Goal: Task Accomplishment & Management: Manage account settings

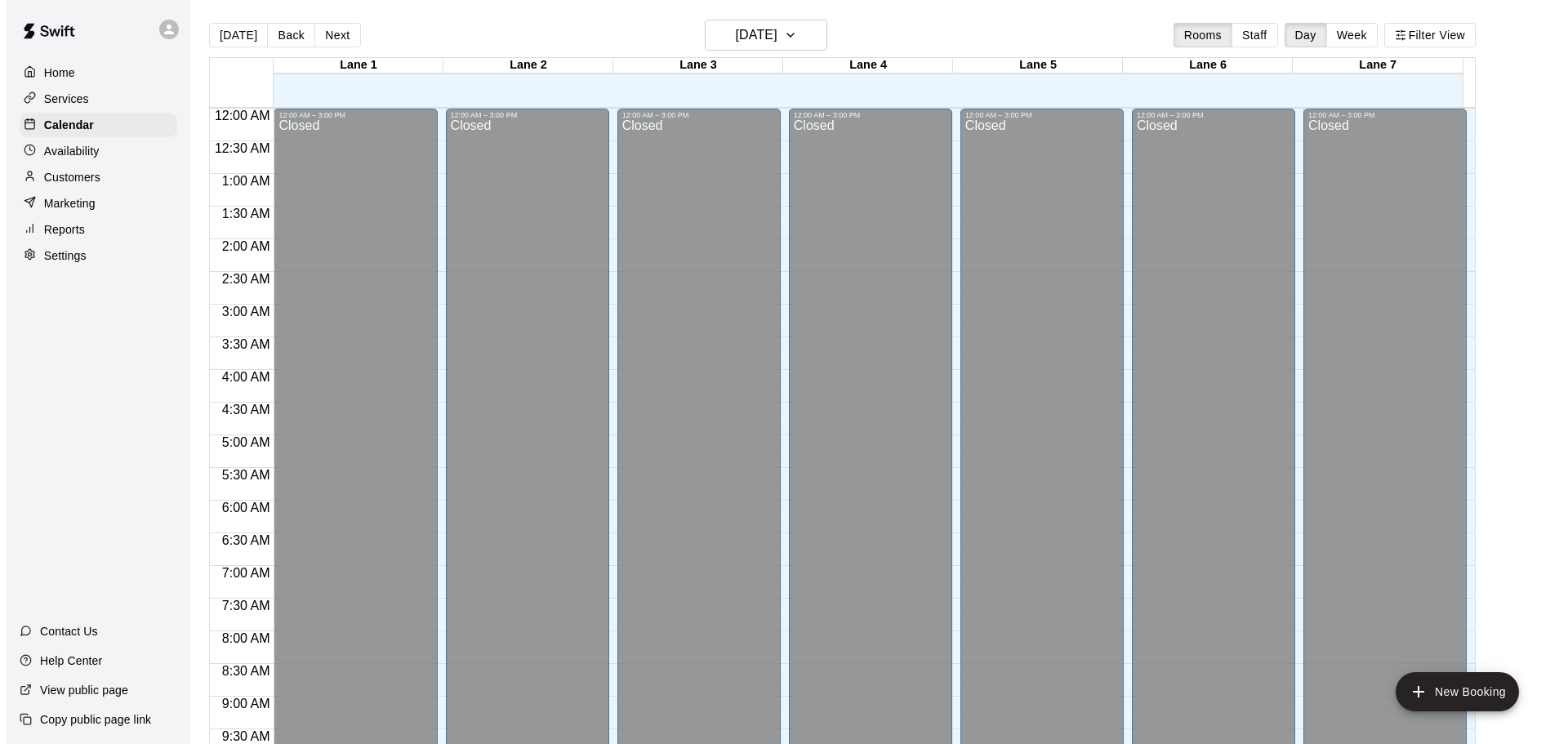
scroll to position [865, 0]
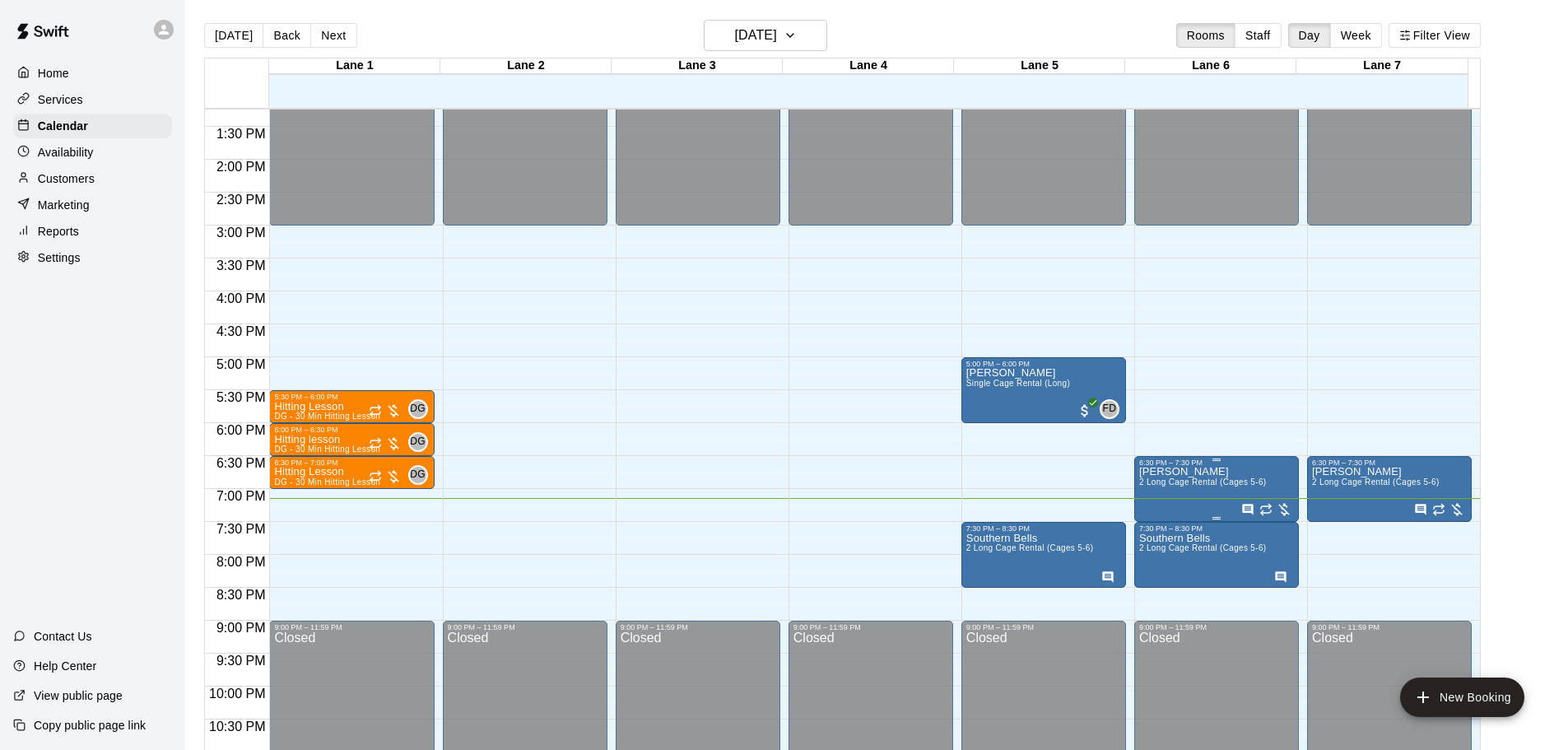
click at [1160, 526] on img "edit" at bounding box center [1155, 526] width 19 height 19
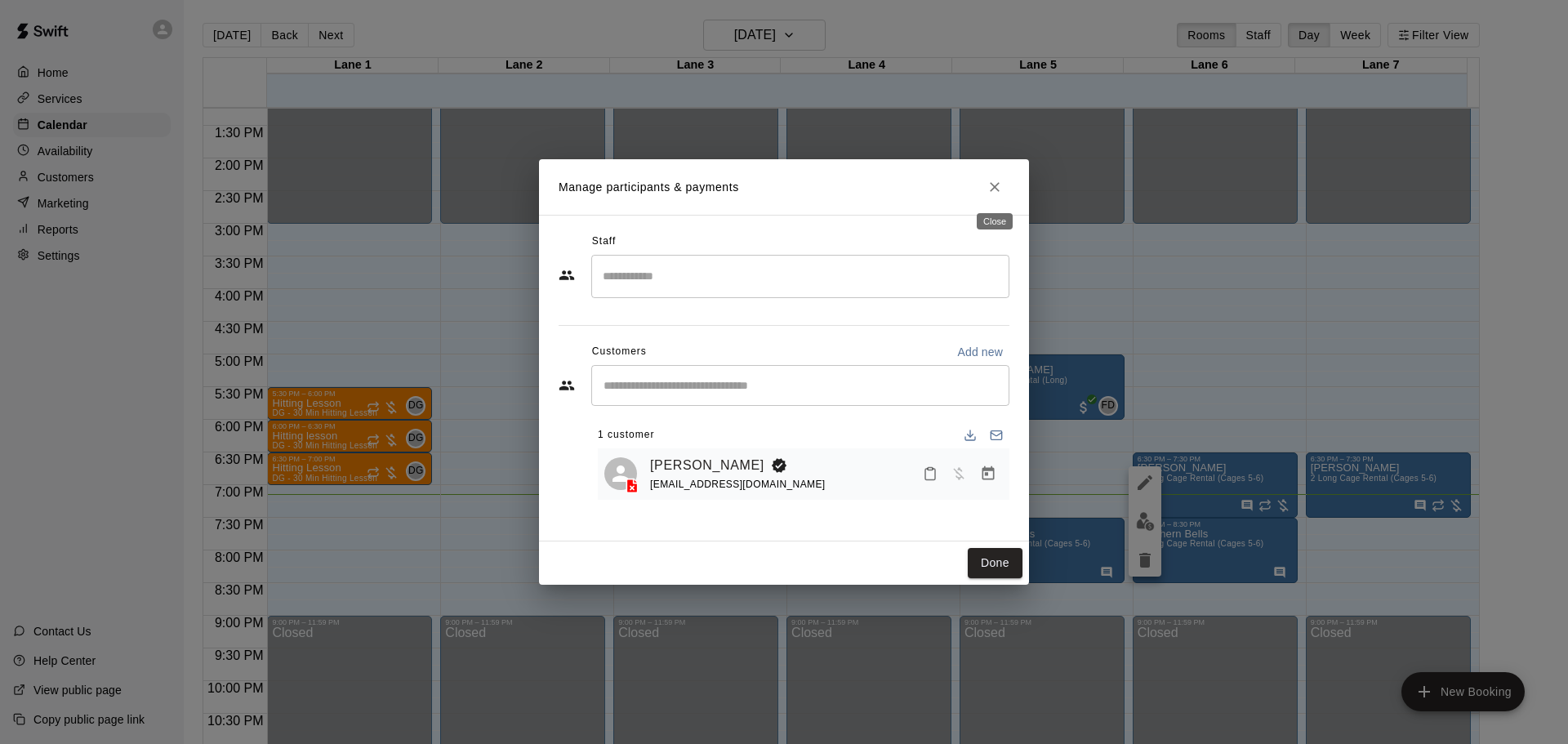
click at [996, 193] on icon "Close" at bounding box center [994, 187] width 16 height 16
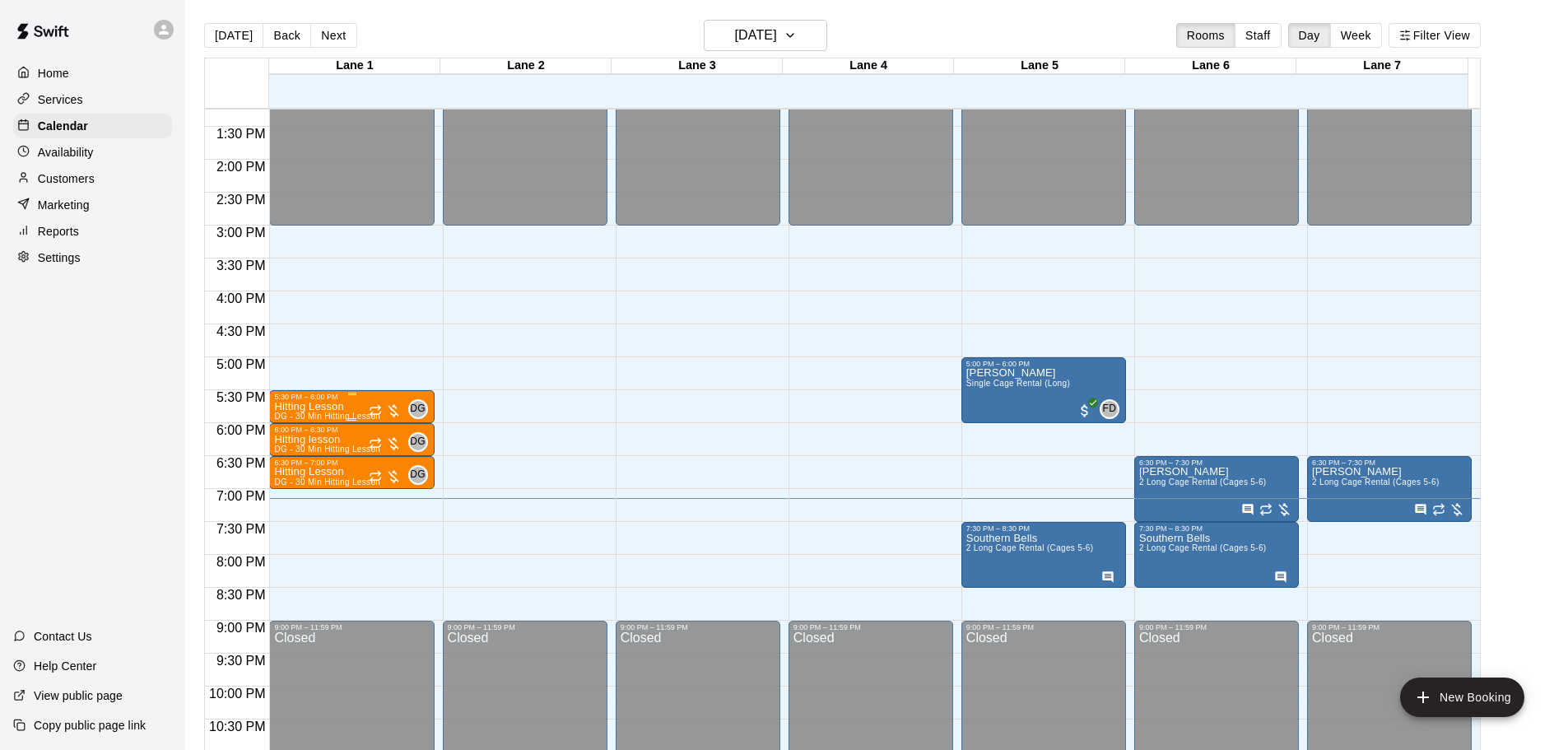
click at [318, 407] on p "Hitting Lesson" at bounding box center [327, 407] width 106 height 0
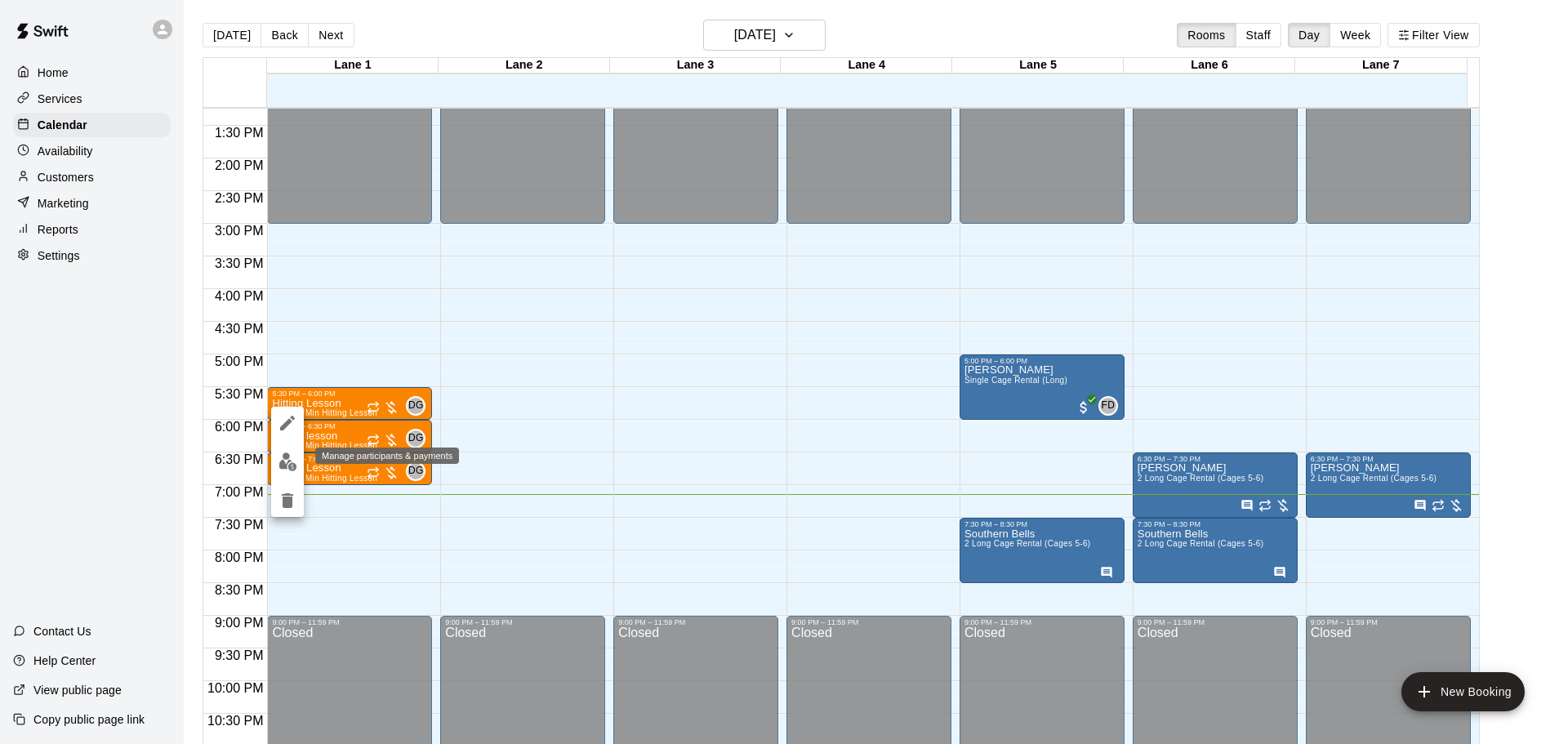
click at [282, 459] on img "edit" at bounding box center [288, 461] width 19 height 19
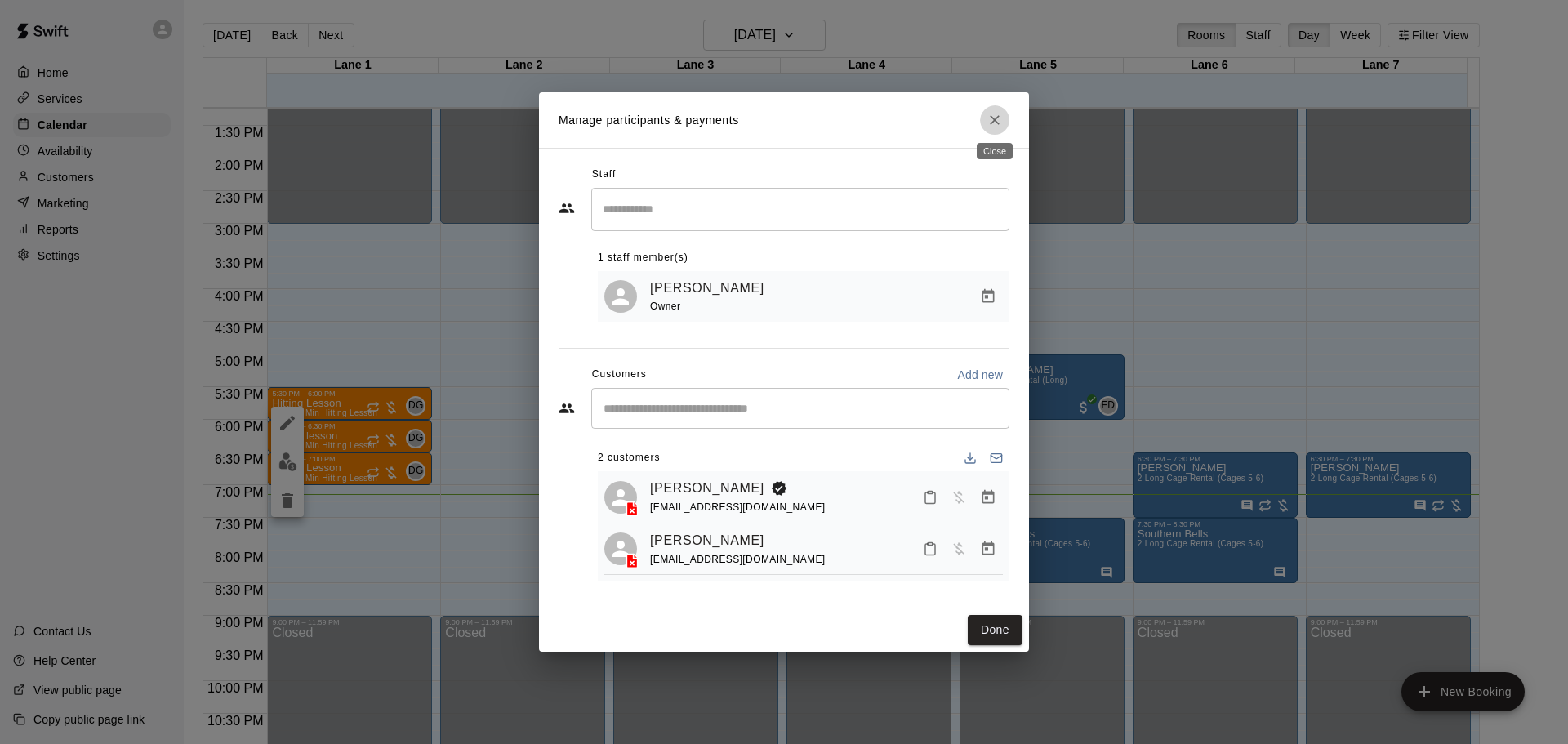
click at [999, 128] on button "Close" at bounding box center [995, 120] width 29 height 29
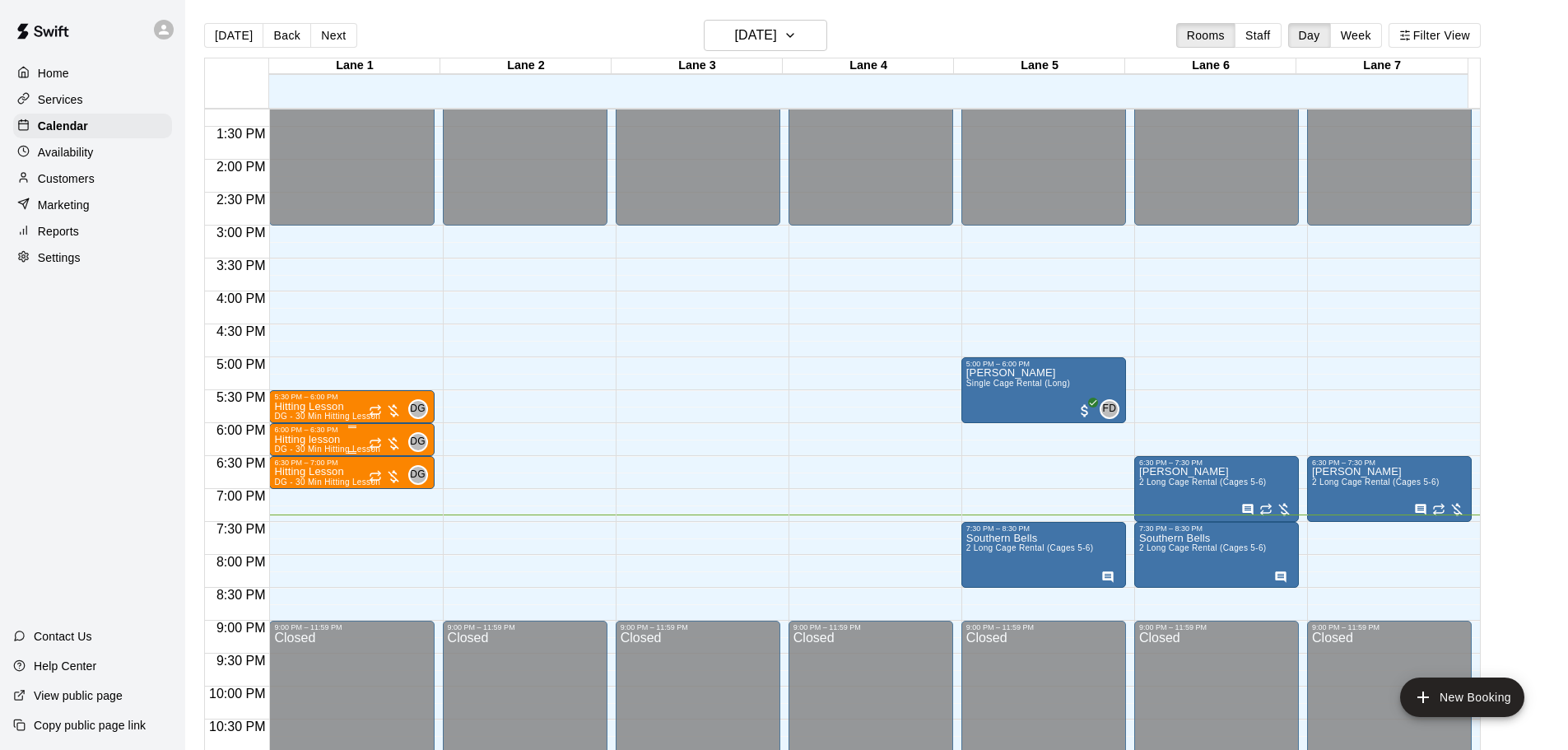
click at [331, 439] on p "Hitting lesson" at bounding box center [327, 439] width 106 height 0
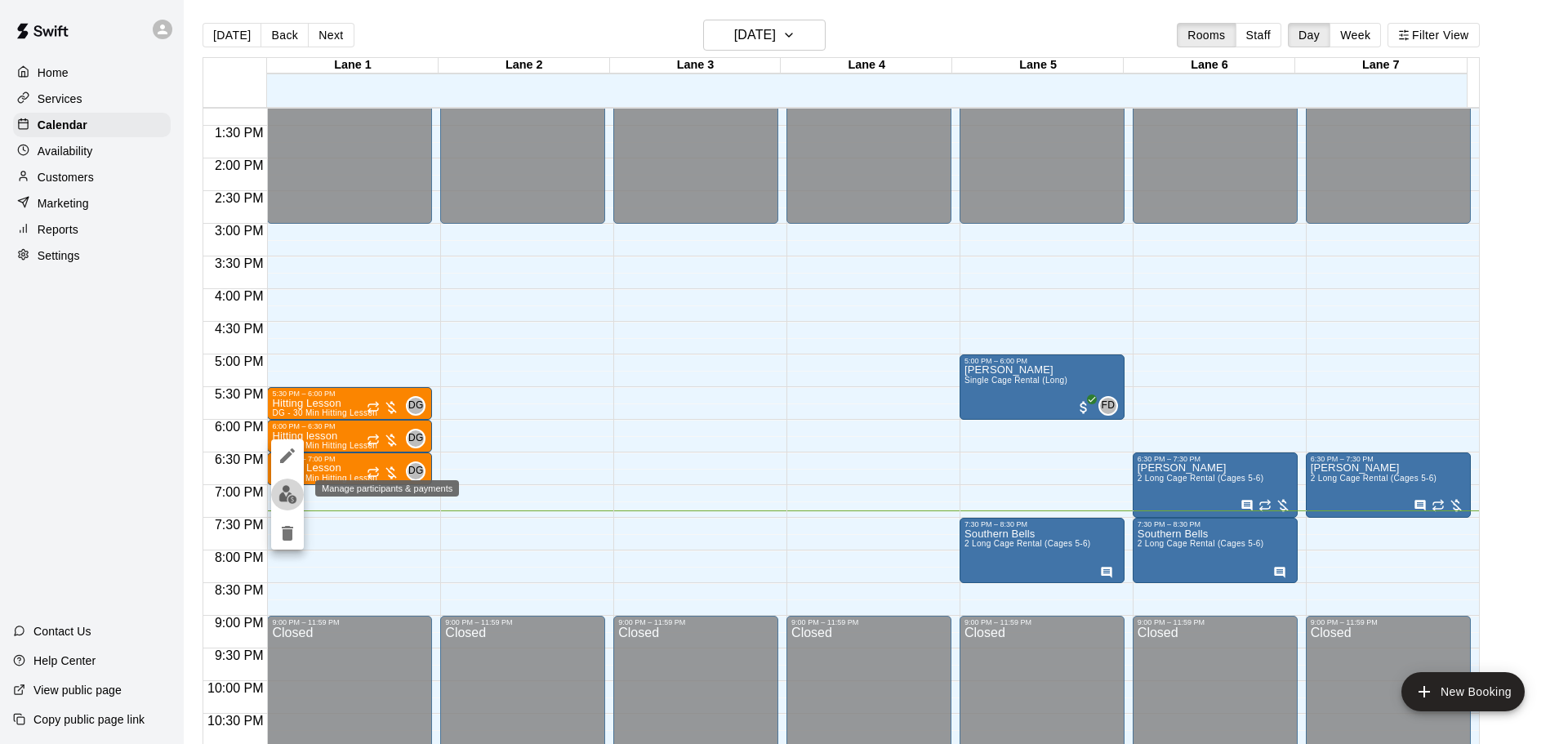
click at [288, 496] on img "edit" at bounding box center [288, 495] width 19 height 19
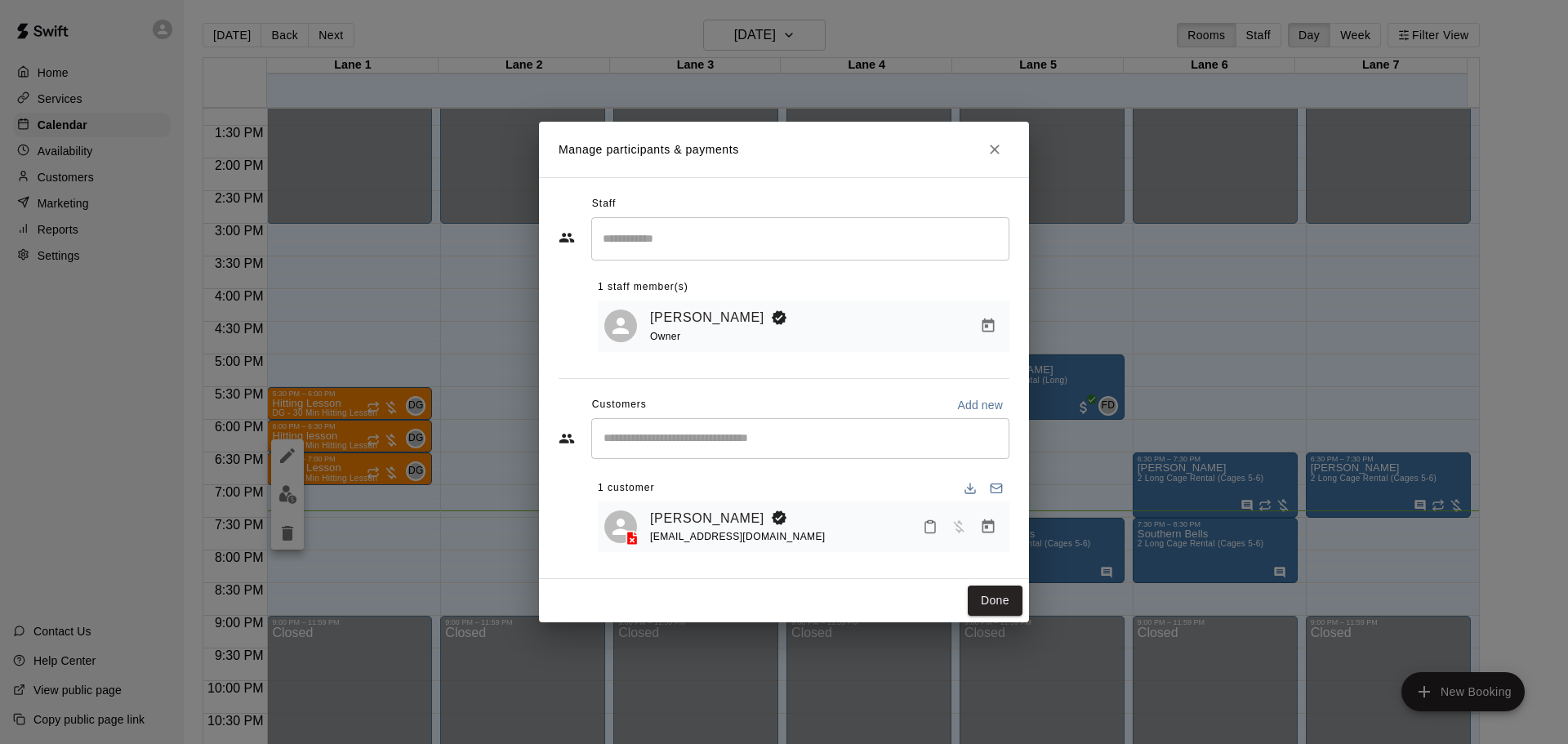
click at [627, 247] on input "Search staff" at bounding box center [799, 238] width 403 height 28
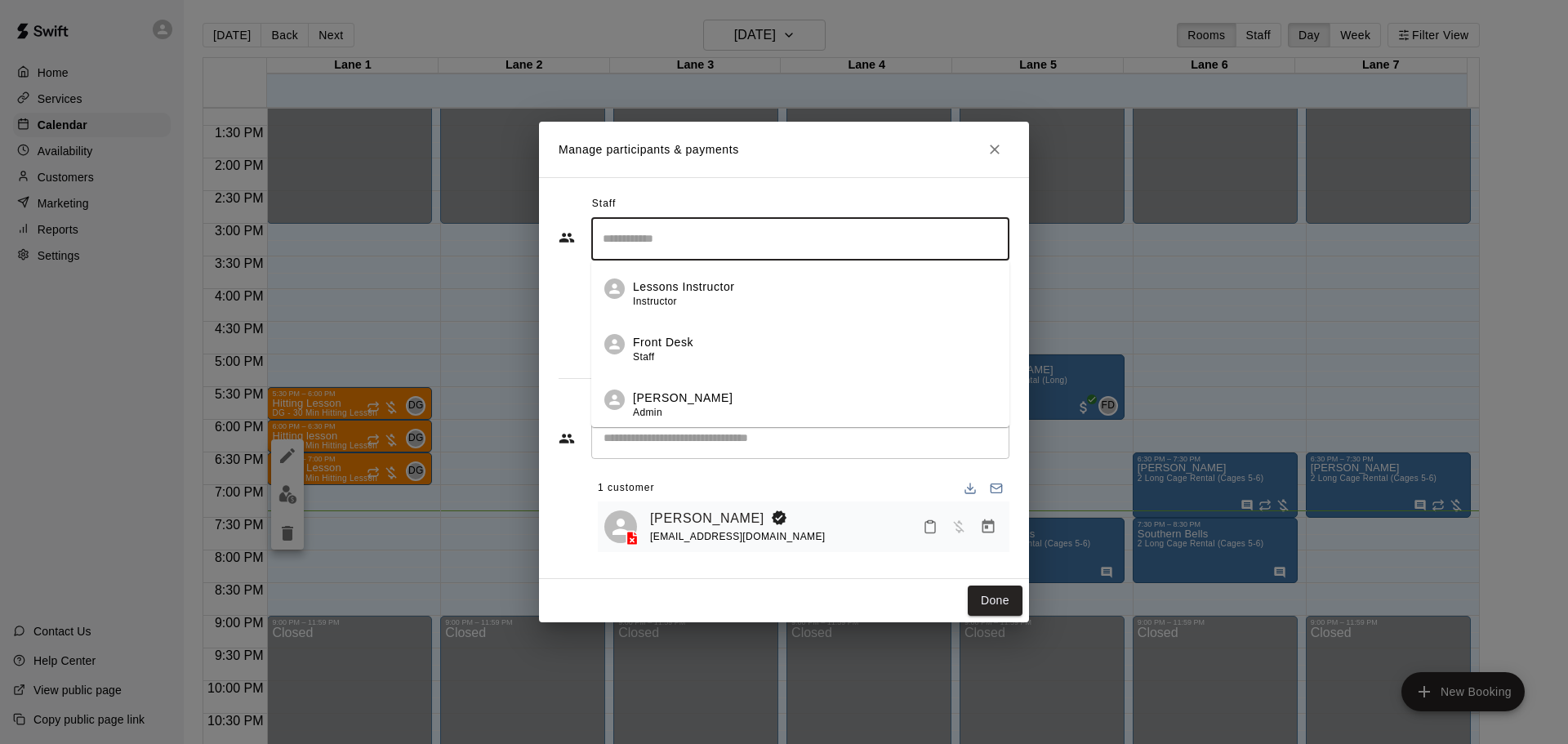
click at [627, 352] on li "Front Desk Staff" at bounding box center [800, 343] width 418 height 56
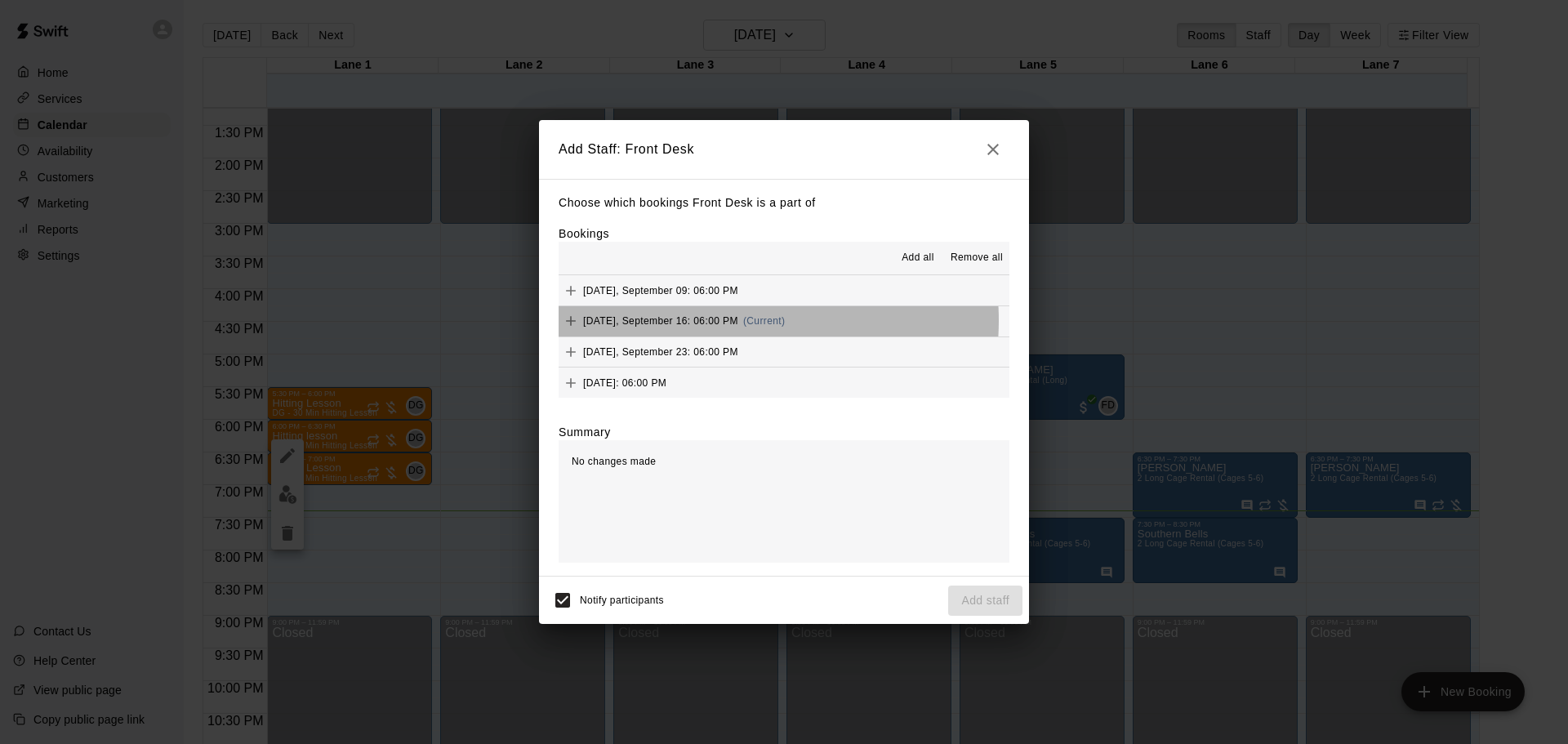
click at [723, 326] on span "[DATE], September 16: 06:00 PM" at bounding box center [660, 320] width 155 height 11
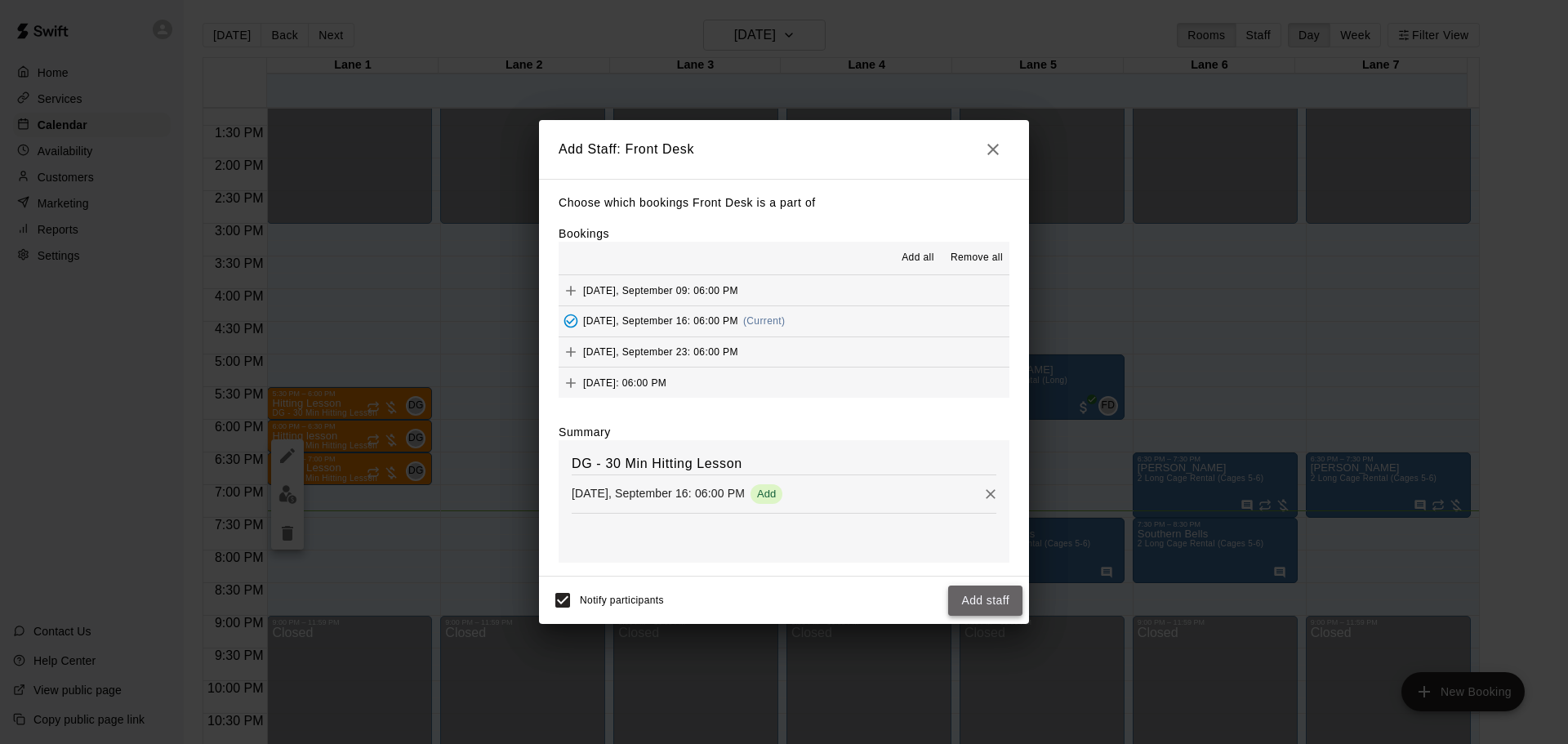
click at [971, 606] on button "Add staff" at bounding box center [985, 600] width 74 height 30
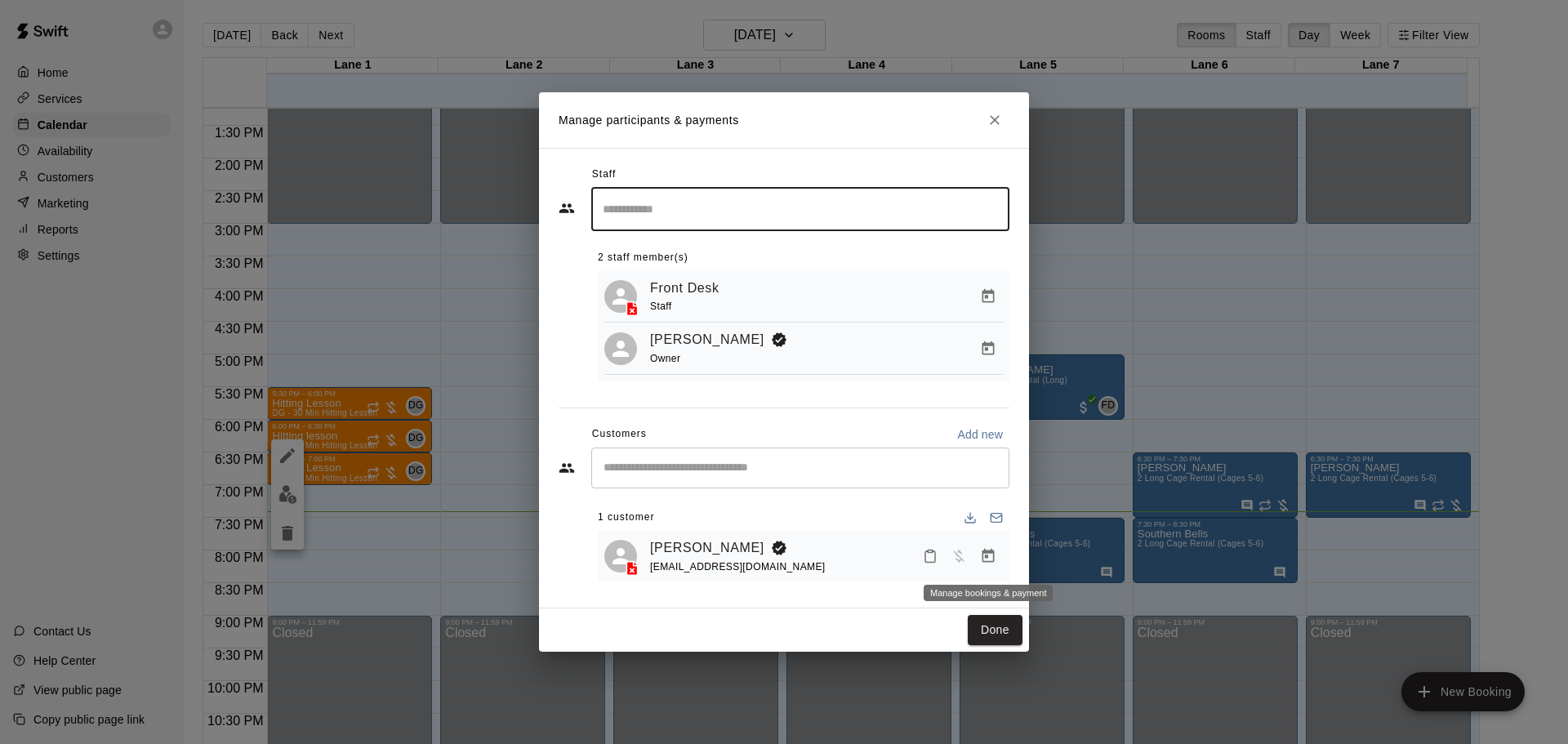
click at [986, 561] on icon "Manage bookings & payment" at bounding box center [988, 556] width 16 height 16
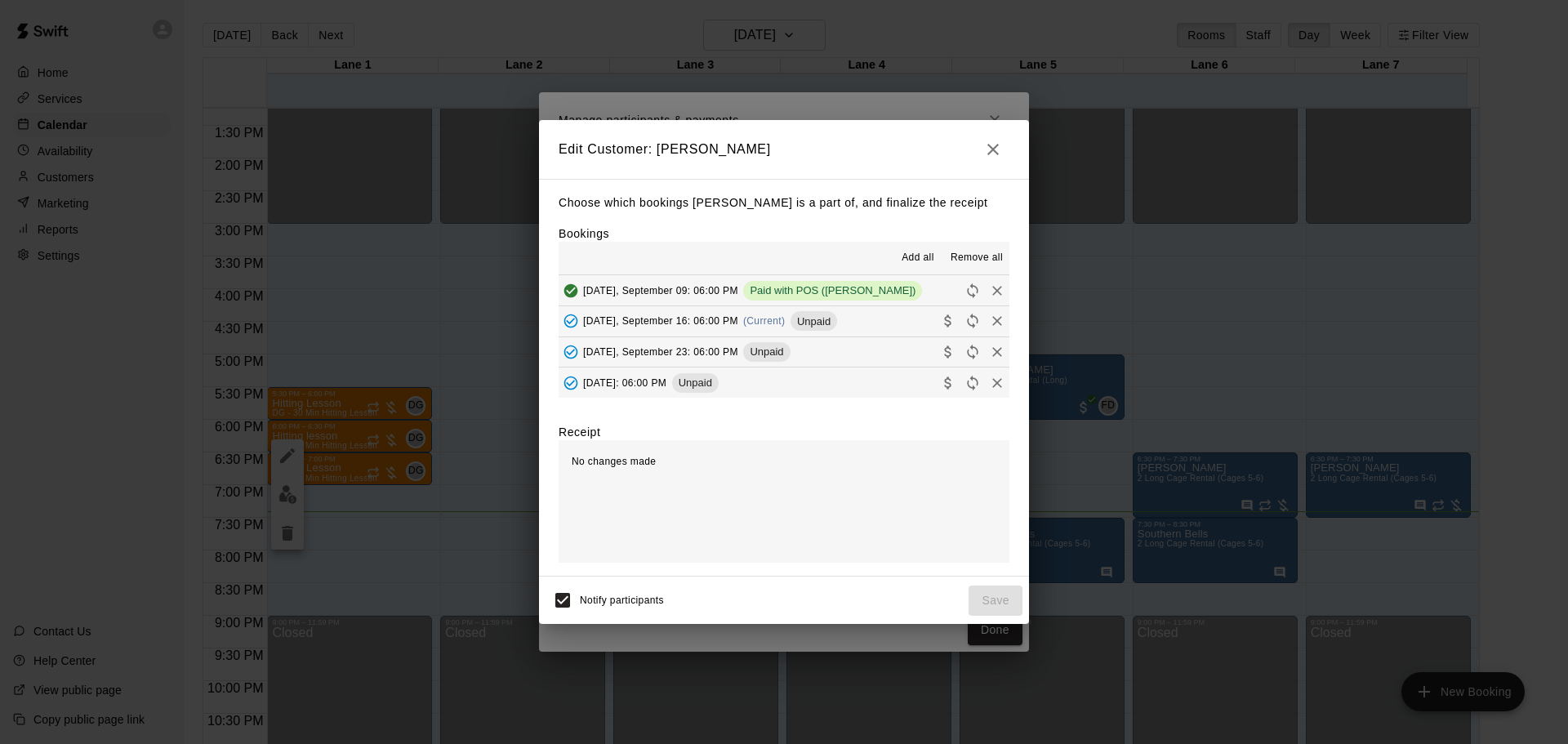
click at [643, 320] on span "[DATE], September 16: 06:00 PM" at bounding box center [660, 320] width 155 height 11
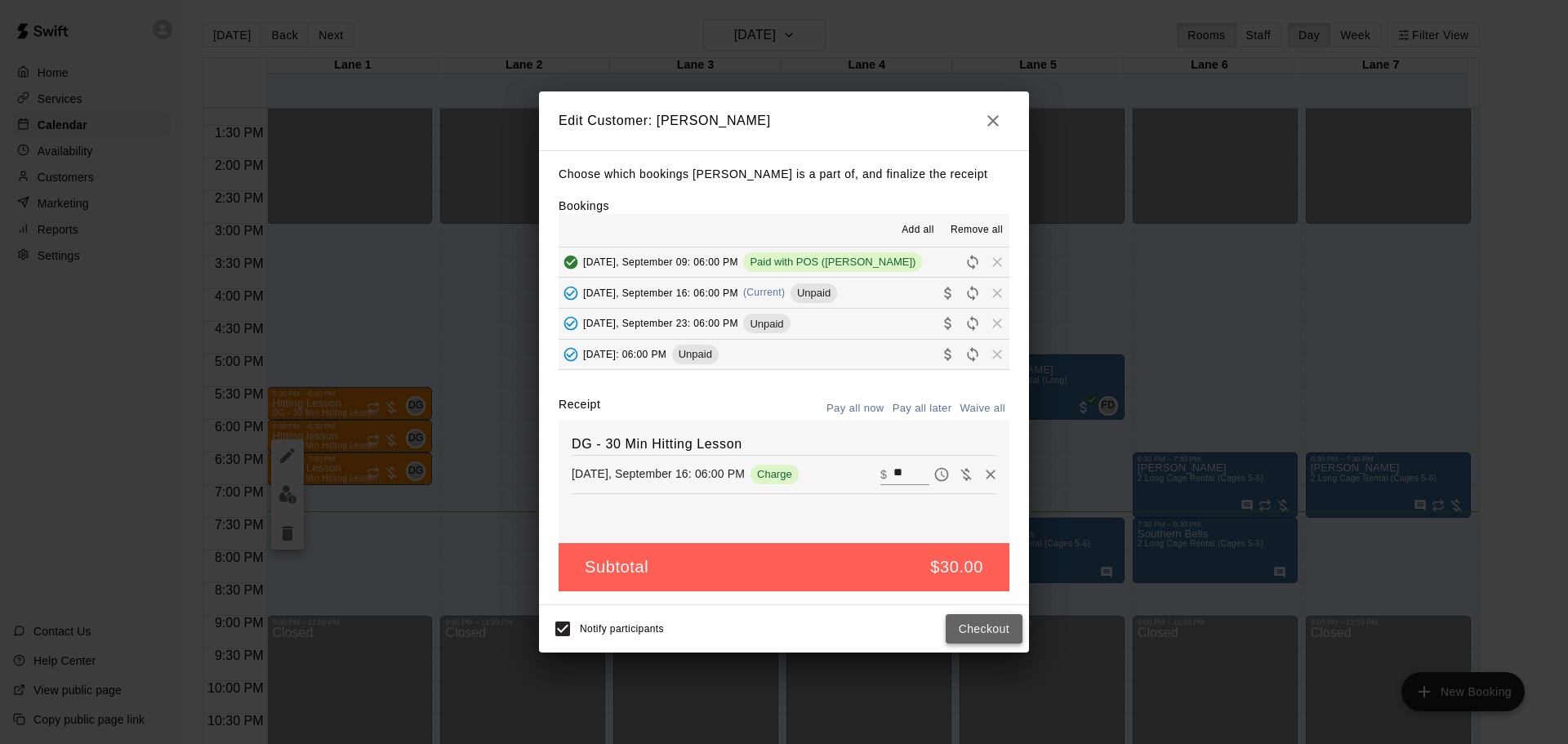
click at [995, 629] on button "Checkout" at bounding box center [984, 628] width 77 height 30
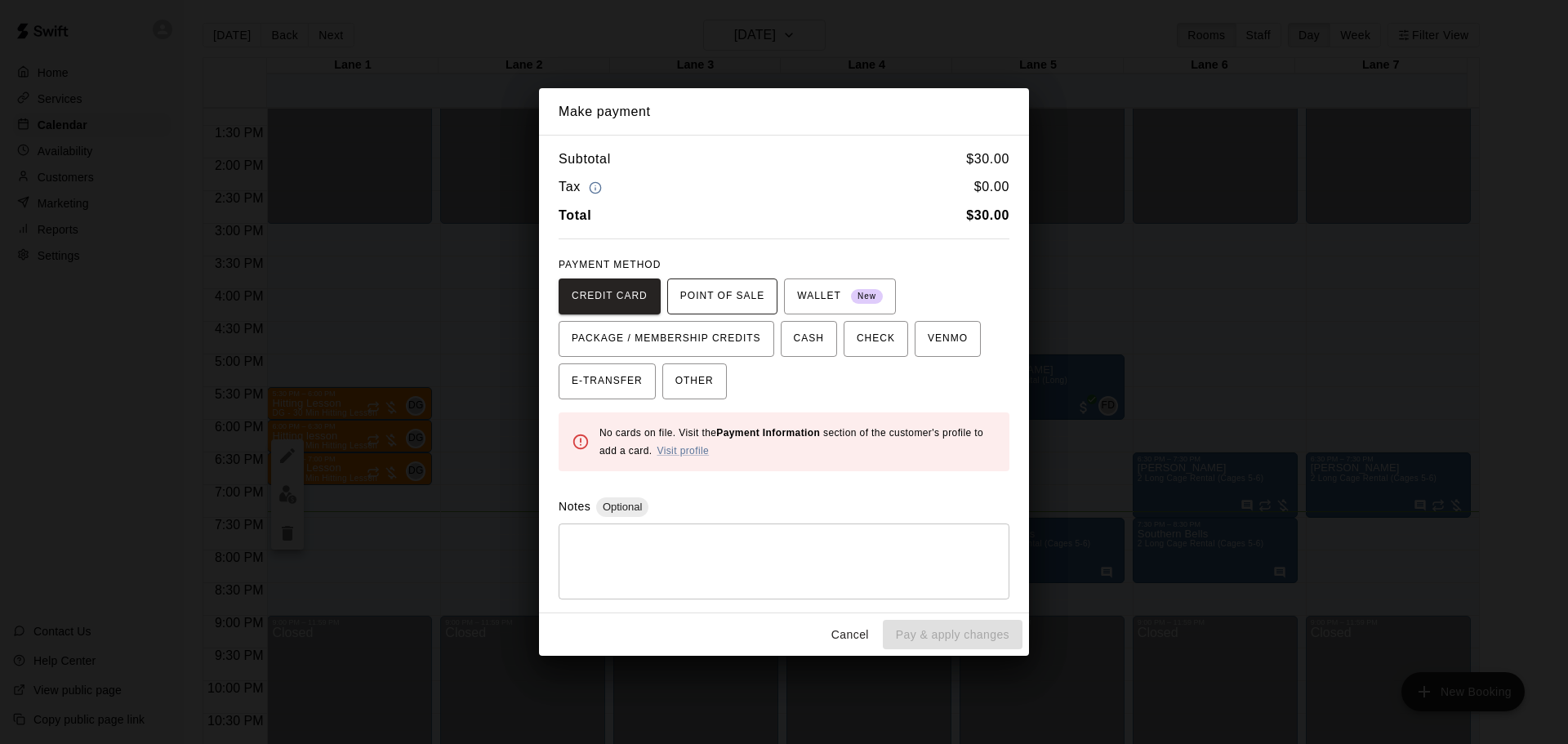
click at [736, 303] on span "POINT OF SALE" at bounding box center [722, 296] width 84 height 27
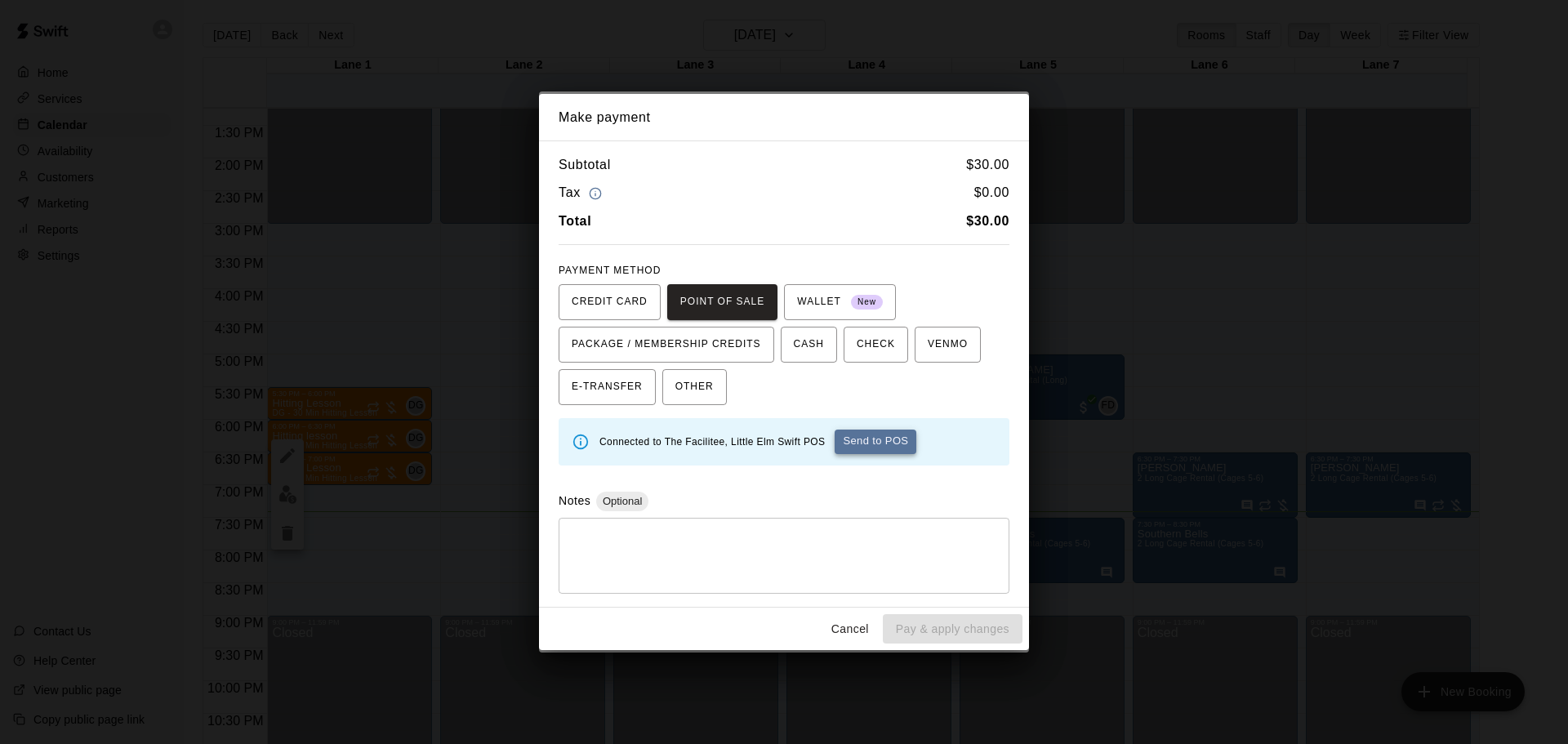
click at [864, 445] on button "Send to POS" at bounding box center [875, 442] width 81 height 25
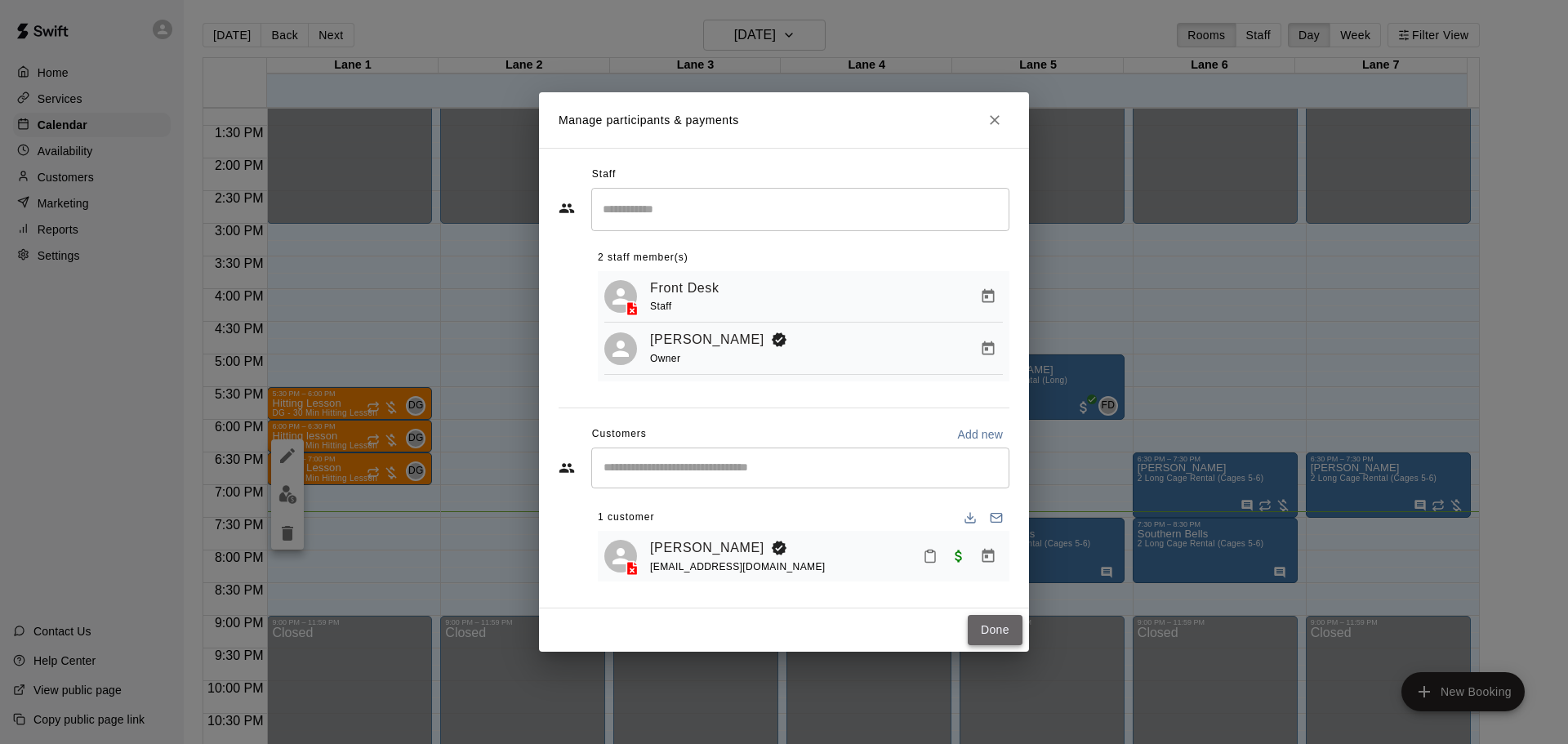
click at [999, 635] on button "Done" at bounding box center [995, 629] width 55 height 30
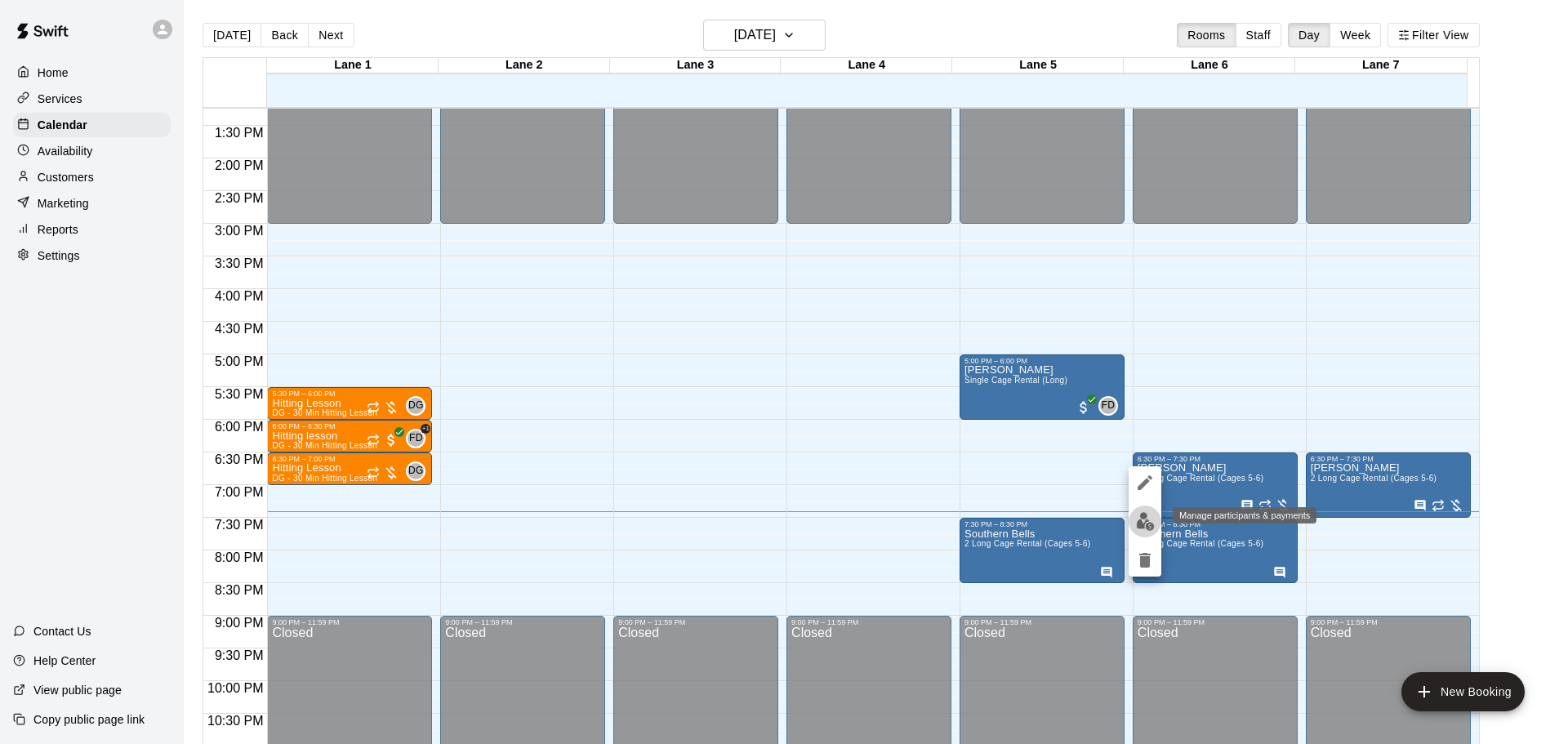
click at [1143, 523] on img "edit" at bounding box center [1145, 521] width 19 height 19
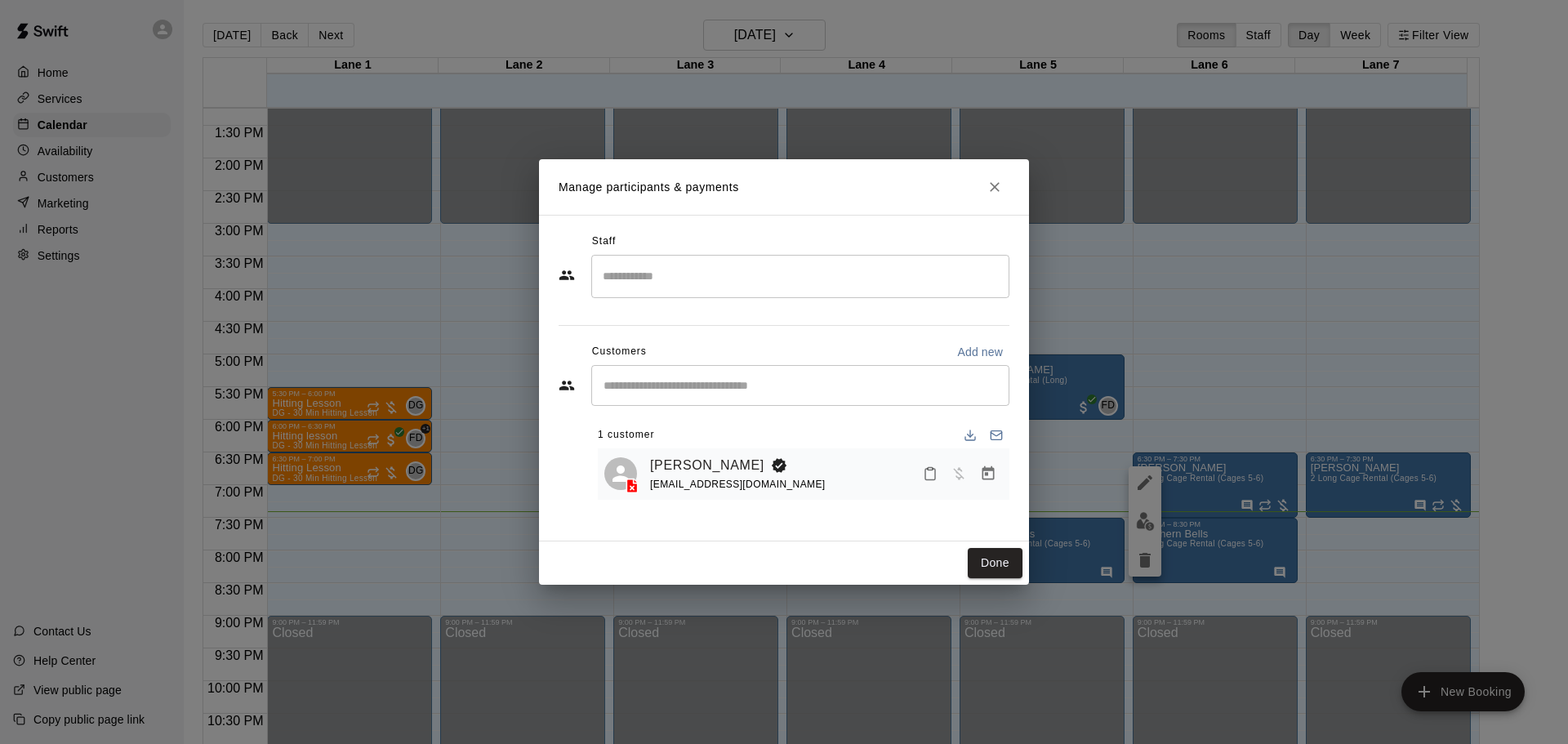
click at [772, 283] on input "Search staff" at bounding box center [799, 276] width 403 height 28
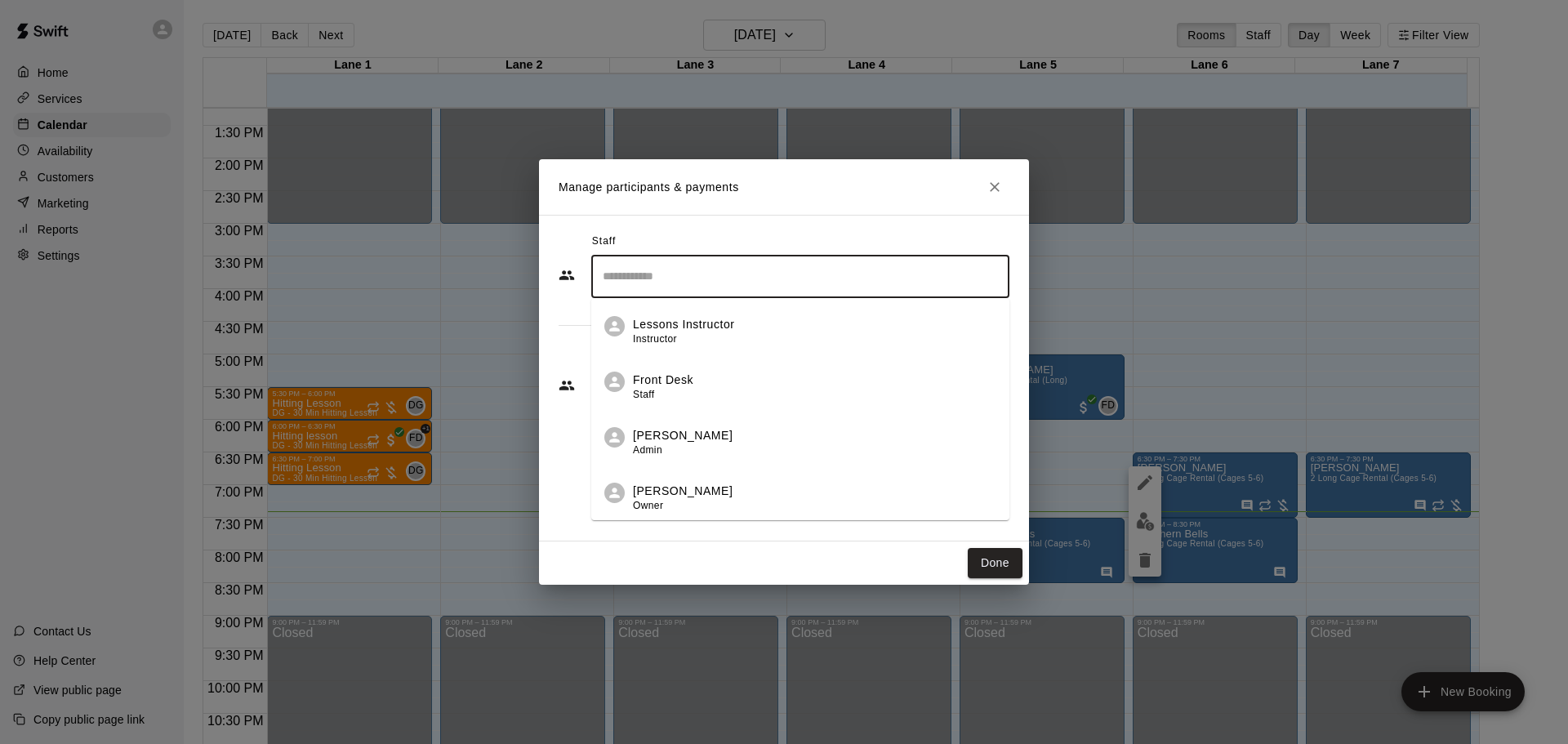
click at [758, 381] on div "Front Desk Staff" at bounding box center [814, 387] width 364 height 32
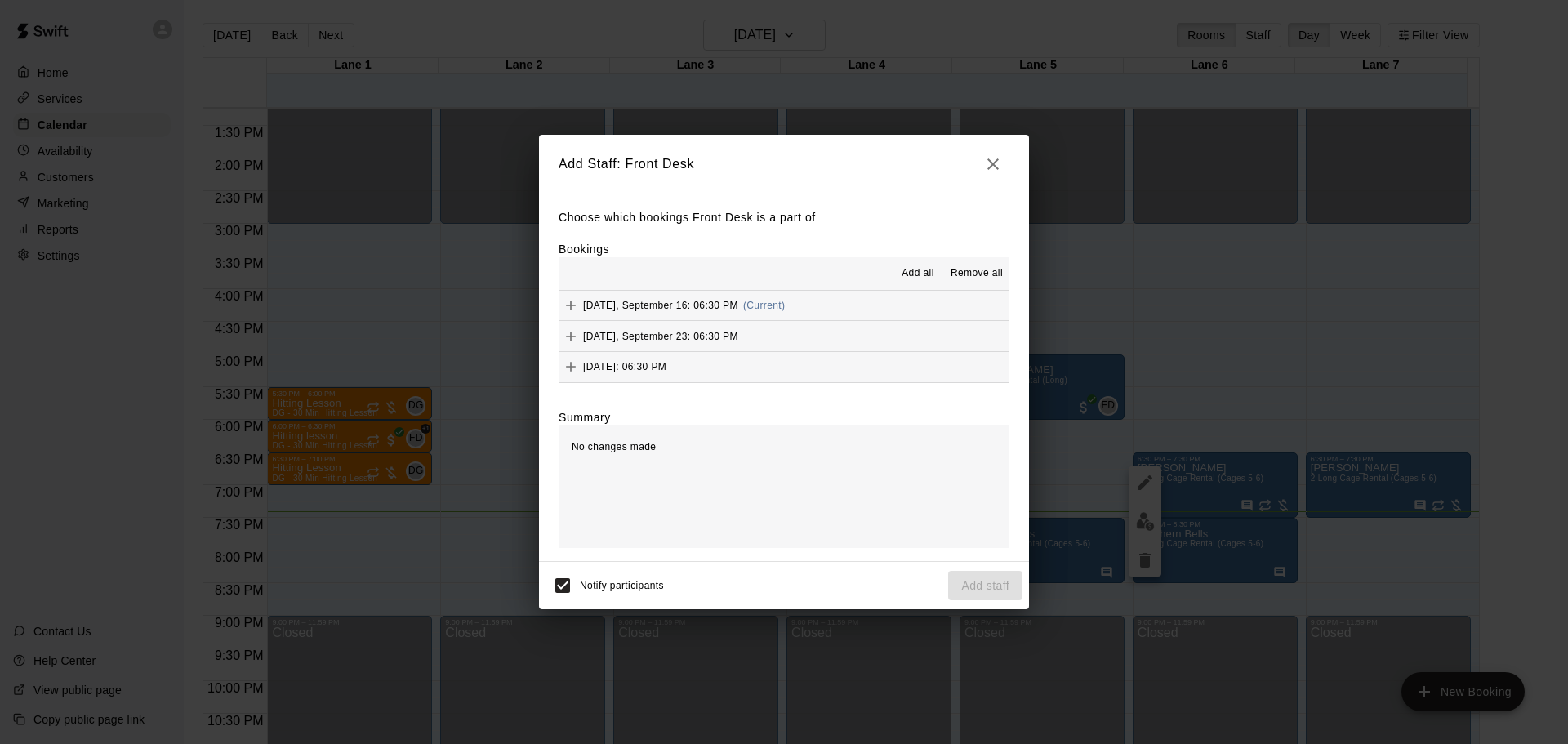
click at [675, 305] on span "[DATE], September 16: 06:30 PM" at bounding box center [660, 305] width 155 height 11
click at [968, 591] on button "Add staff" at bounding box center [985, 586] width 74 height 30
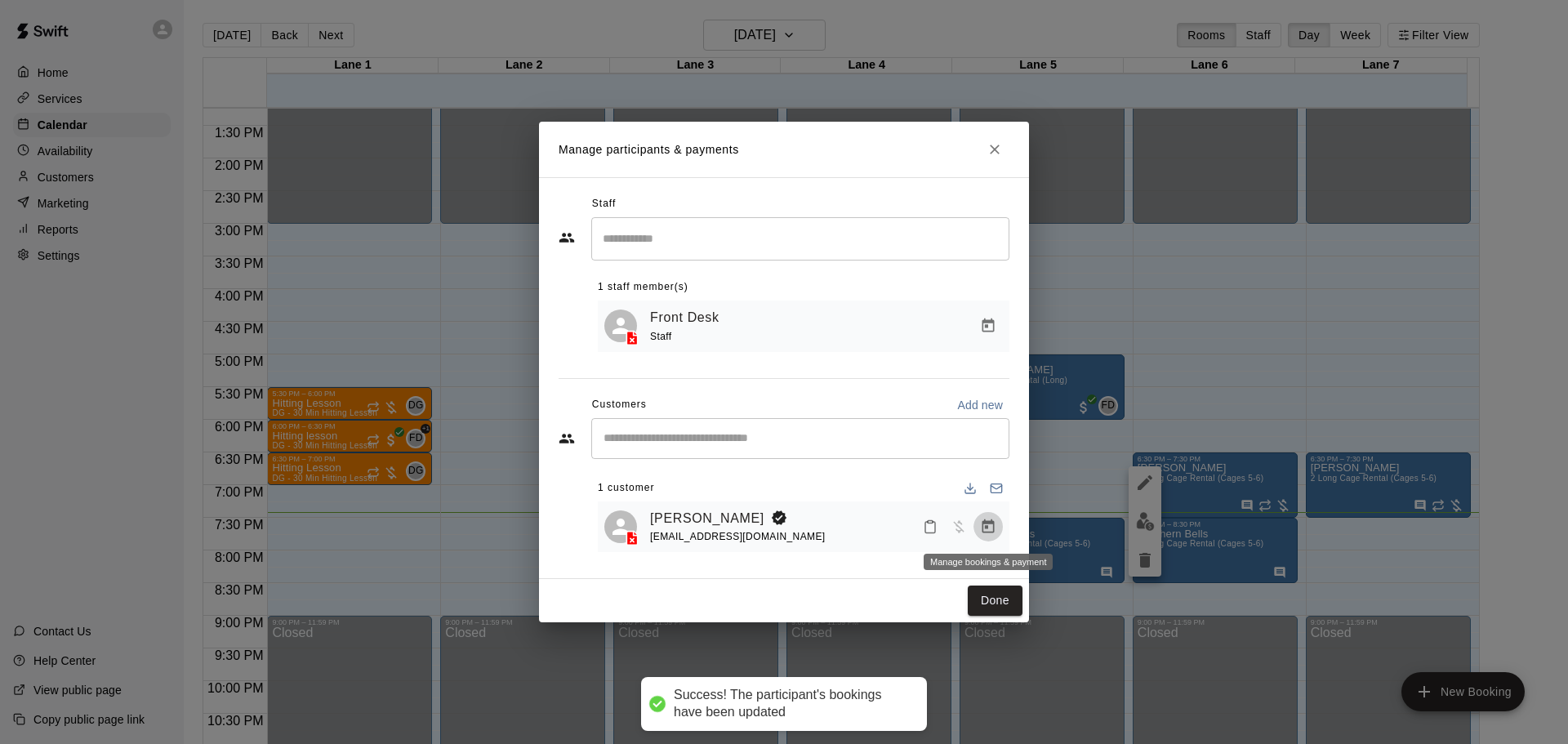
click at [991, 525] on icon "Manage bookings & payment" at bounding box center [989, 527] width 12 height 14
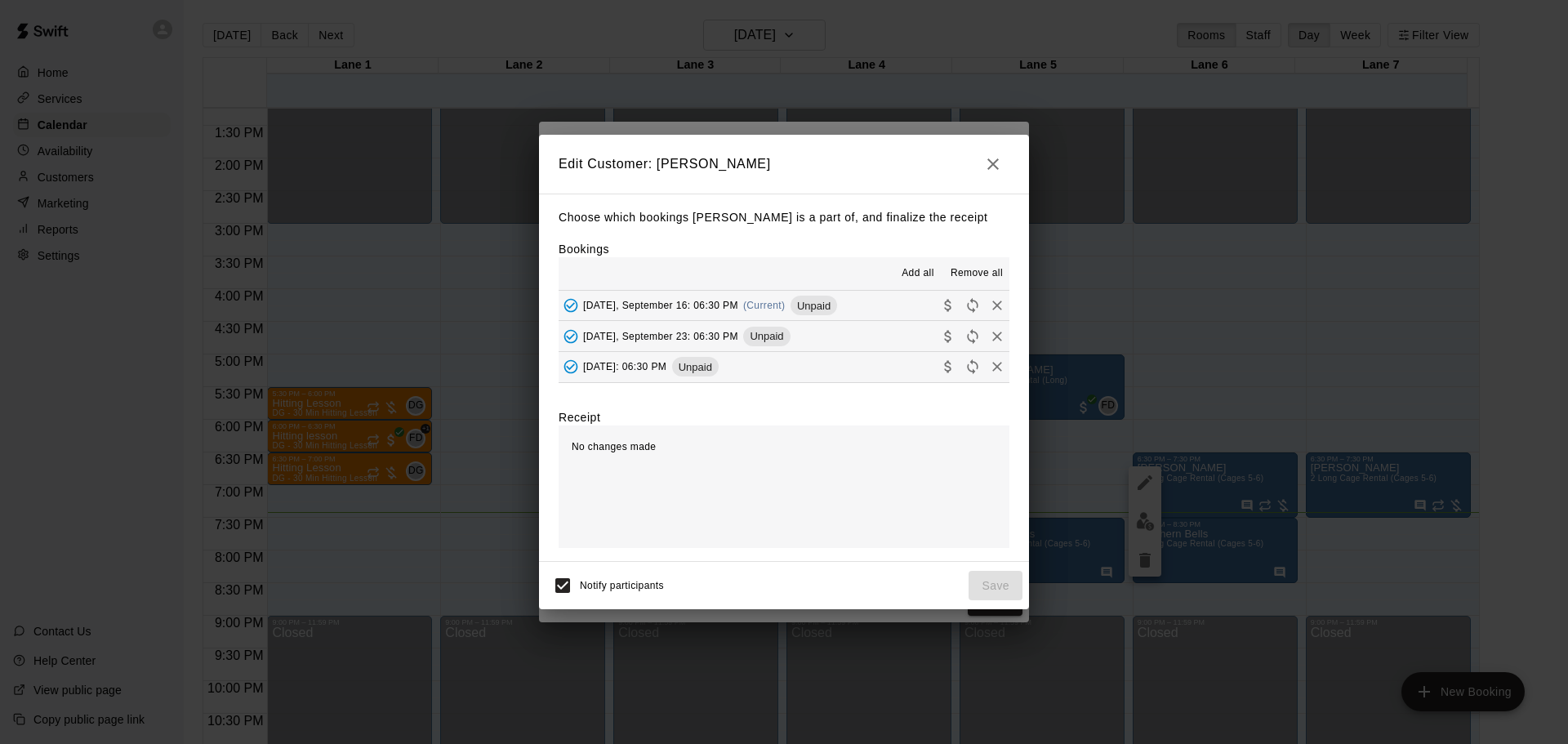
click at [683, 308] on span "[DATE], September 16: 06:30 PM" at bounding box center [660, 305] width 155 height 11
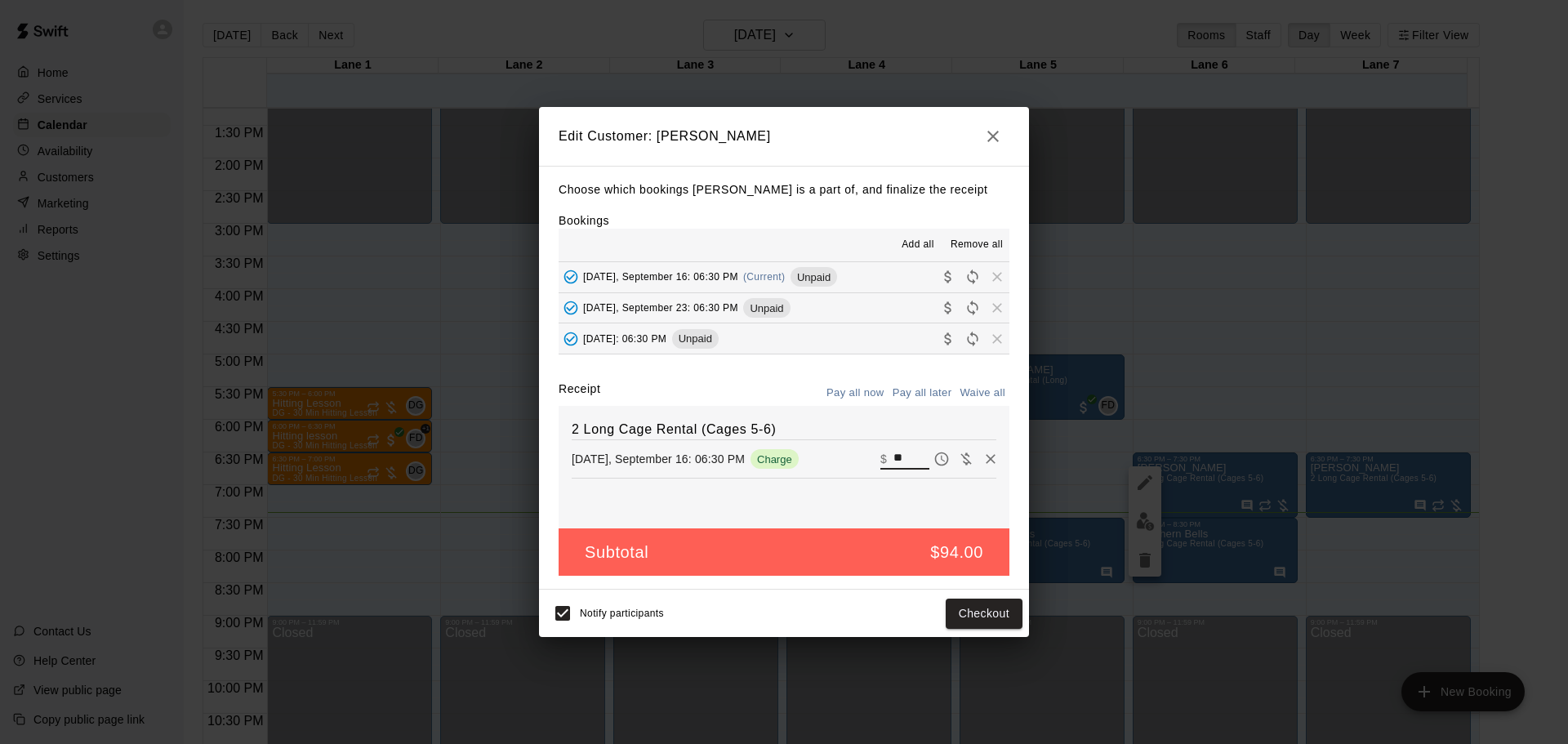
drag, startPoint x: 895, startPoint y: 459, endPoint x: 867, endPoint y: 459, distance: 28.0
click at [867, 459] on div "[DATE], September 16: 06:30 PM Charge ​ $ **" at bounding box center [784, 459] width 425 height 25
type input "*****"
click at [986, 613] on button "Checkout" at bounding box center [984, 613] width 77 height 30
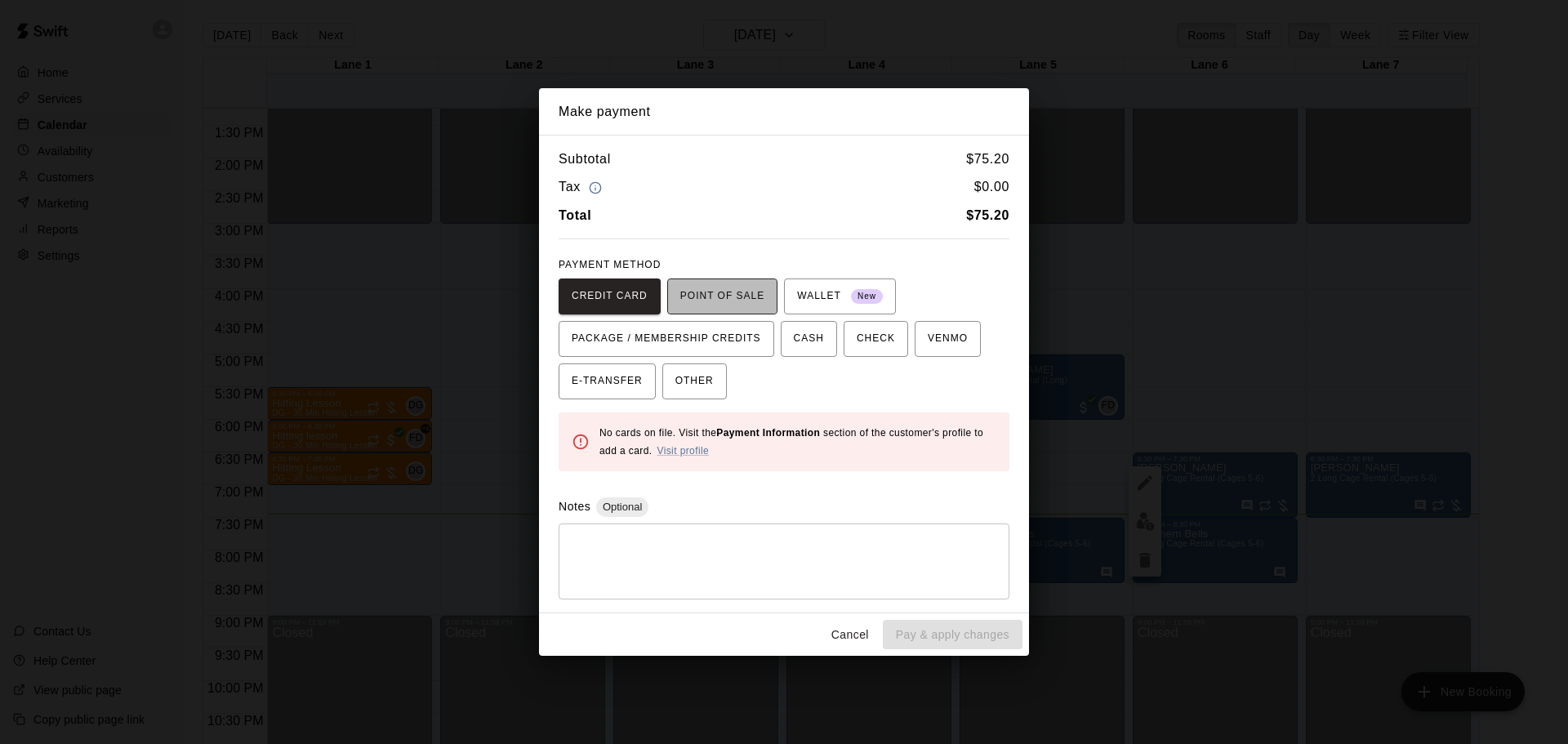
click at [753, 282] on button "POINT OF SALE" at bounding box center [722, 296] width 110 height 36
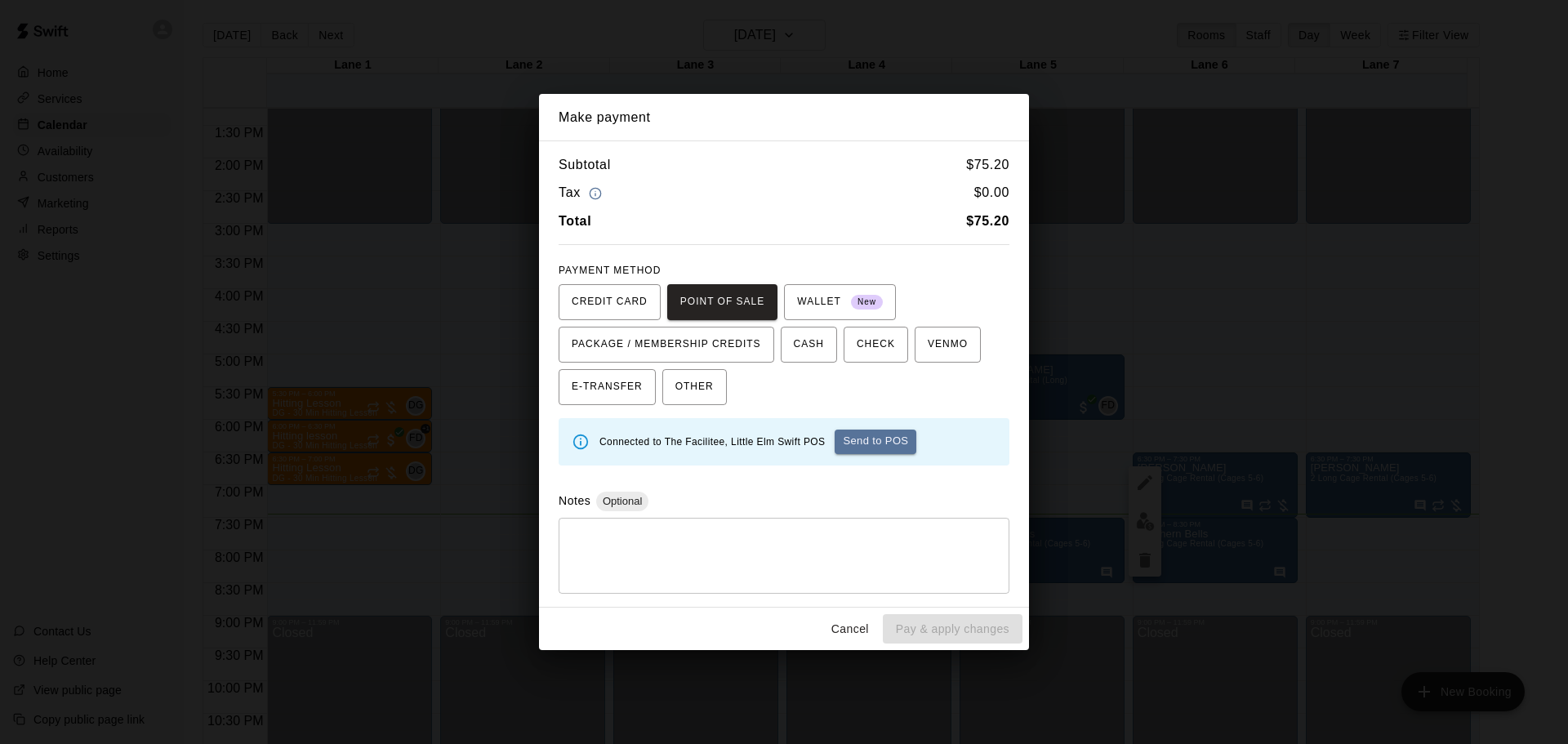
click at [881, 444] on button "Send to POS" at bounding box center [875, 442] width 81 height 25
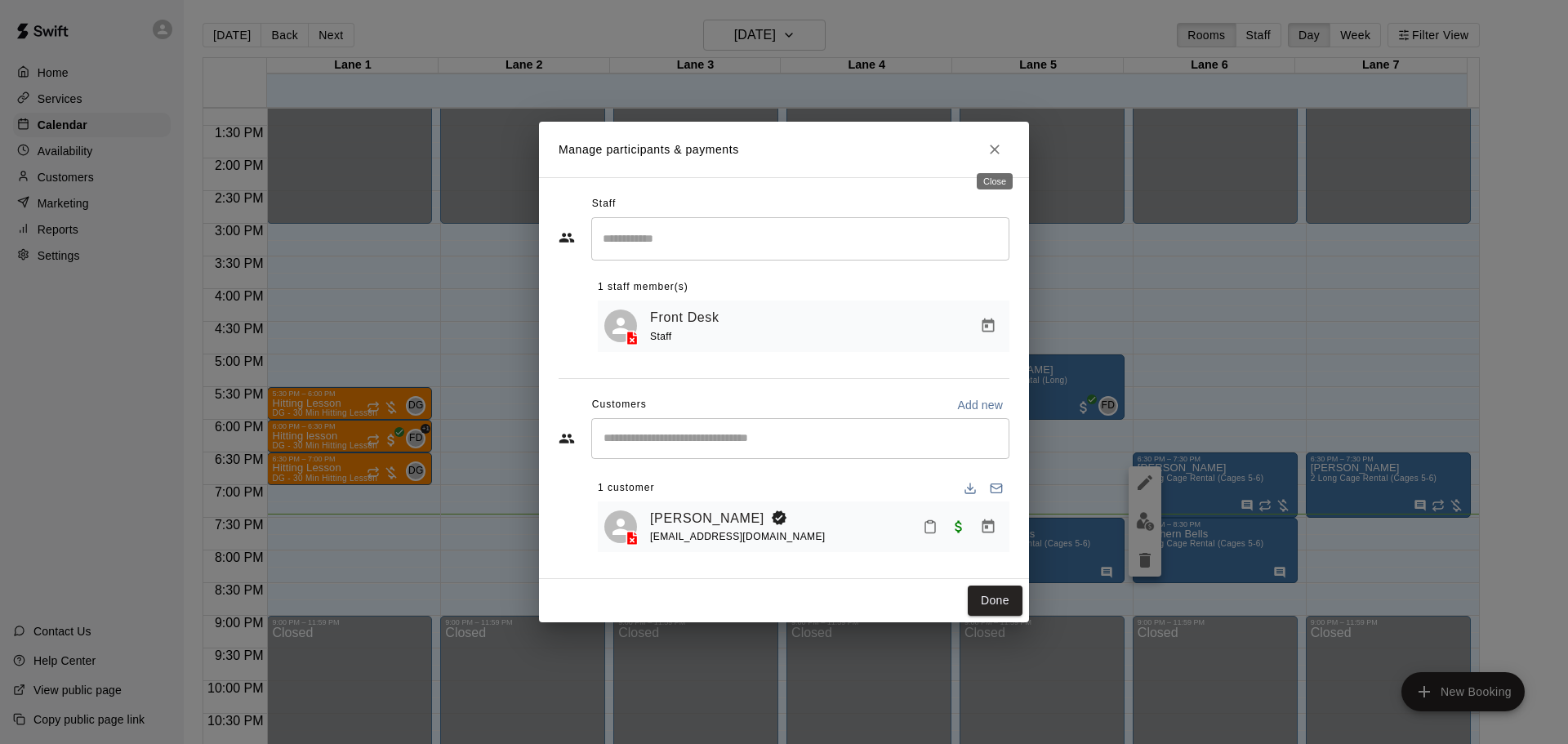
click at [1001, 146] on icon "Close" at bounding box center [994, 149] width 16 height 16
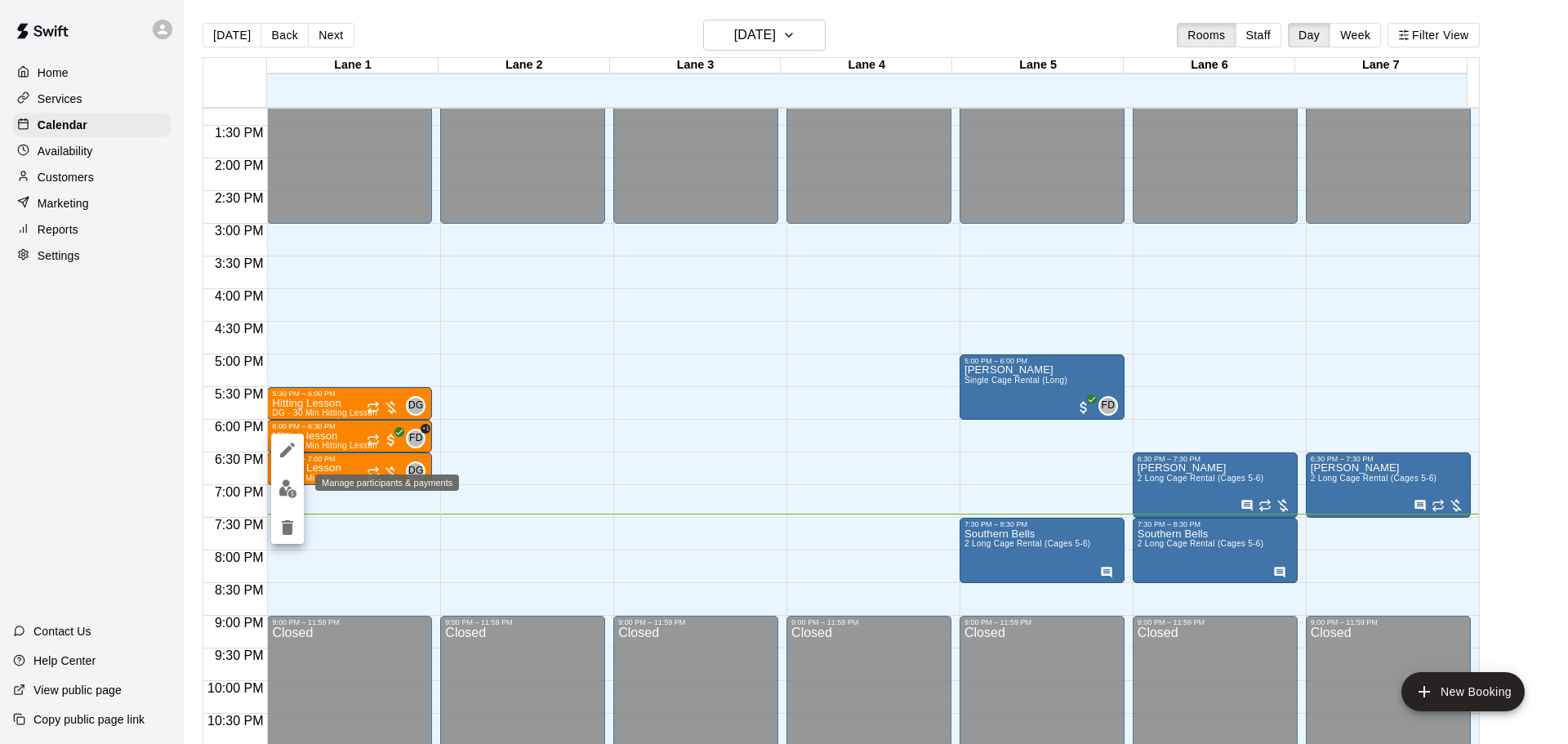
click at [277, 487] on button "edit" at bounding box center [288, 488] width 33 height 32
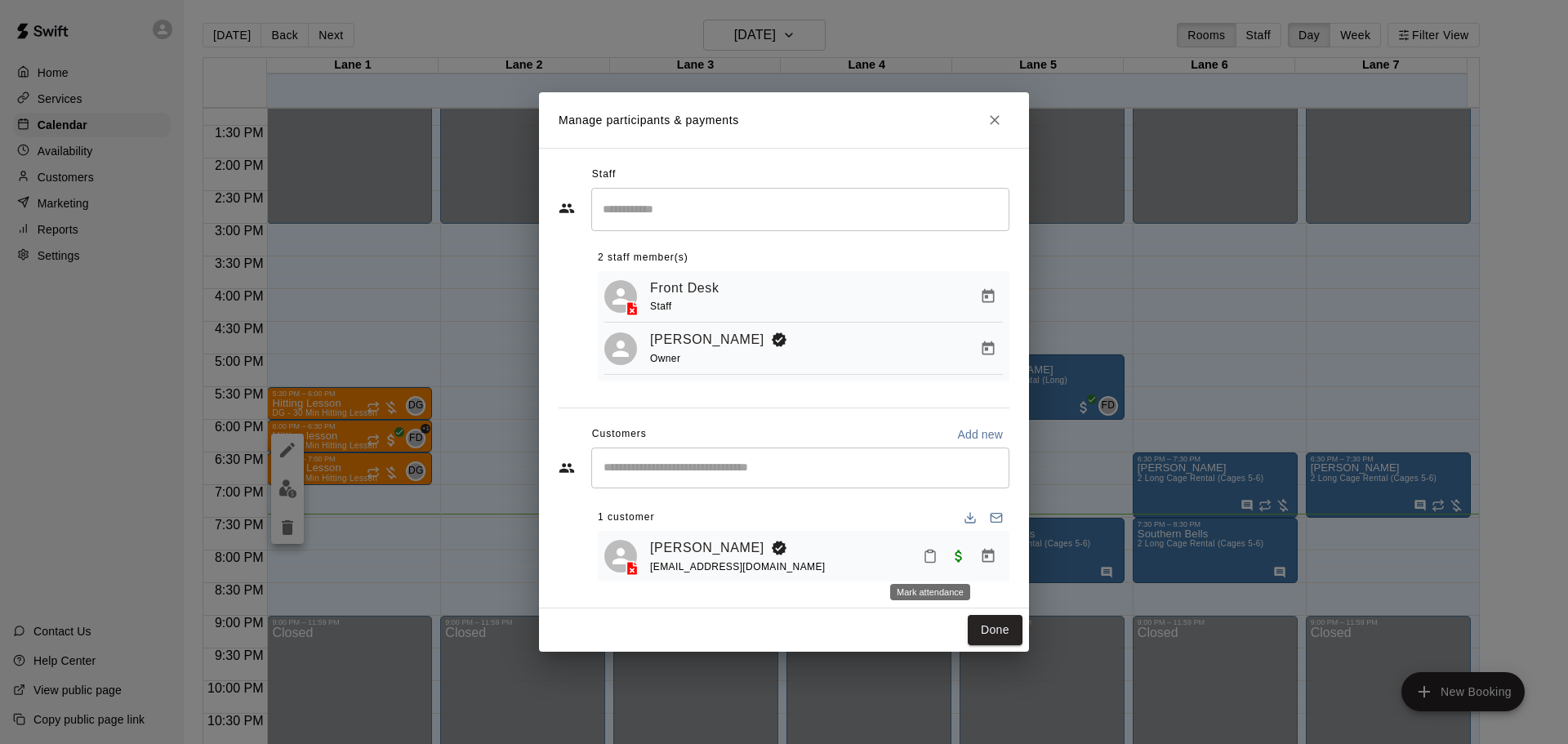
click at [921, 561] on button "Mark attendance" at bounding box center [930, 556] width 27 height 27
click at [960, 557] on li "[PERSON_NAME] attended" at bounding box center [1025, 557] width 191 height 27
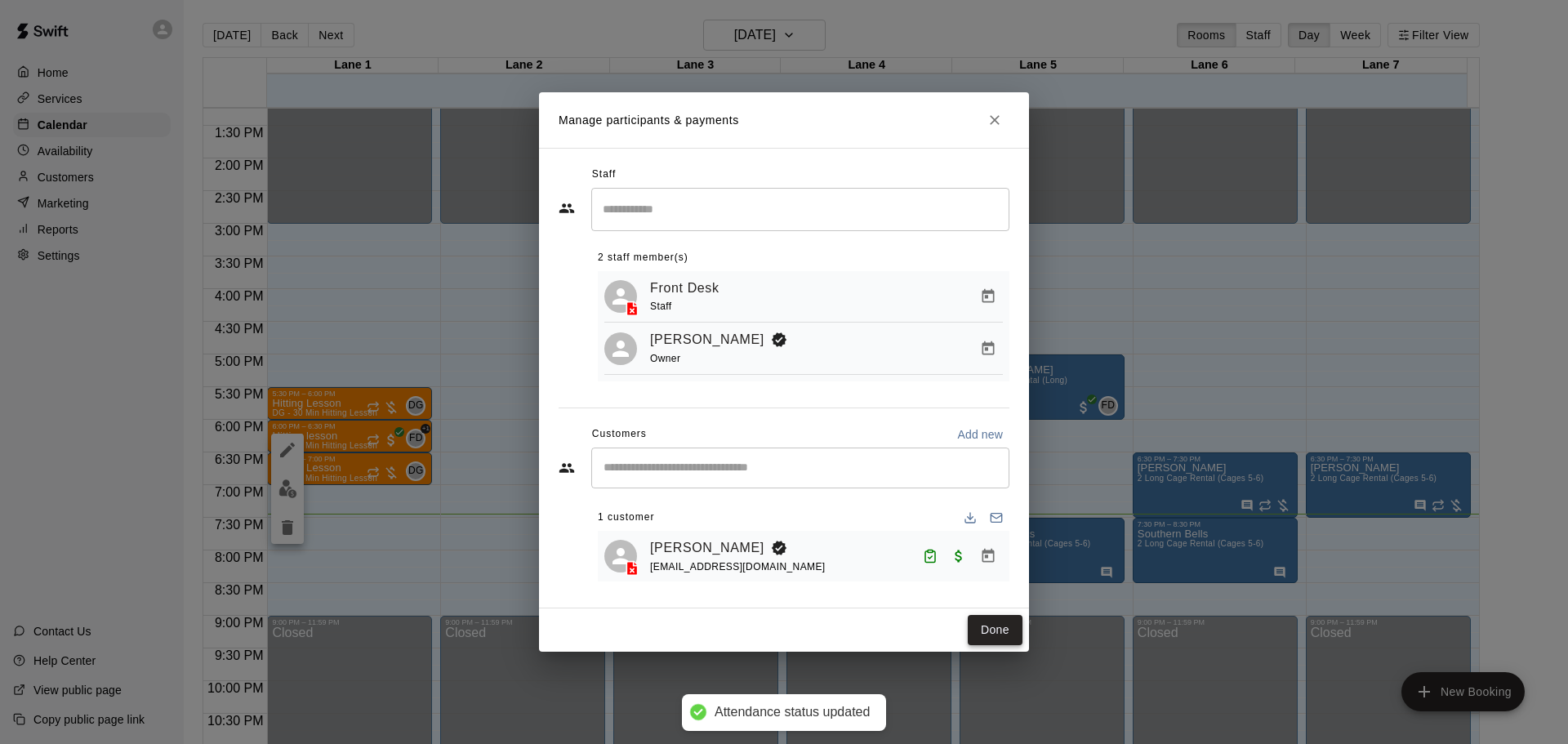
click at [1010, 628] on button "Done" at bounding box center [995, 629] width 55 height 30
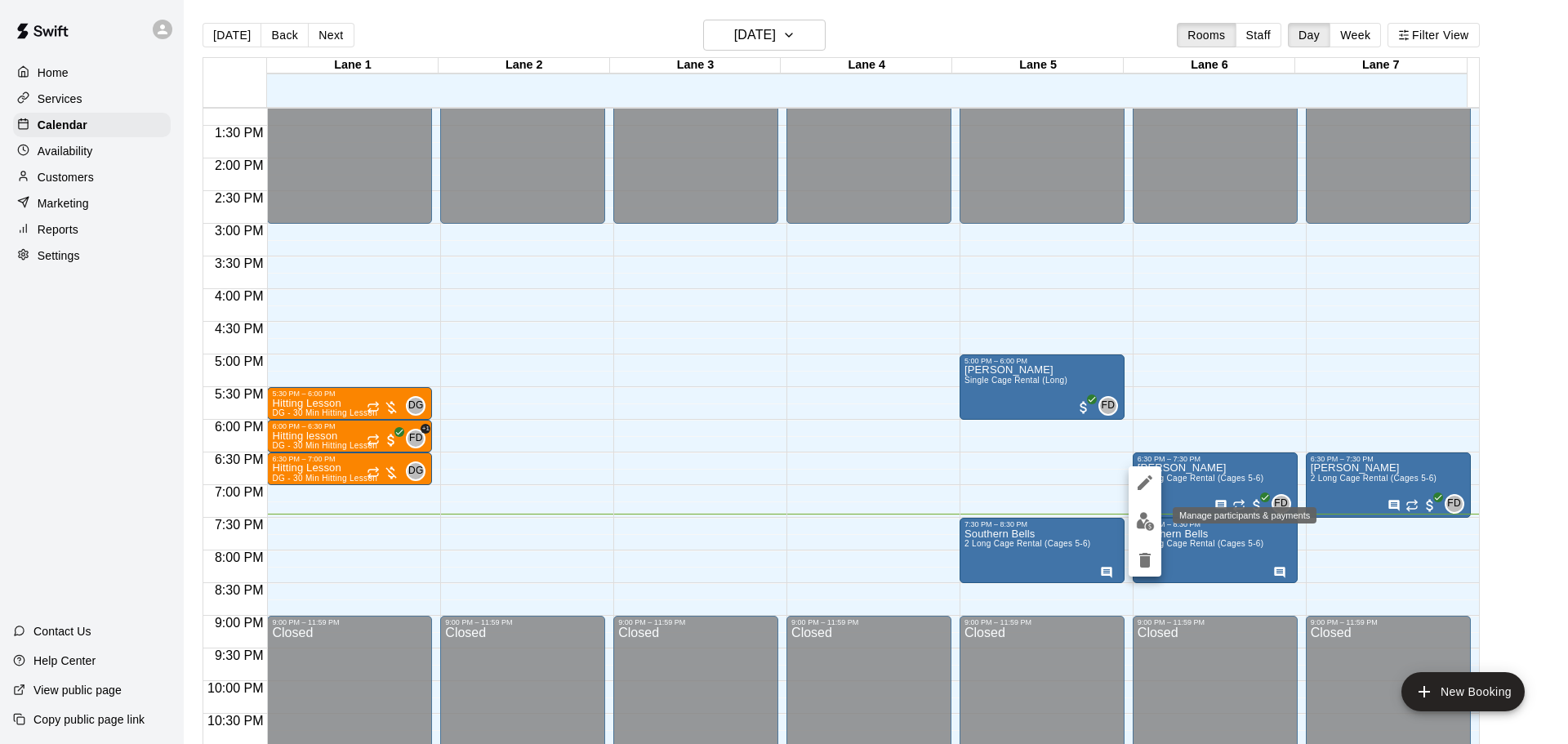
click at [1142, 526] on img "edit" at bounding box center [1145, 521] width 19 height 19
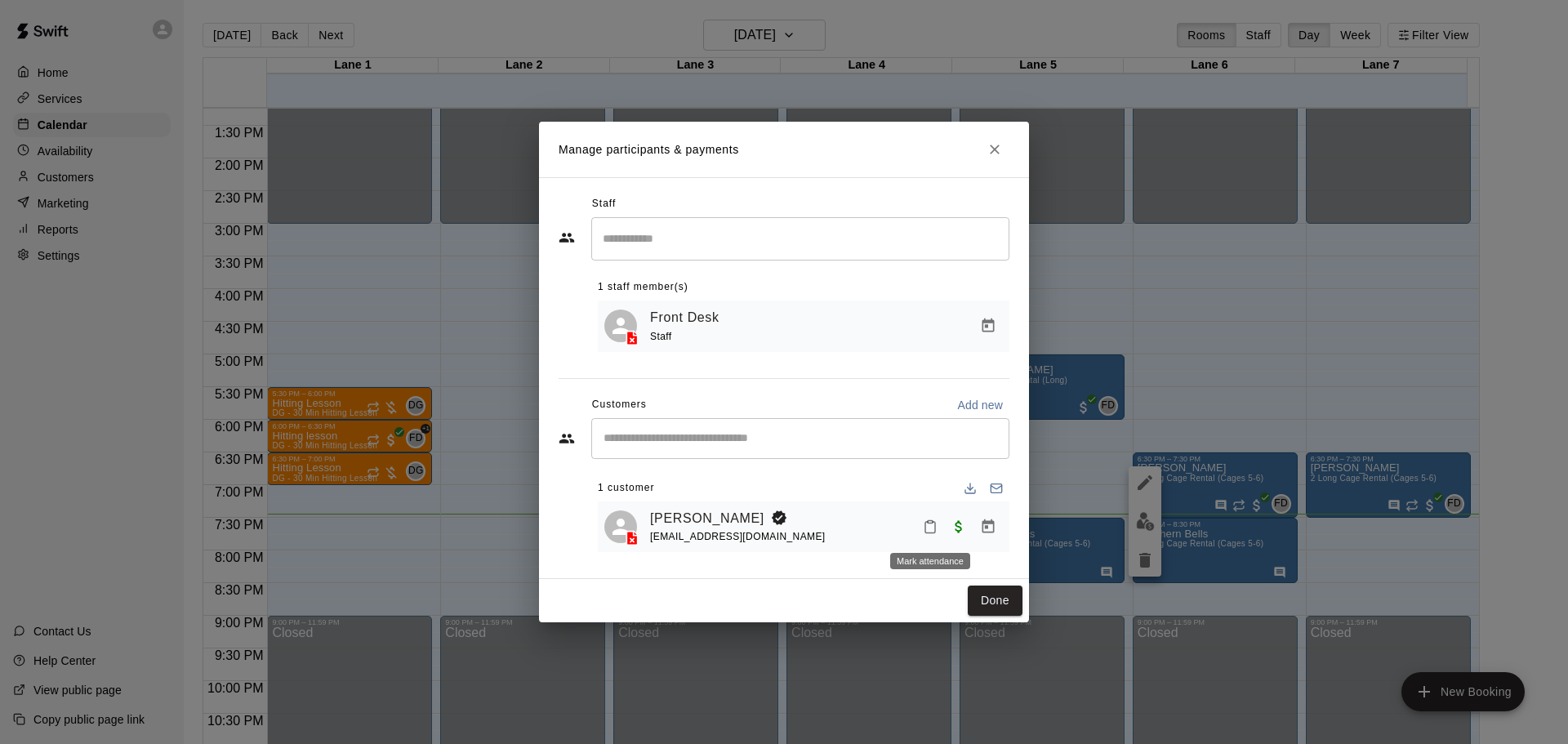
click at [931, 533] on icon "Mark attendance" at bounding box center [930, 527] width 15 height 15
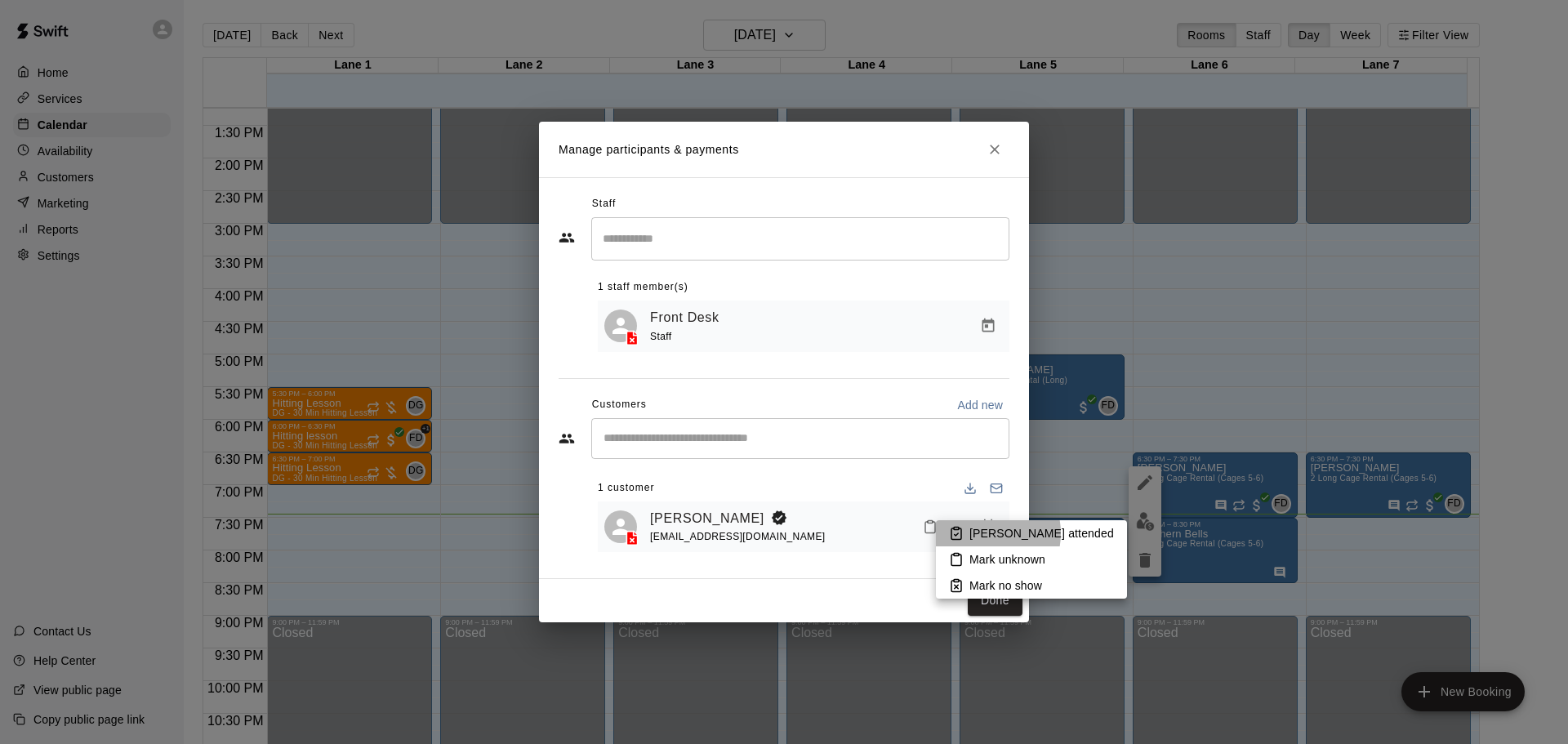
click at [985, 533] on p "[PERSON_NAME] attended" at bounding box center [1041, 533] width 145 height 16
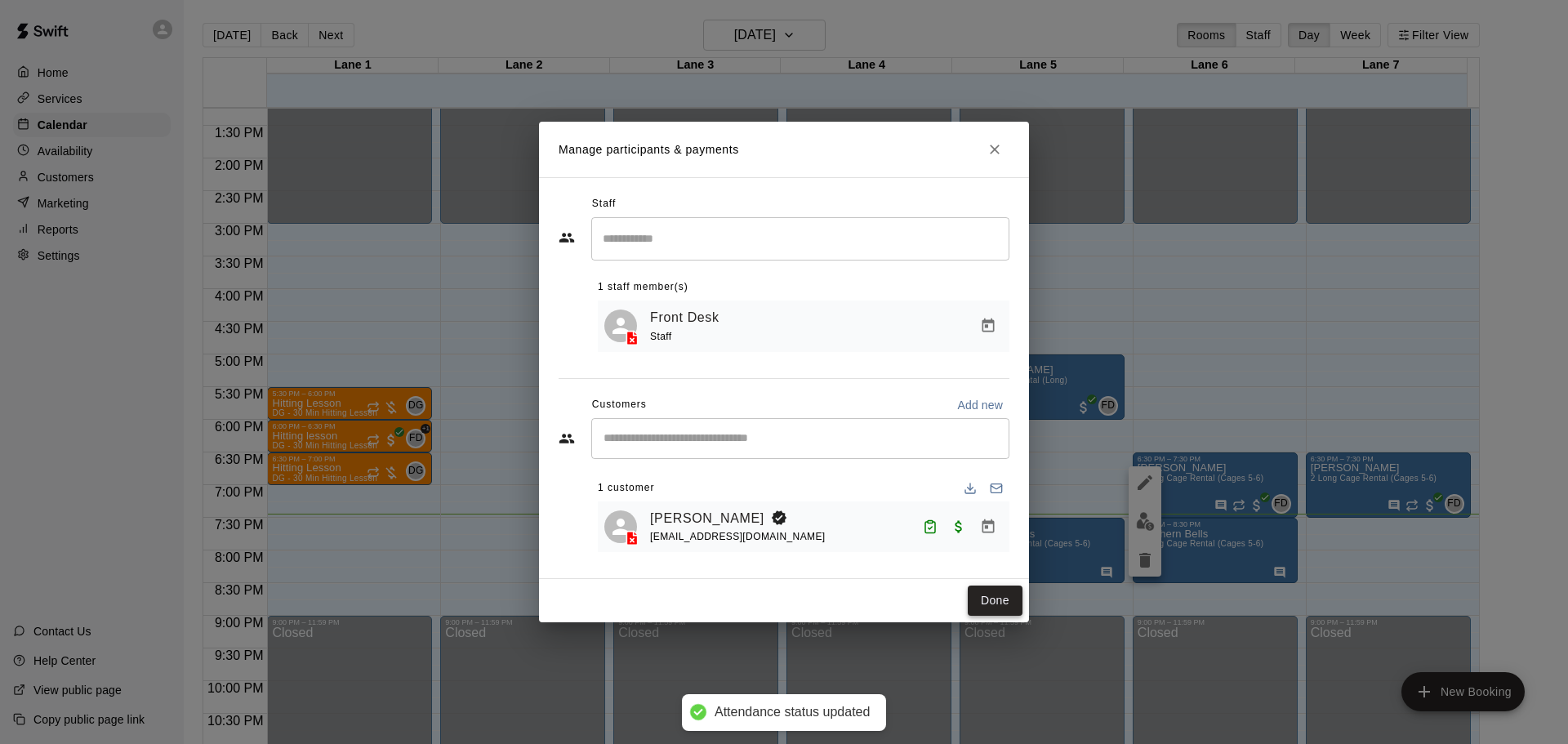
click at [1001, 597] on button "Done" at bounding box center [995, 600] width 55 height 30
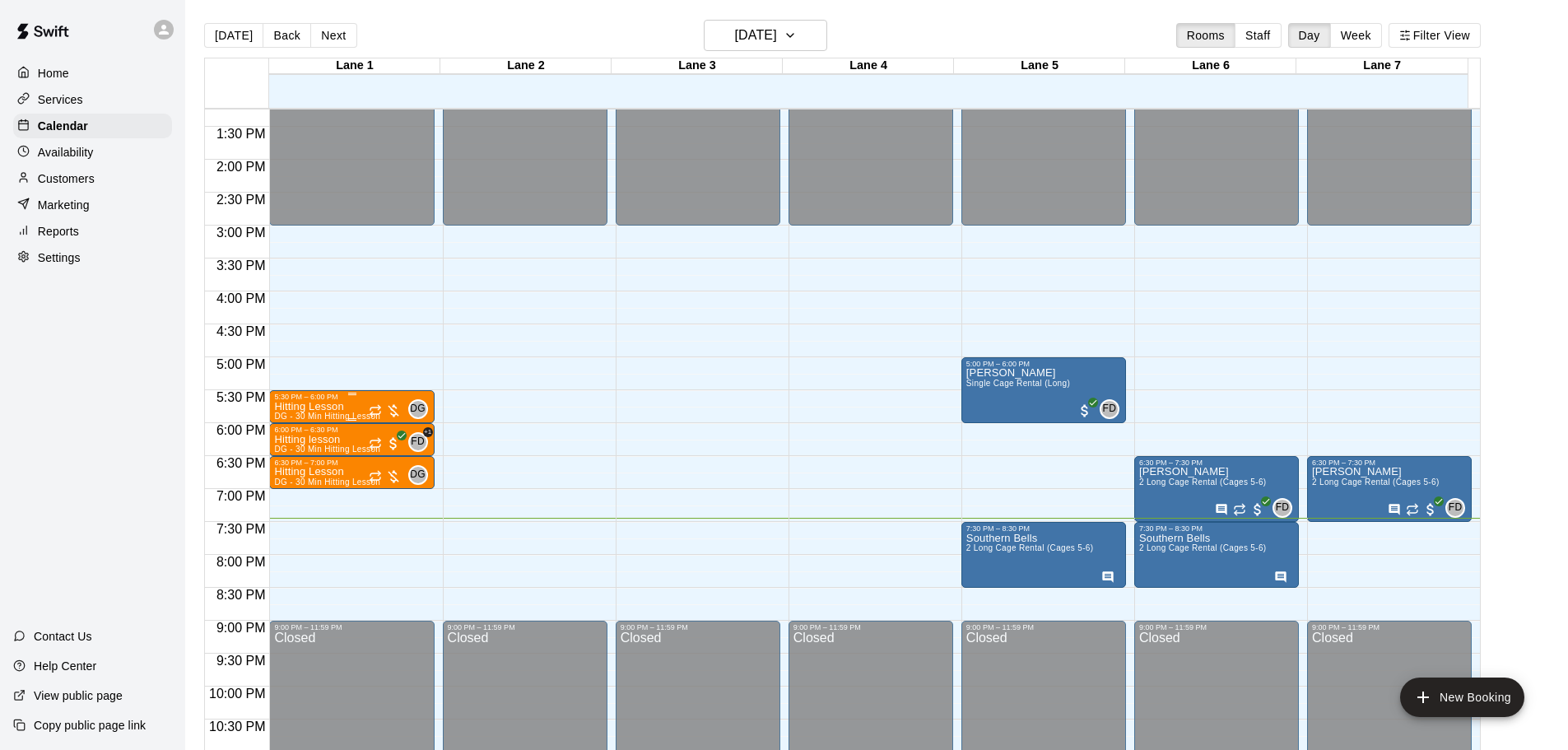
click at [285, 407] on p "Hitting Lesson" at bounding box center [327, 407] width 106 height 0
click at [294, 418] on icon "edit" at bounding box center [289, 426] width 20 height 20
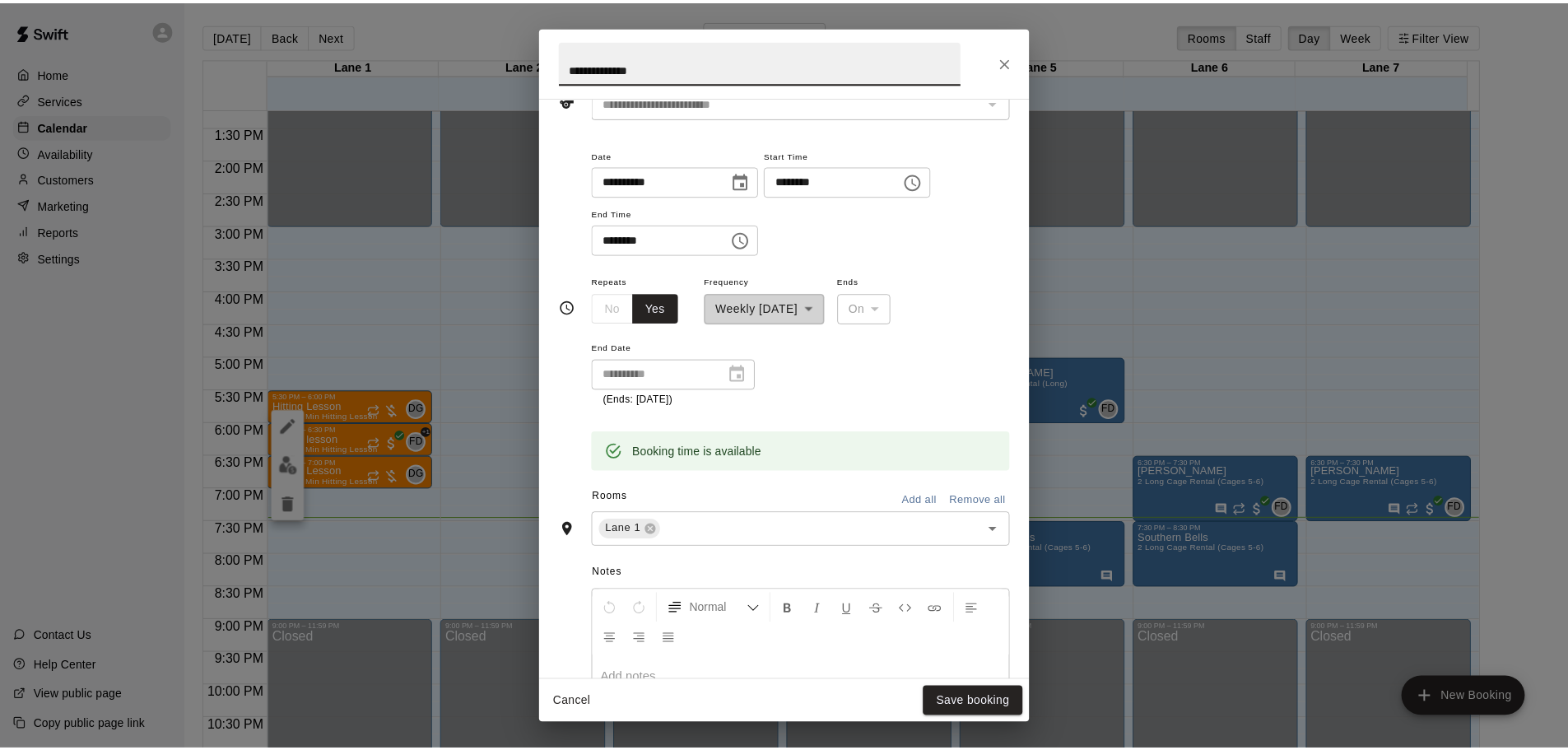
scroll to position [0, 0]
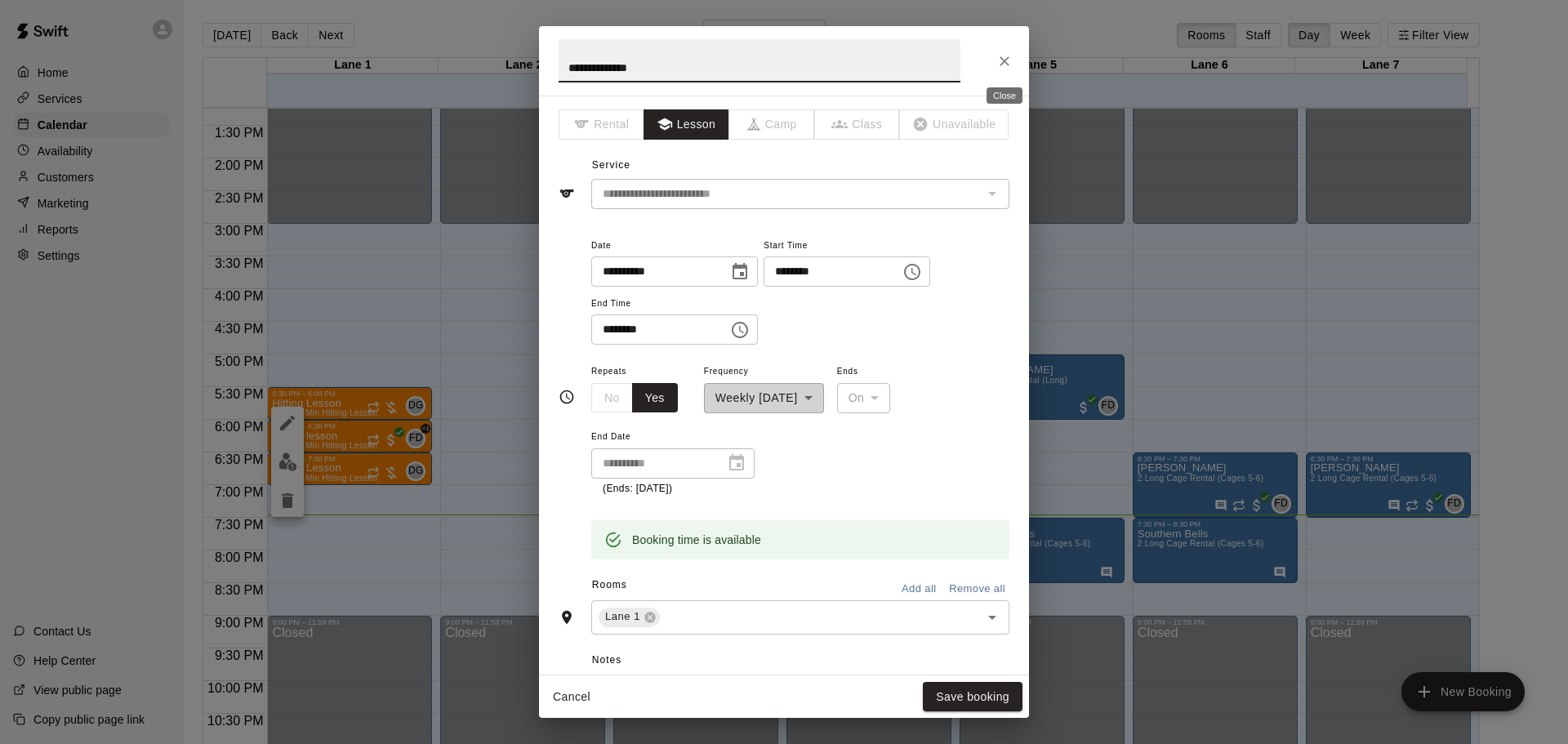
click at [1001, 61] on icon "Close" at bounding box center [1004, 61] width 16 height 16
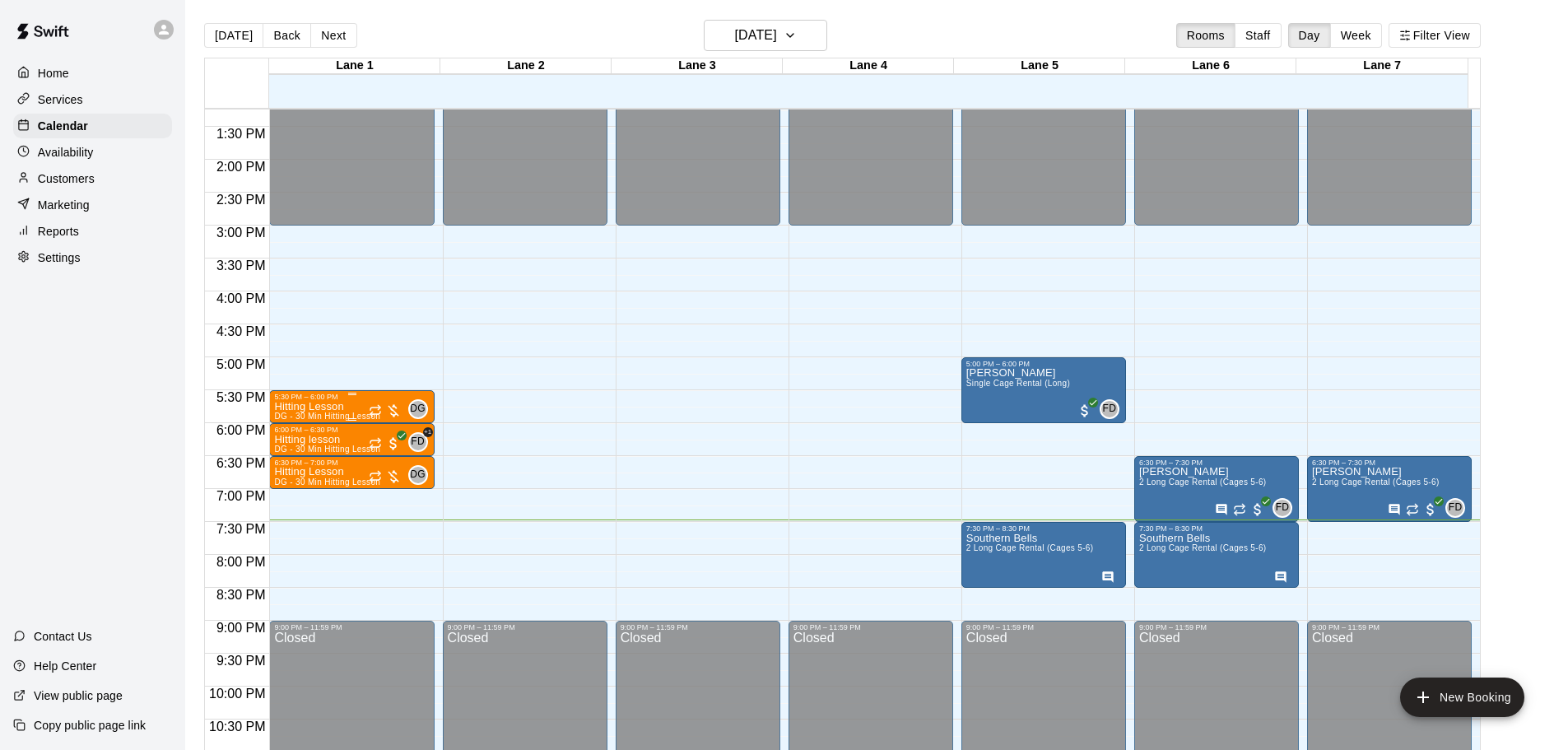
click at [324, 401] on div "5:30 PM – 6:00 PM" at bounding box center [351, 397] width 154 height 9
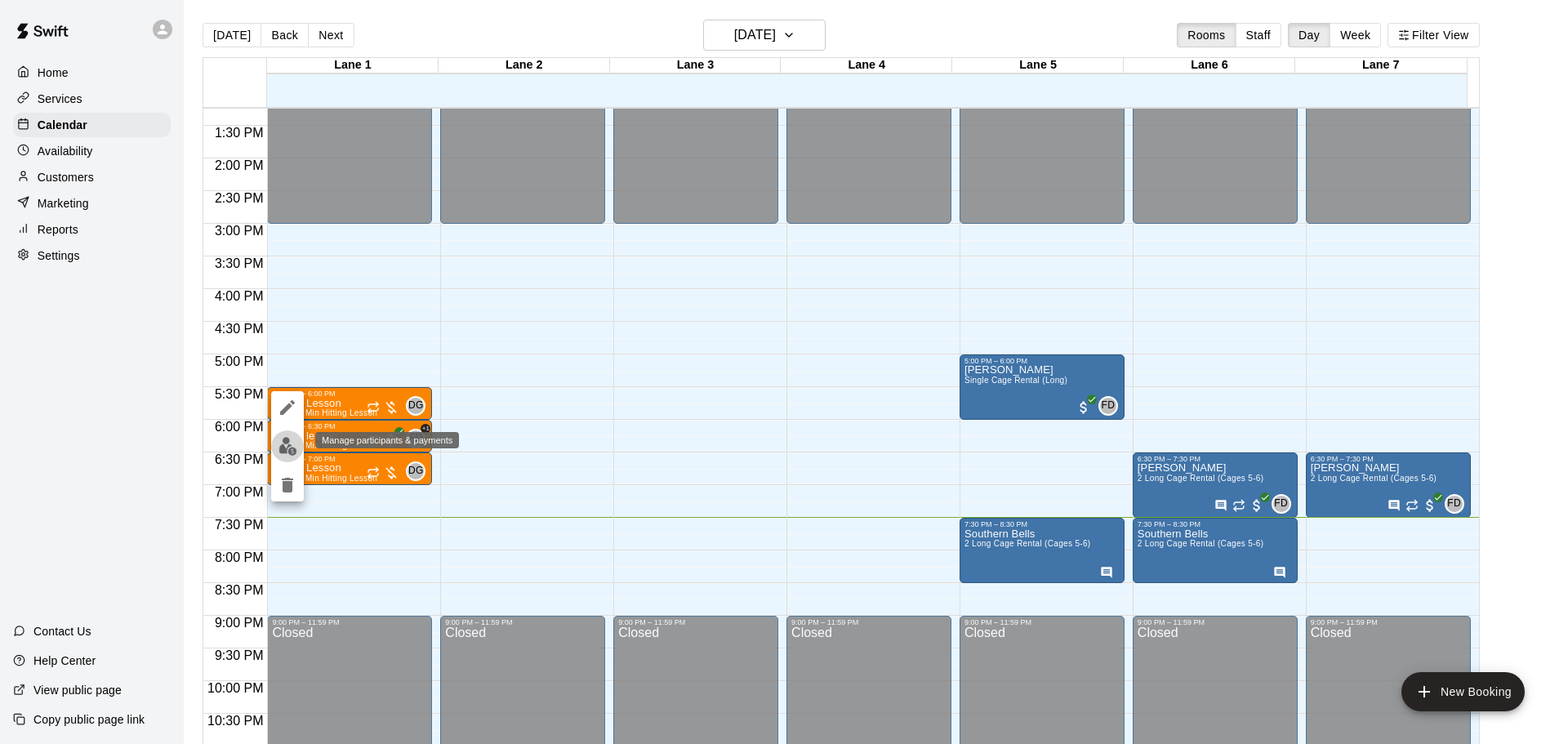
click at [296, 447] on img "edit" at bounding box center [288, 446] width 19 height 19
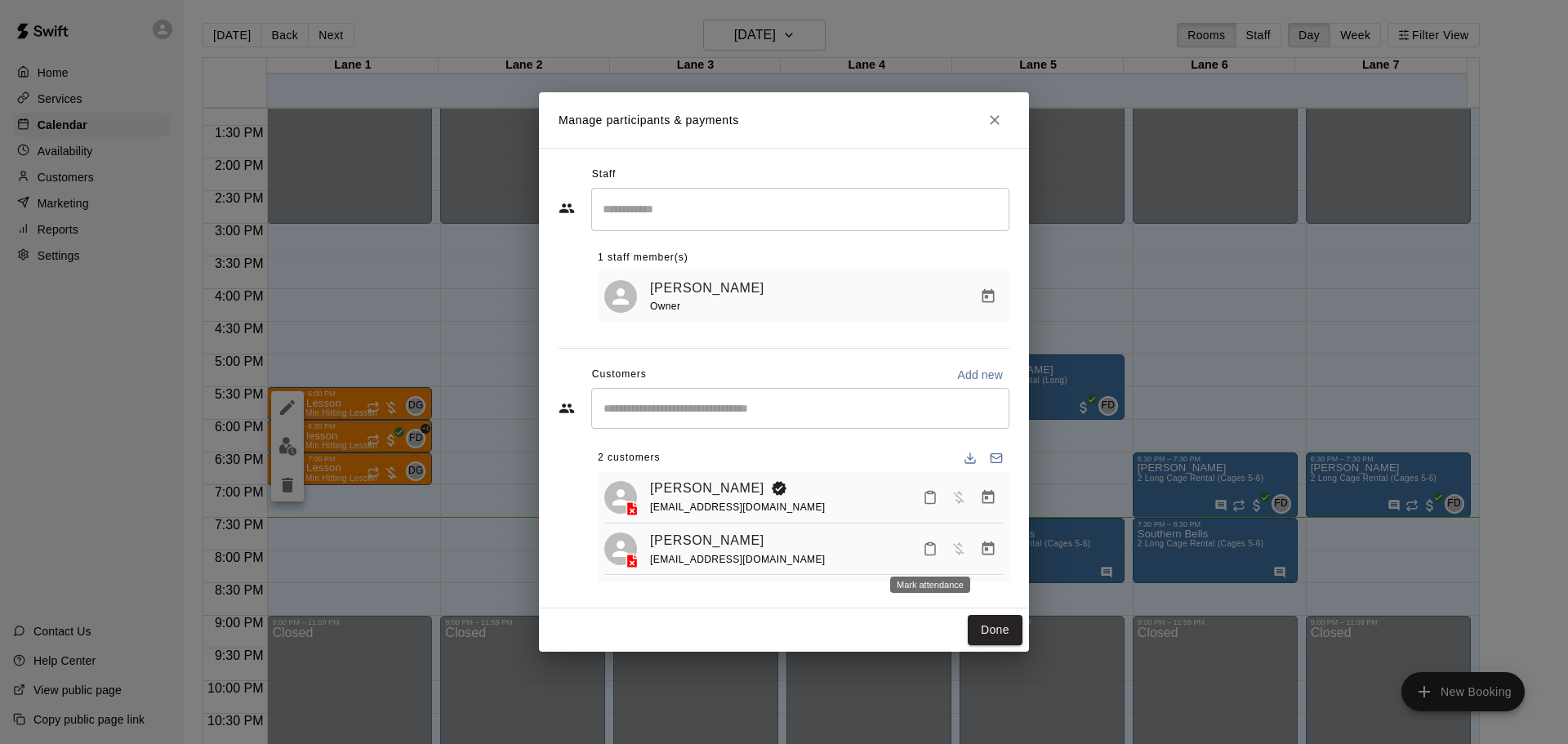
click at [926, 547] on icon "Mark attendance" at bounding box center [930, 549] width 9 height 11
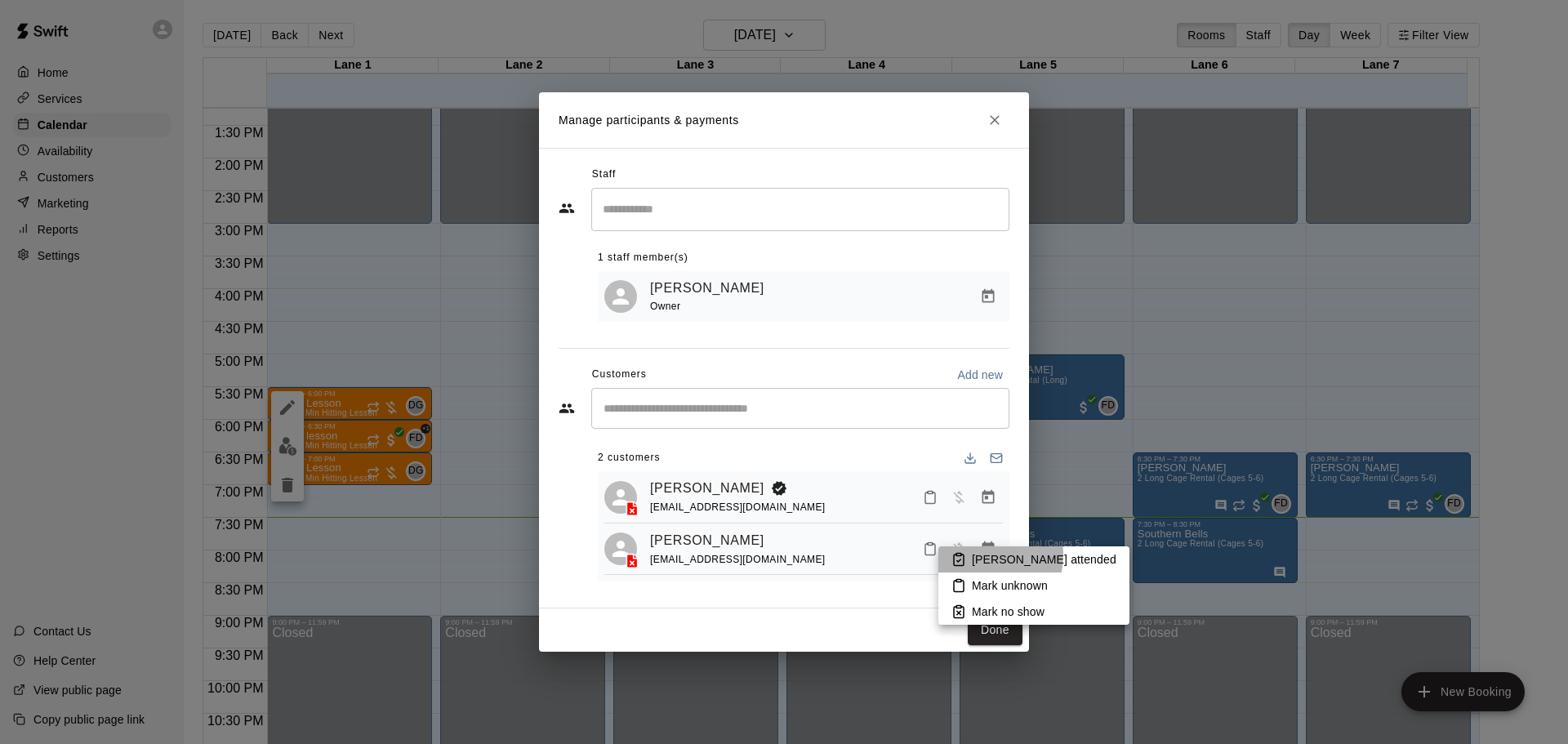
click at [972, 555] on p "[PERSON_NAME] attended" at bounding box center [1043, 559] width 145 height 16
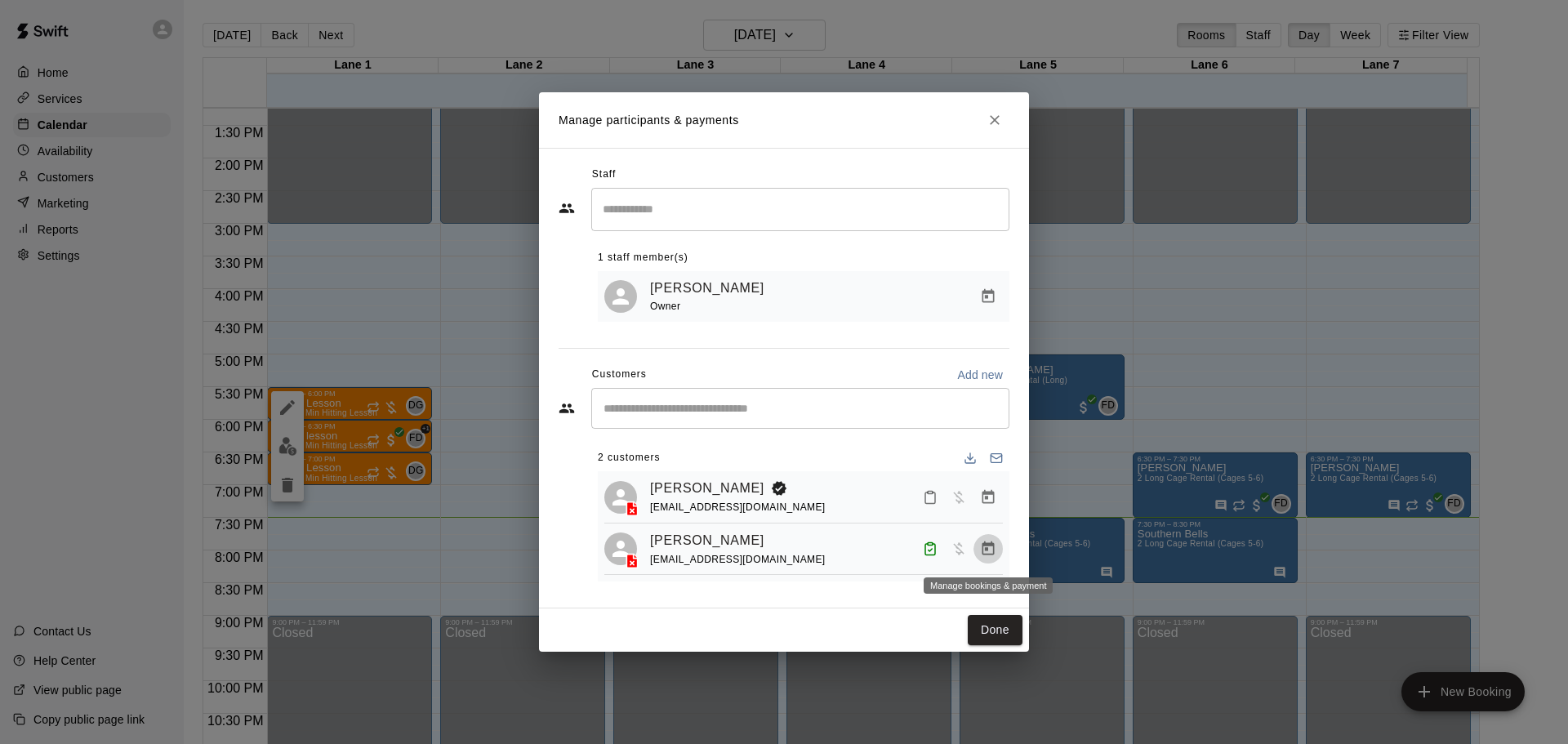
click at [983, 556] on icon "Manage bookings & payment" at bounding box center [989, 548] width 12 height 14
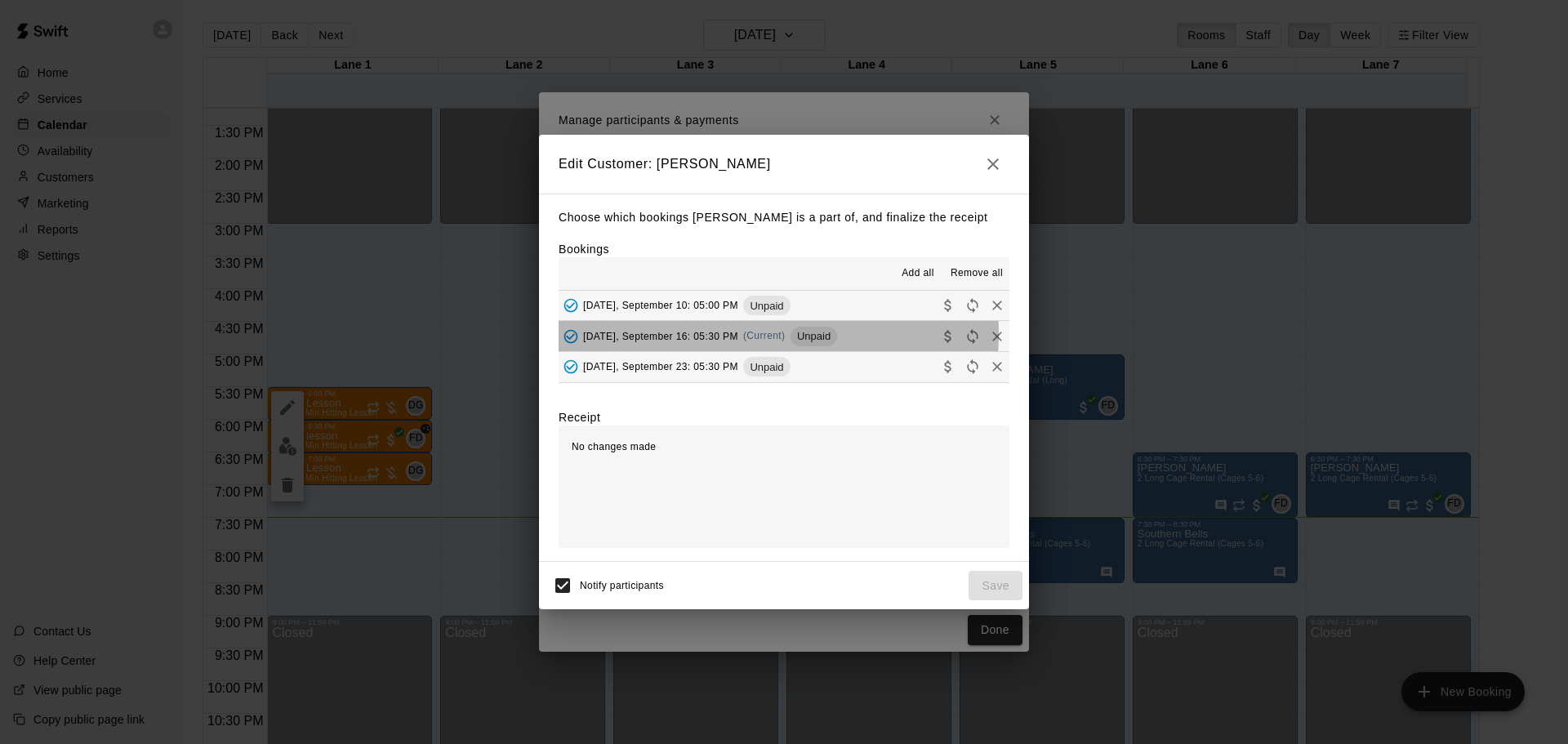
click at [685, 333] on span "[DATE], September 16: 05:30 PM" at bounding box center [660, 335] width 155 height 11
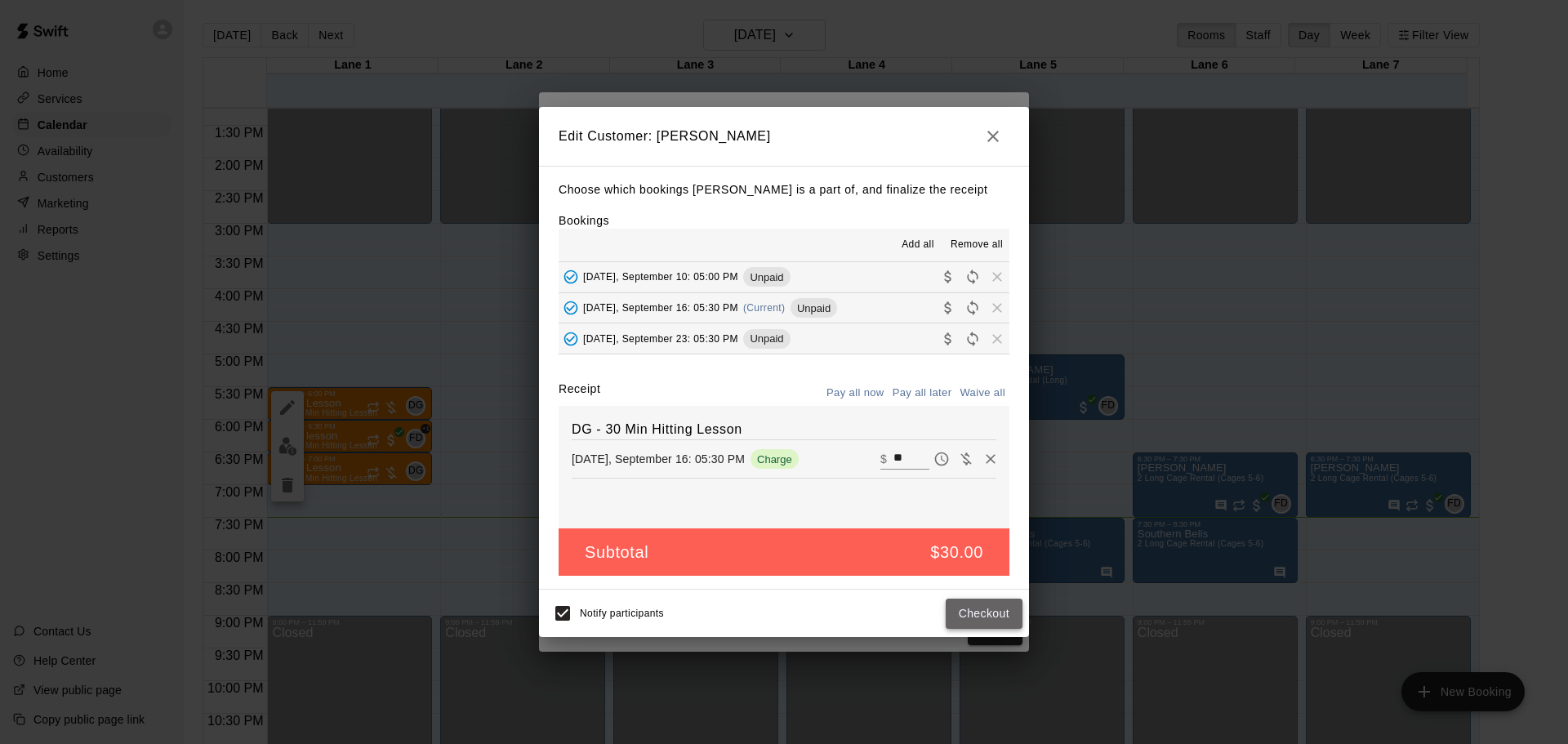
click at [983, 622] on button "Checkout" at bounding box center [984, 613] width 77 height 30
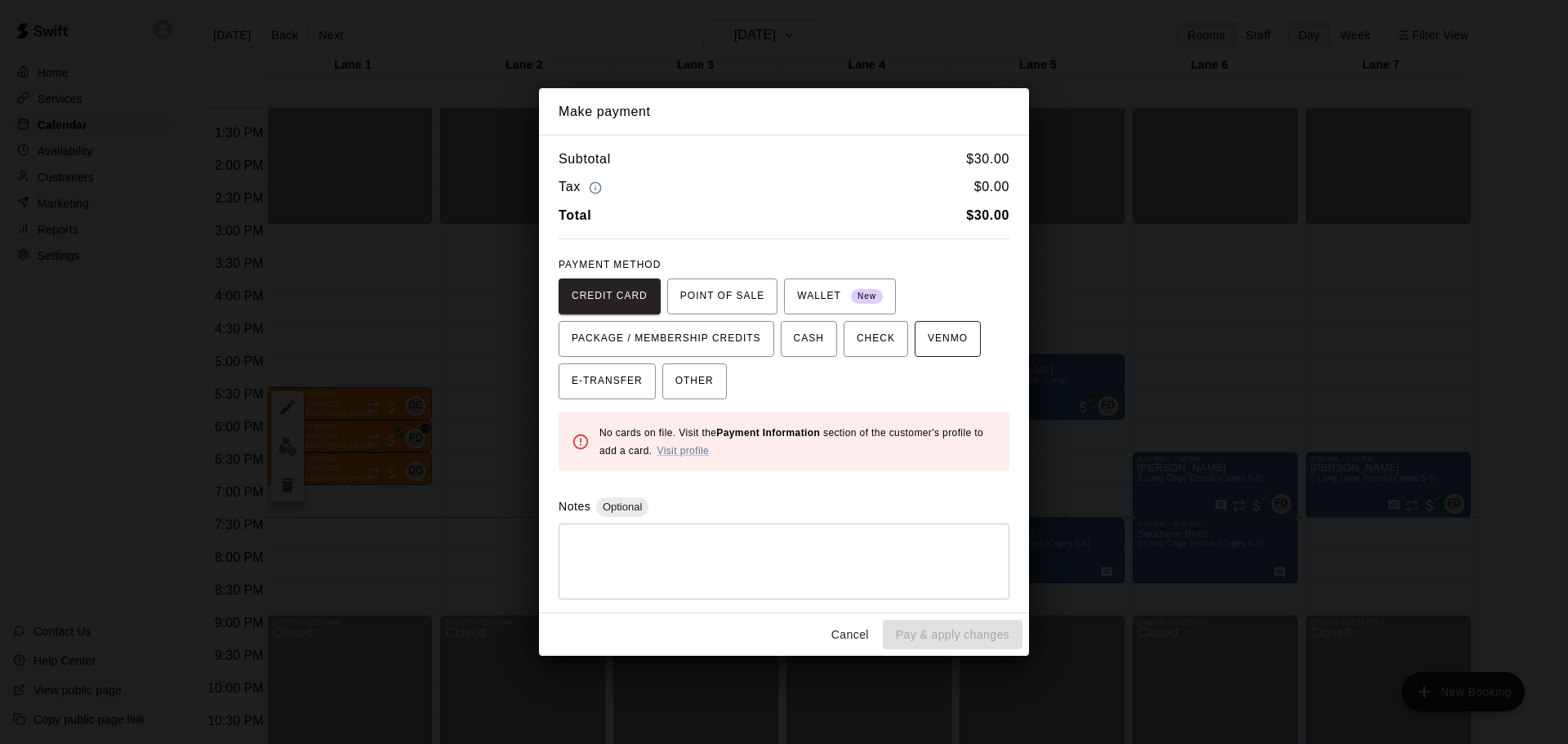
click at [953, 336] on span "VENMO" at bounding box center [947, 339] width 40 height 27
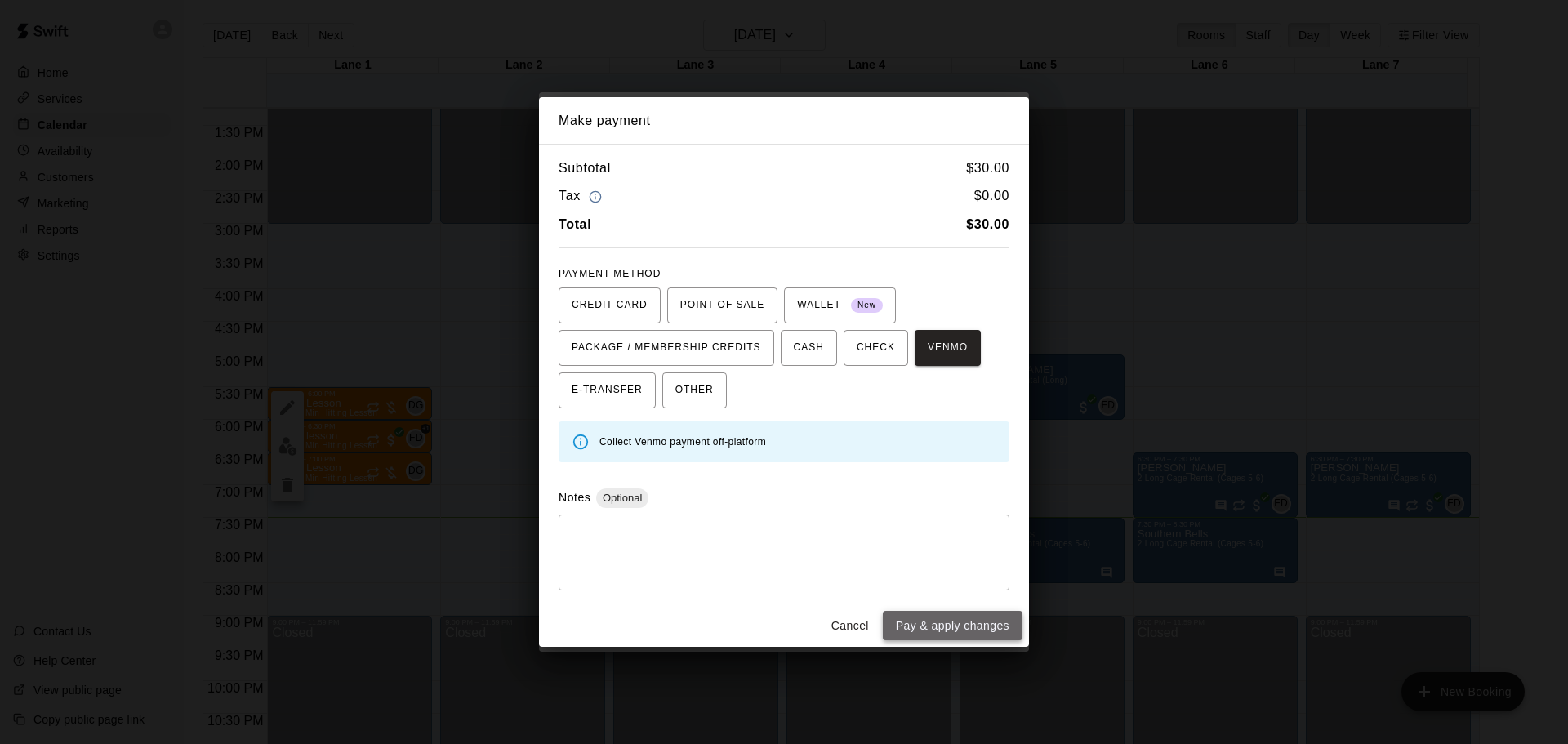
click at [985, 630] on button "Pay & apply changes" at bounding box center [952, 626] width 140 height 30
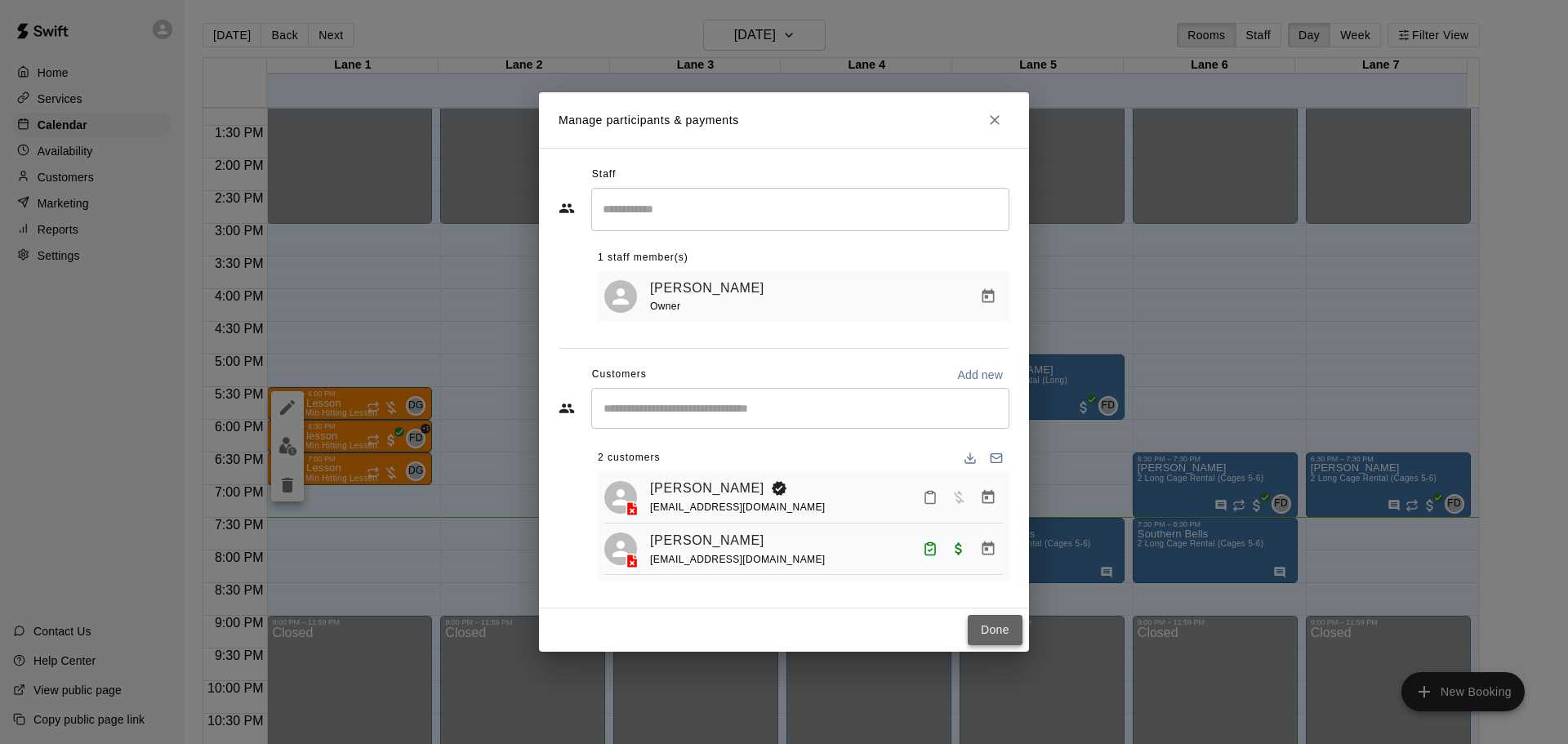
click at [994, 640] on button "Done" at bounding box center [995, 629] width 55 height 30
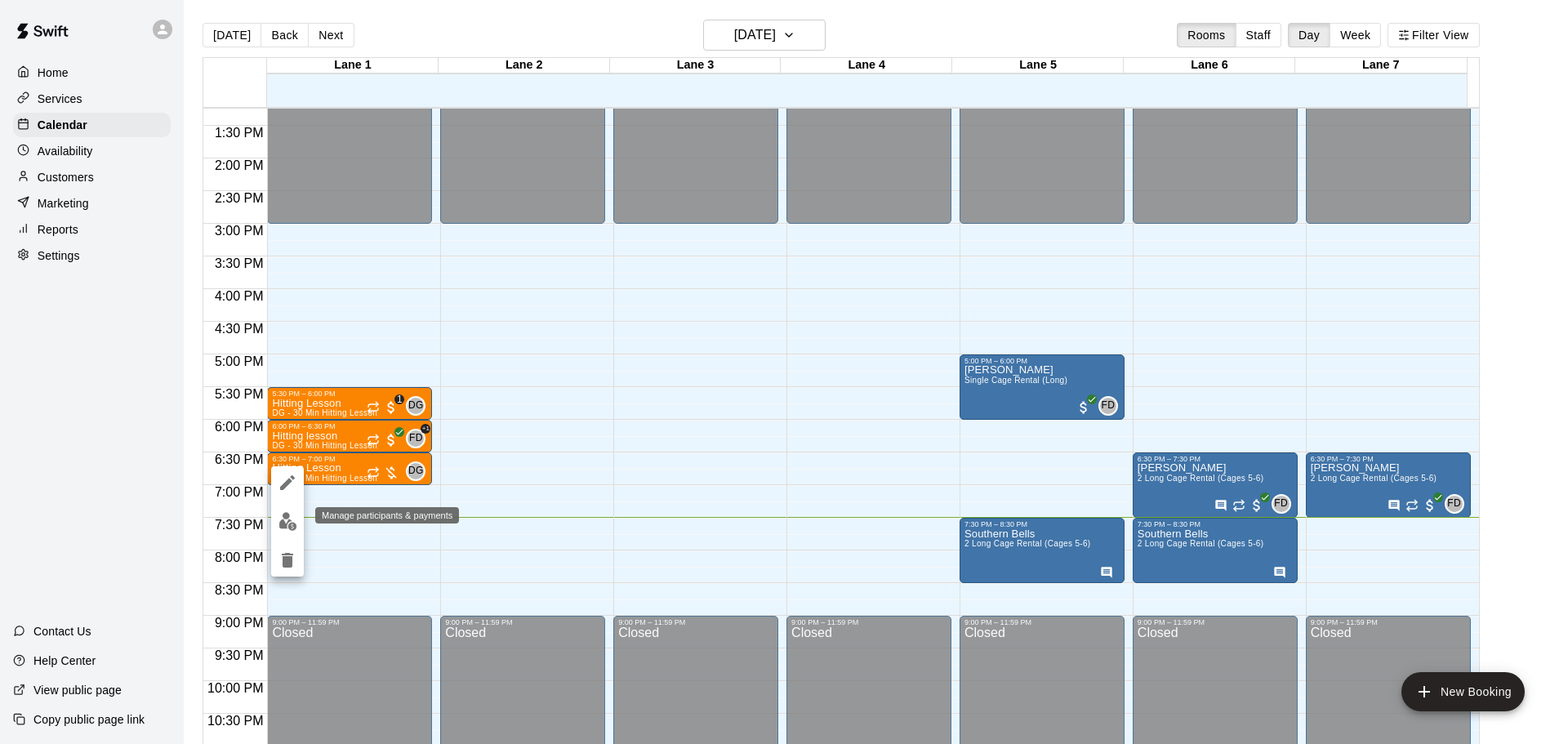
click at [282, 521] on img "edit" at bounding box center [288, 521] width 19 height 19
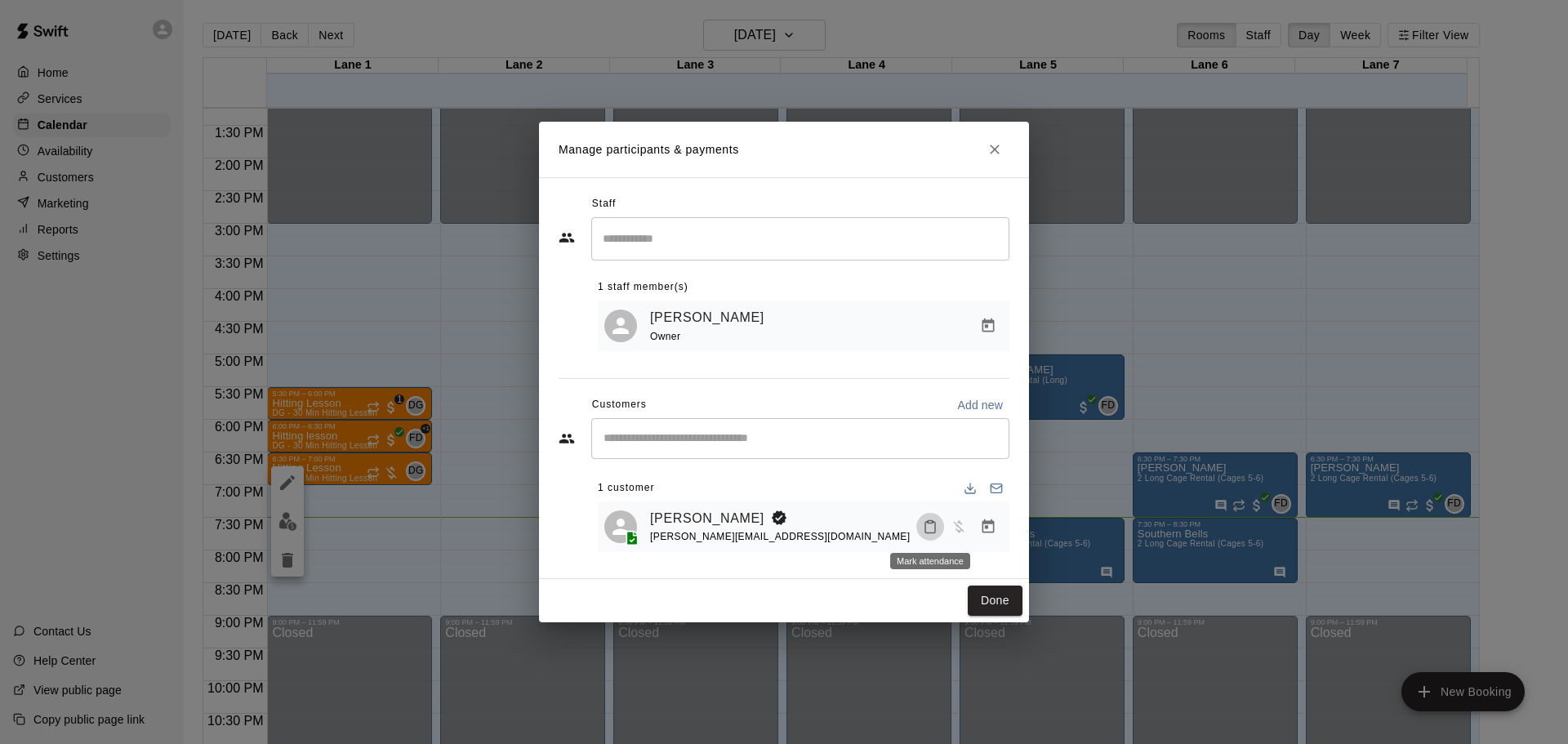
click at [933, 532] on icon "Mark attendance" at bounding box center [930, 527] width 15 height 15
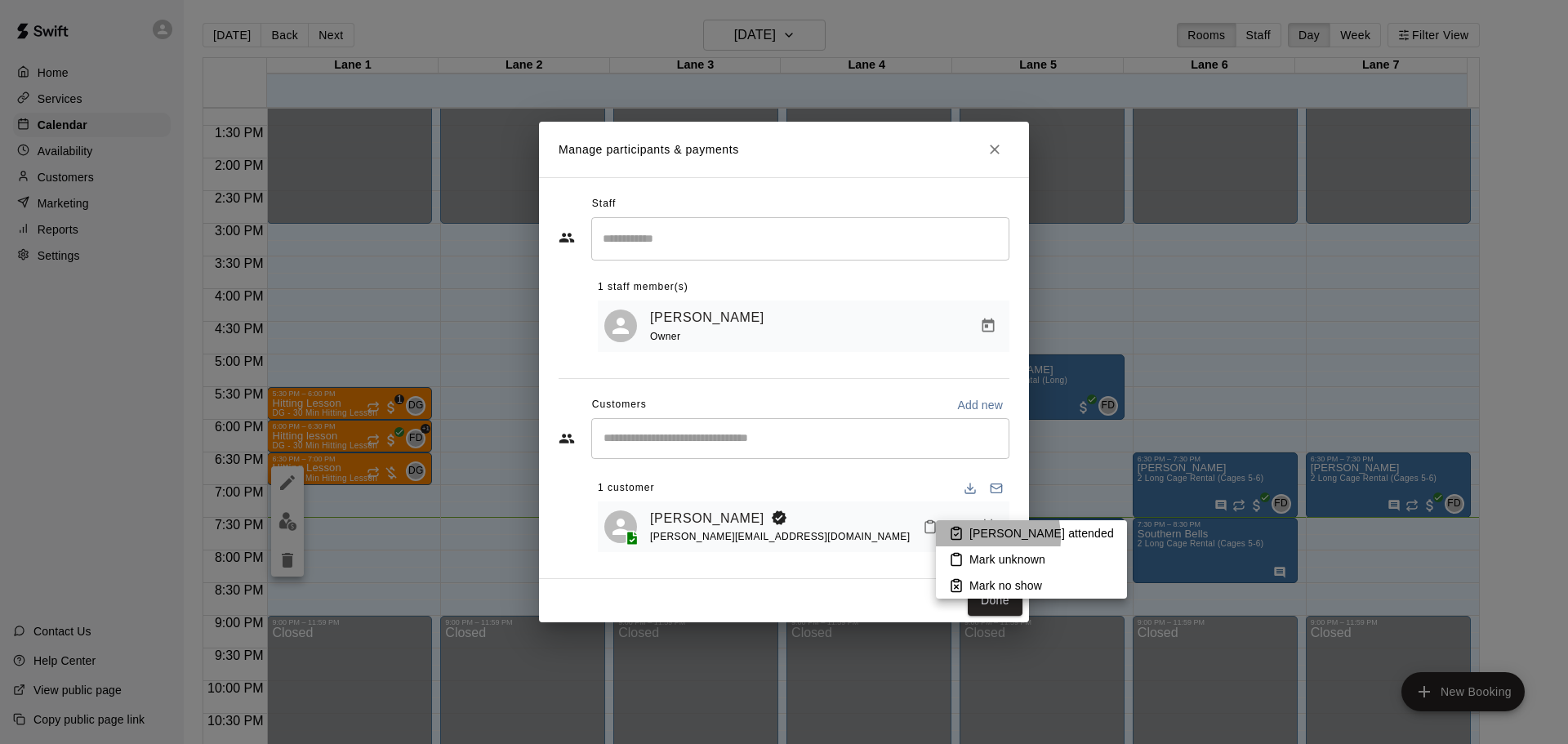
click at [965, 539] on li "[PERSON_NAME] attended" at bounding box center [1030, 533] width 191 height 27
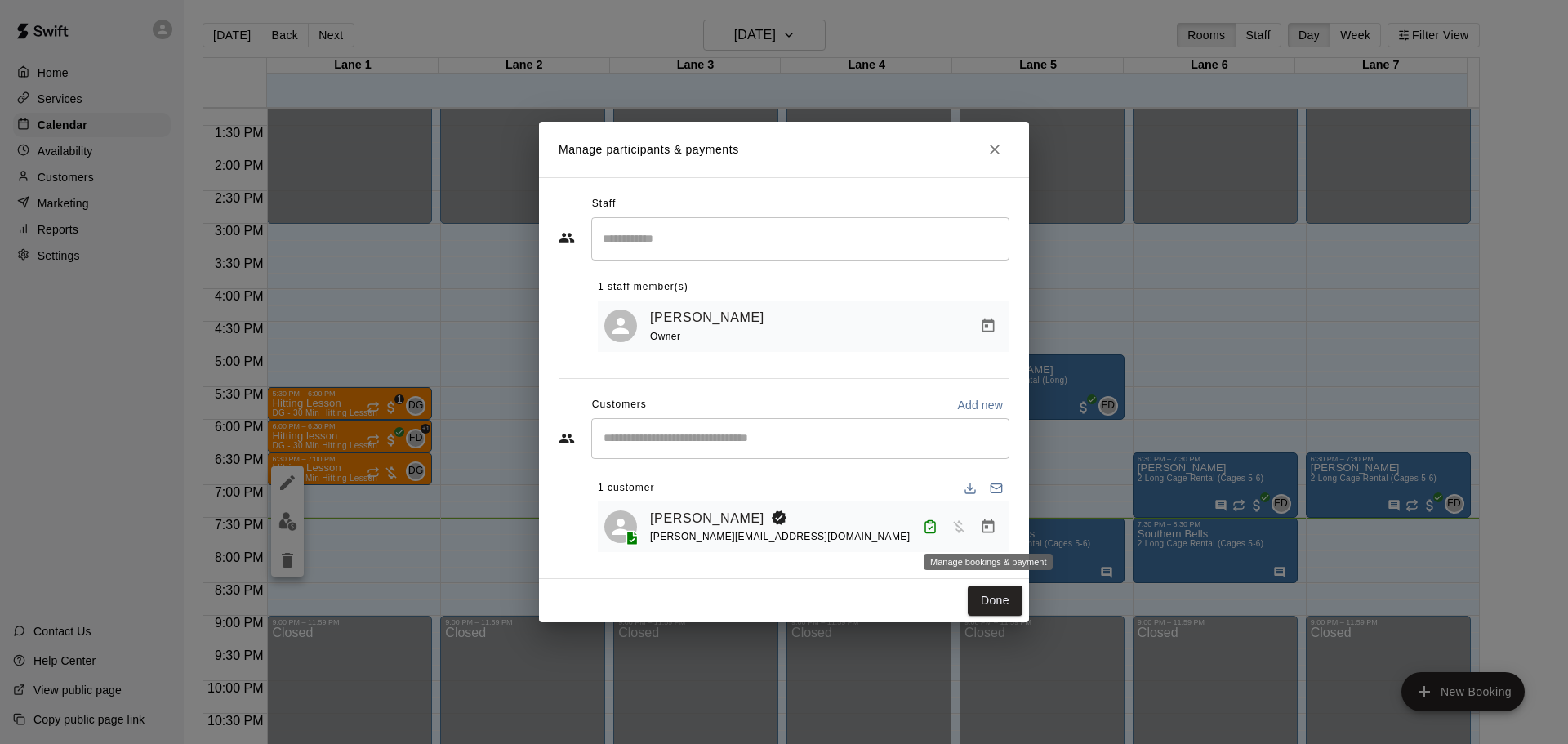
click at [987, 531] on icon "Manage bookings & payment" at bounding box center [988, 527] width 16 height 16
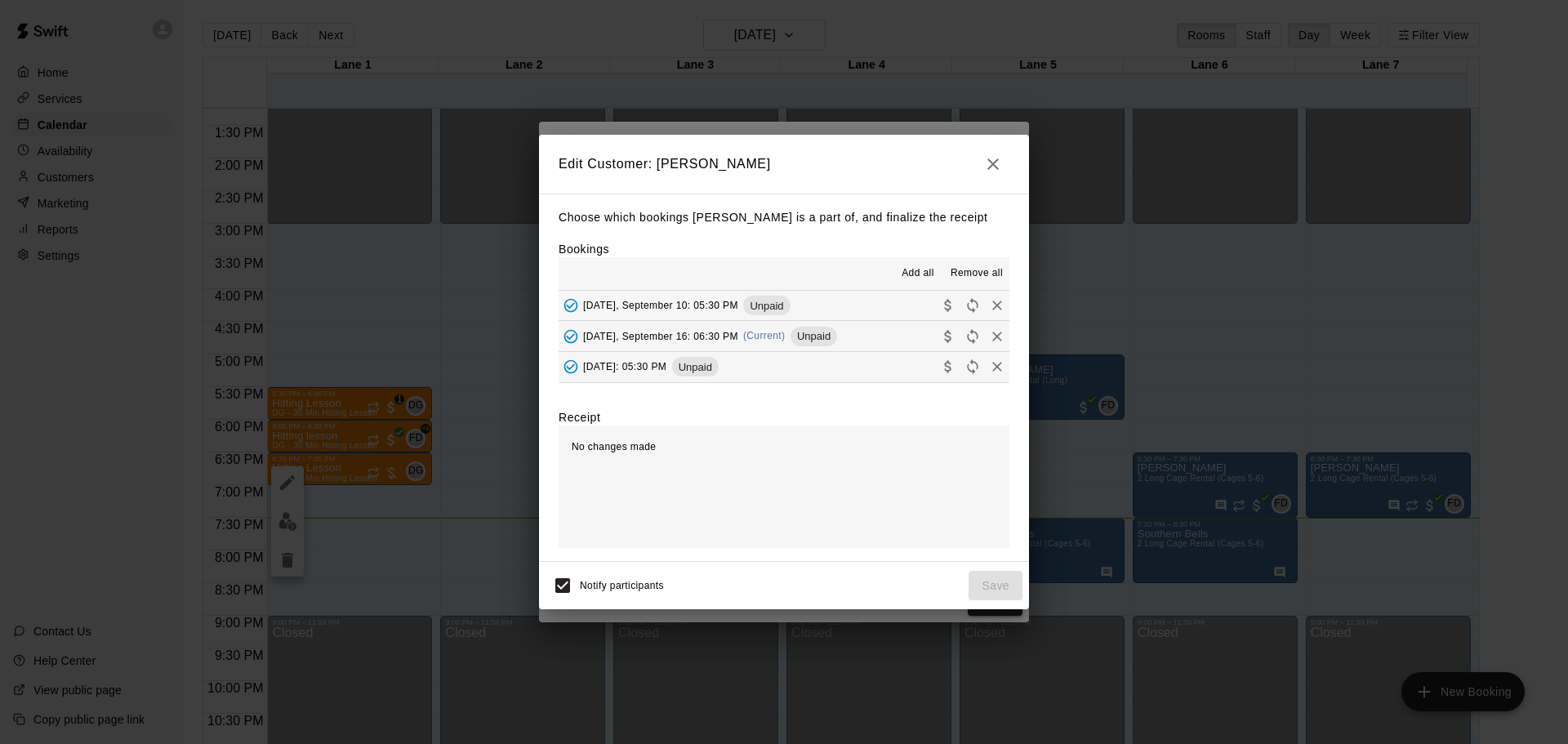
click at [647, 341] on span "[DATE], September 16: 06:30 PM" at bounding box center [660, 335] width 155 height 11
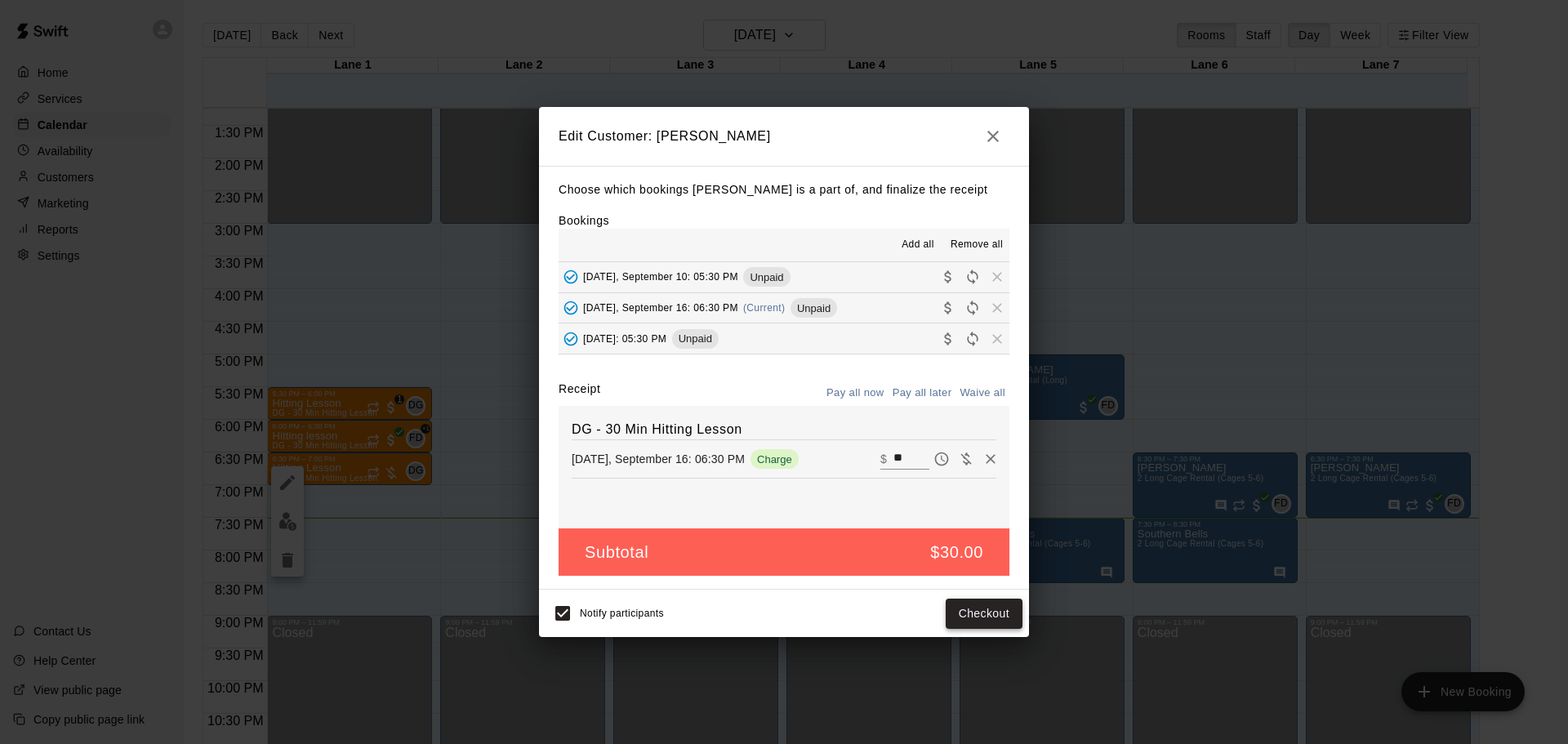
click at [1002, 619] on button "Checkout" at bounding box center [984, 613] width 77 height 30
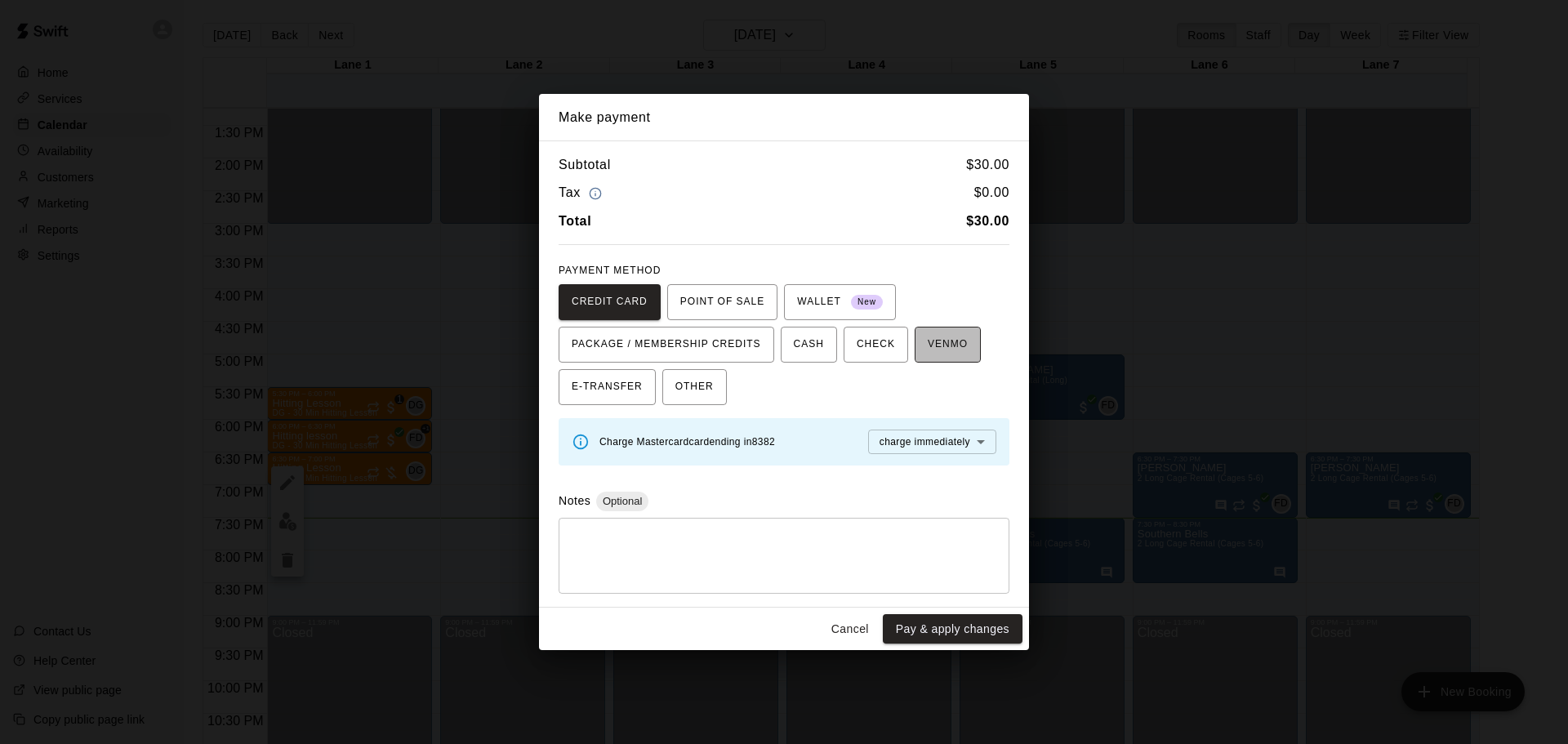
click at [964, 338] on span "VENMO" at bounding box center [947, 344] width 40 height 27
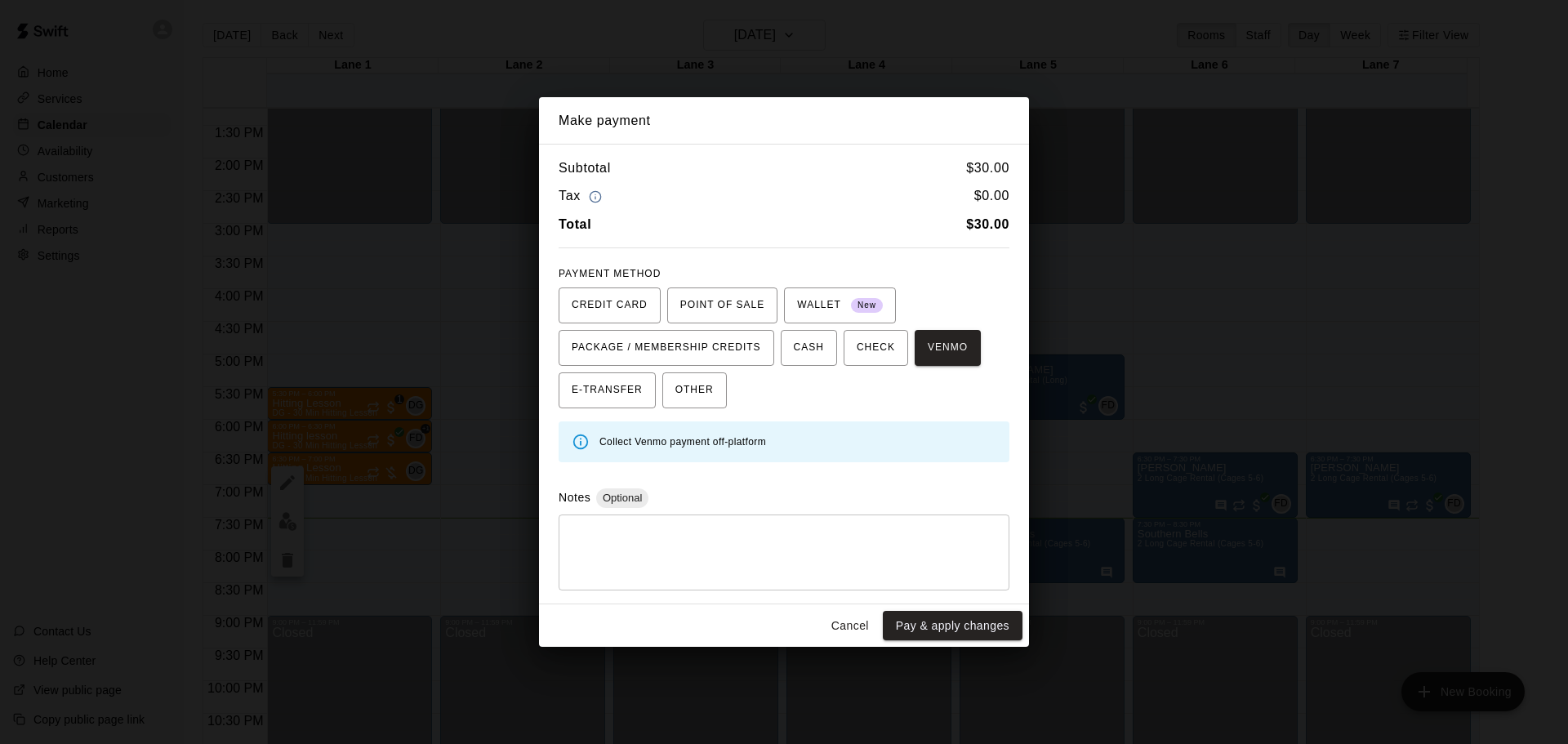
click at [852, 628] on button "Cancel" at bounding box center [850, 626] width 52 height 30
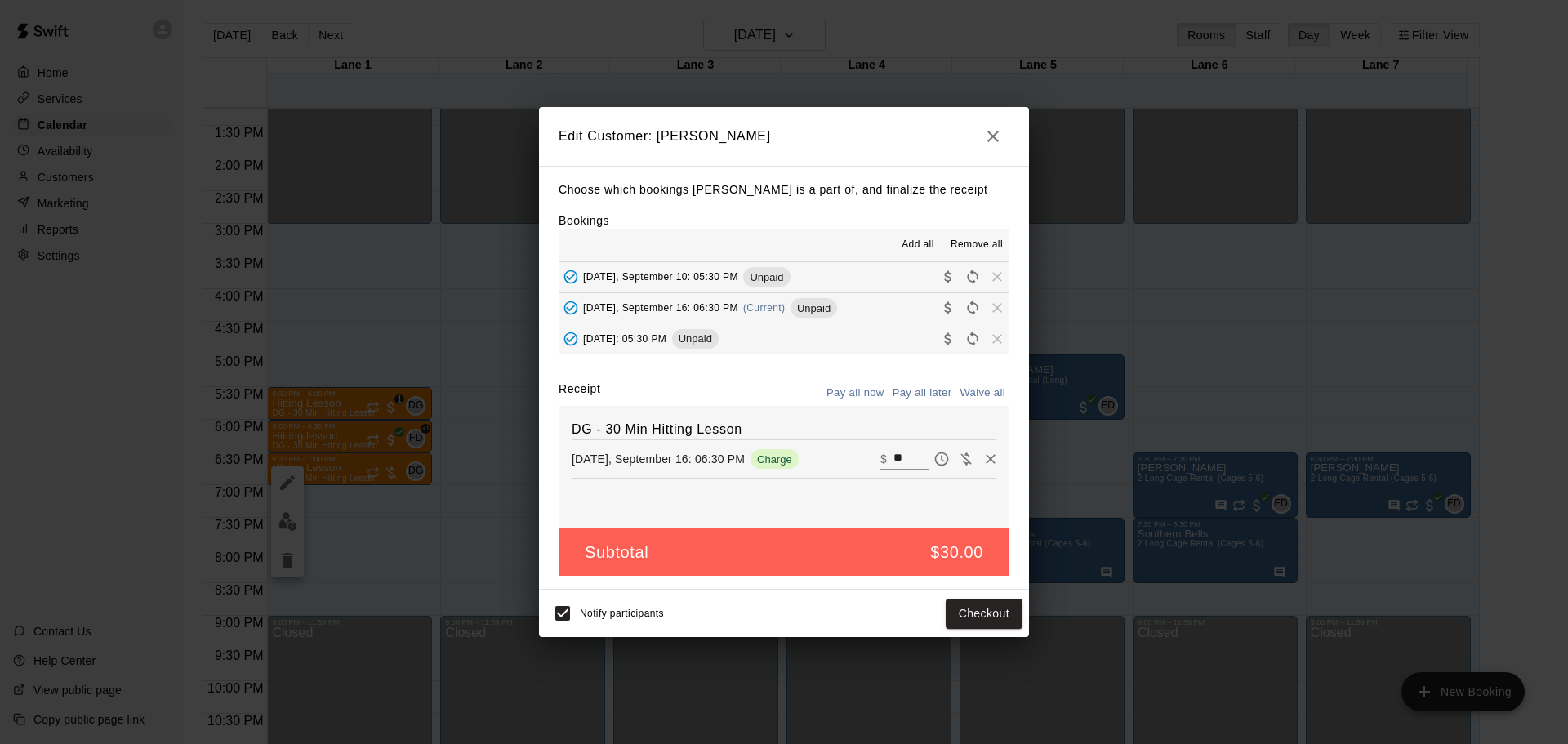
click at [1000, 137] on icon "button" at bounding box center [993, 136] width 20 height 20
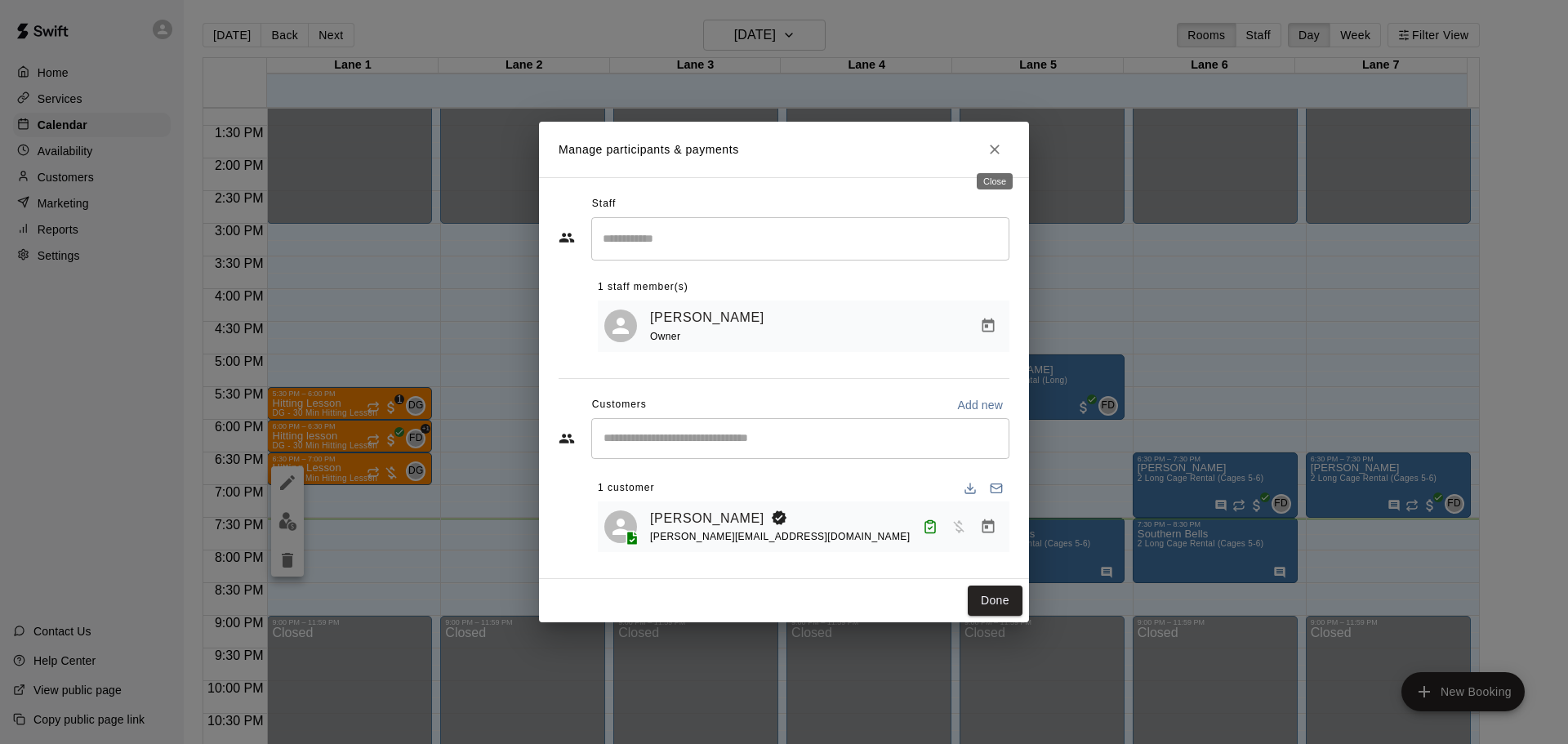
click at [1000, 137] on button "Close" at bounding box center [995, 149] width 29 height 29
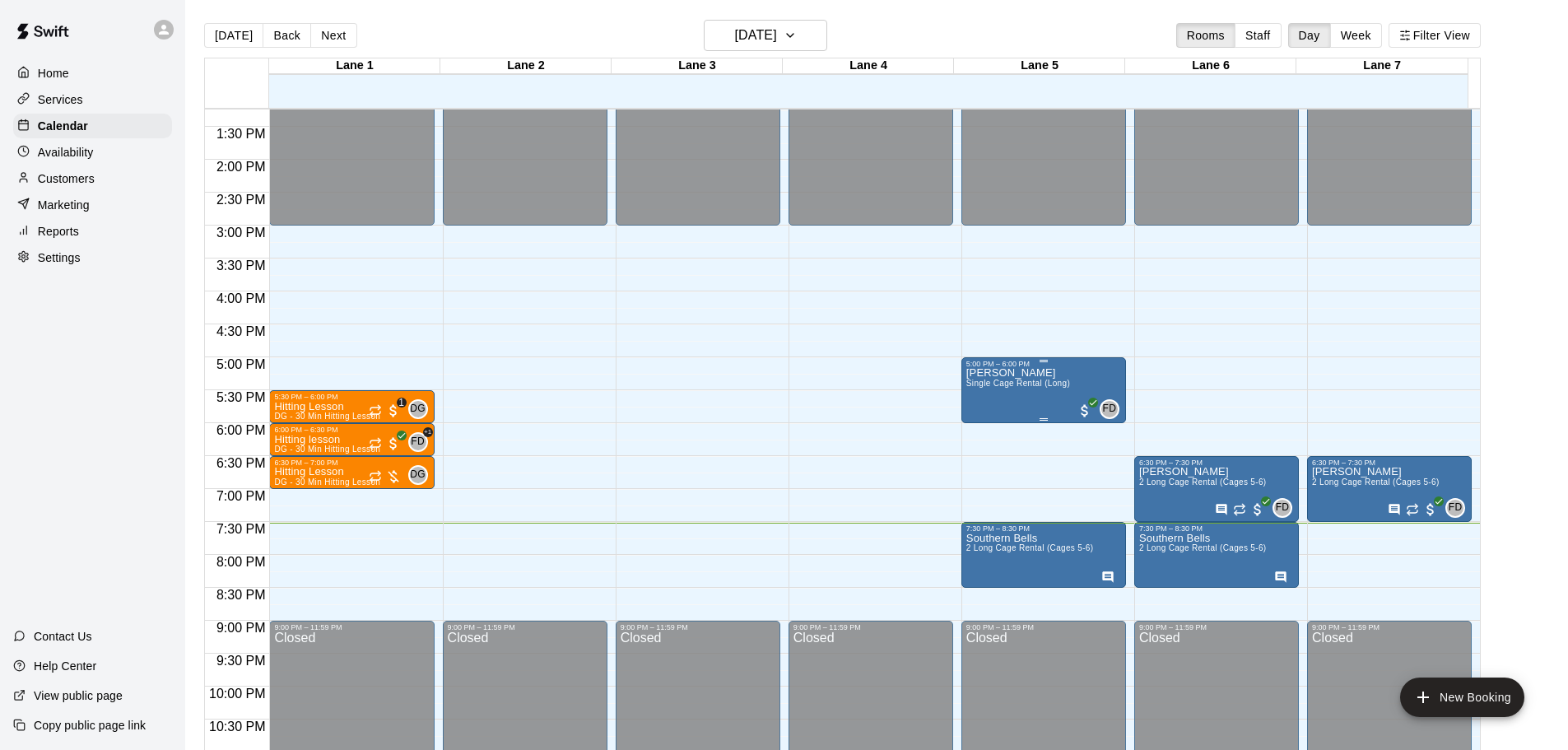
click at [1041, 410] on div "[PERSON_NAME] Single Cage Rental (Long)" at bounding box center [1018, 742] width 104 height 750
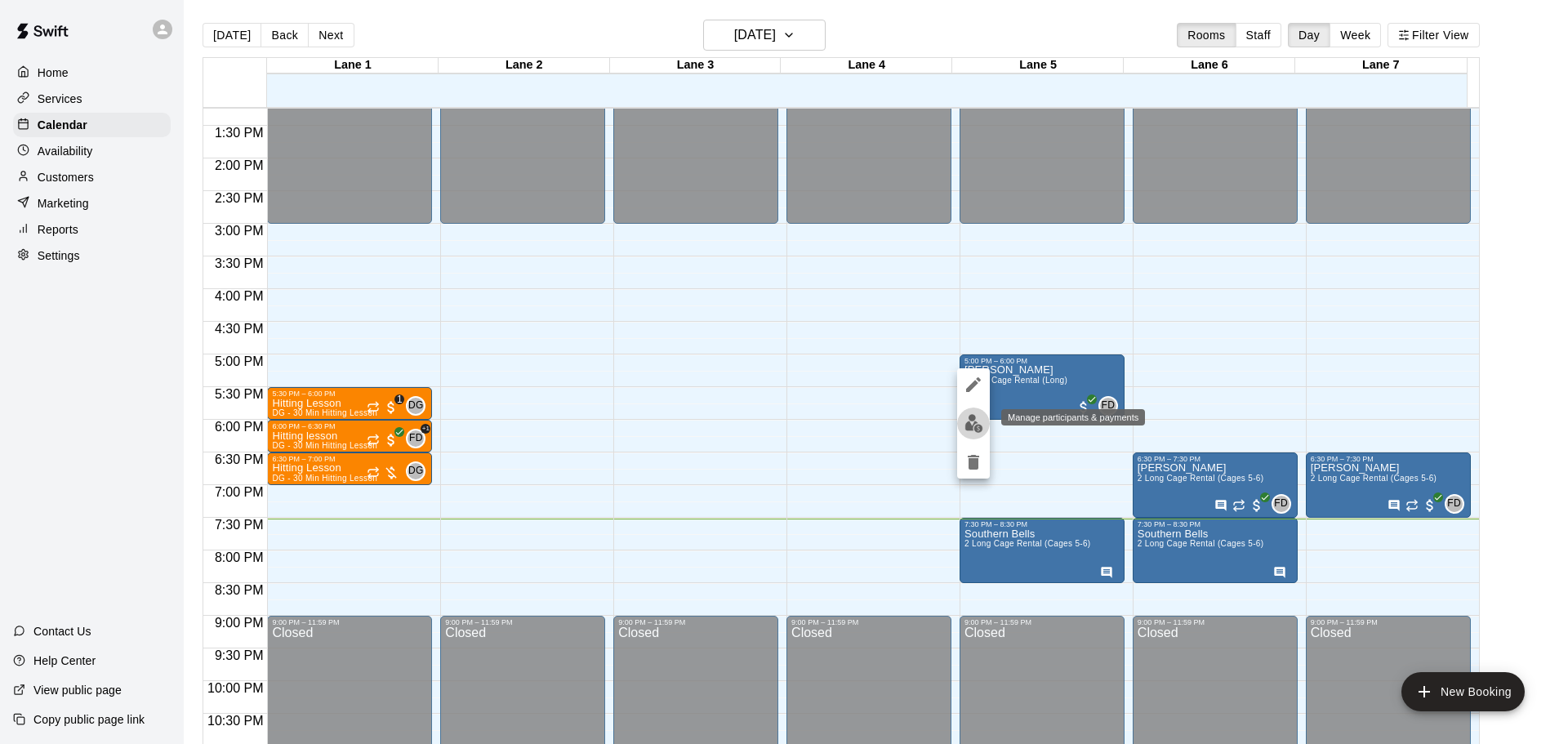
click at [972, 426] on img "edit" at bounding box center [974, 424] width 19 height 19
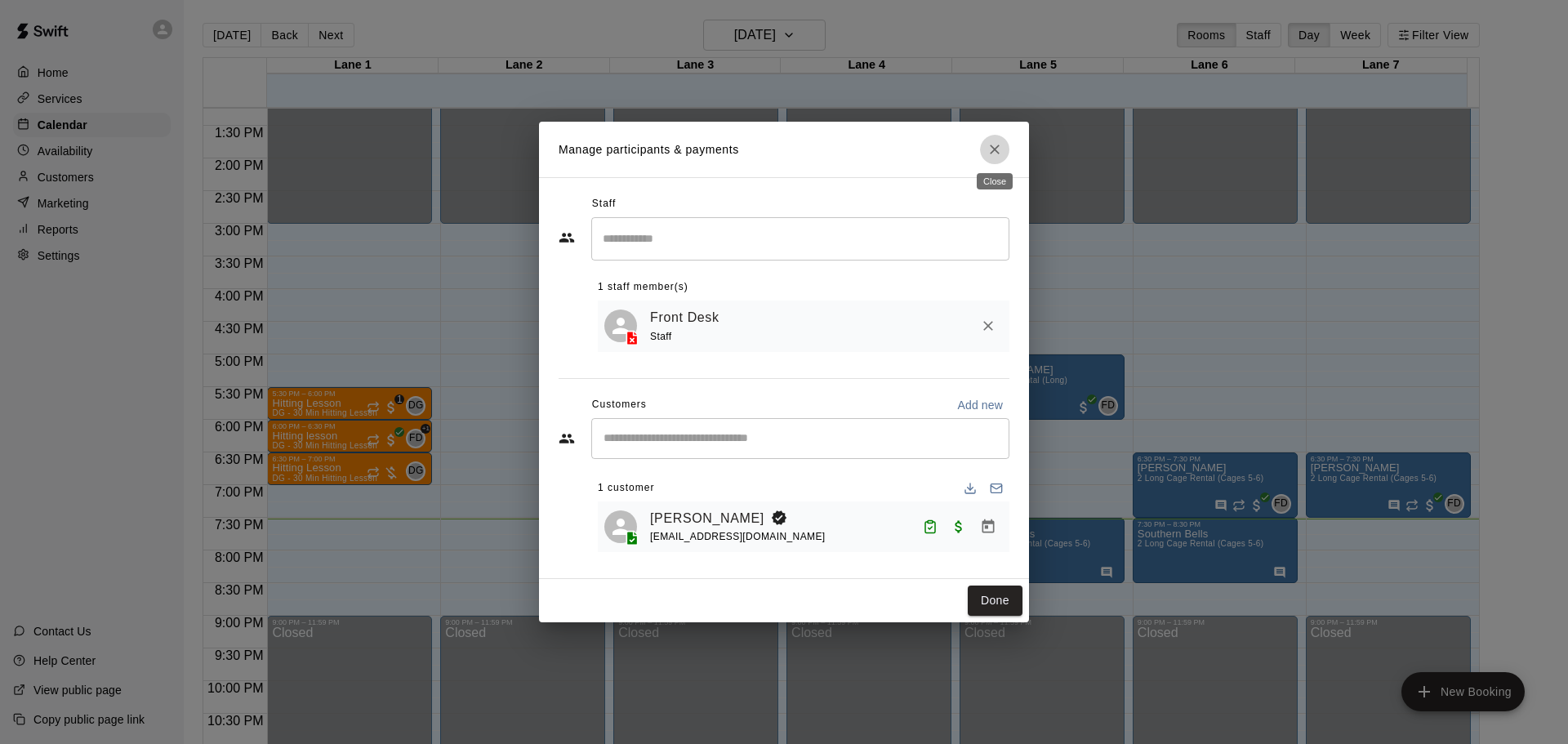
click at [995, 153] on icon "Close" at bounding box center [994, 149] width 16 height 16
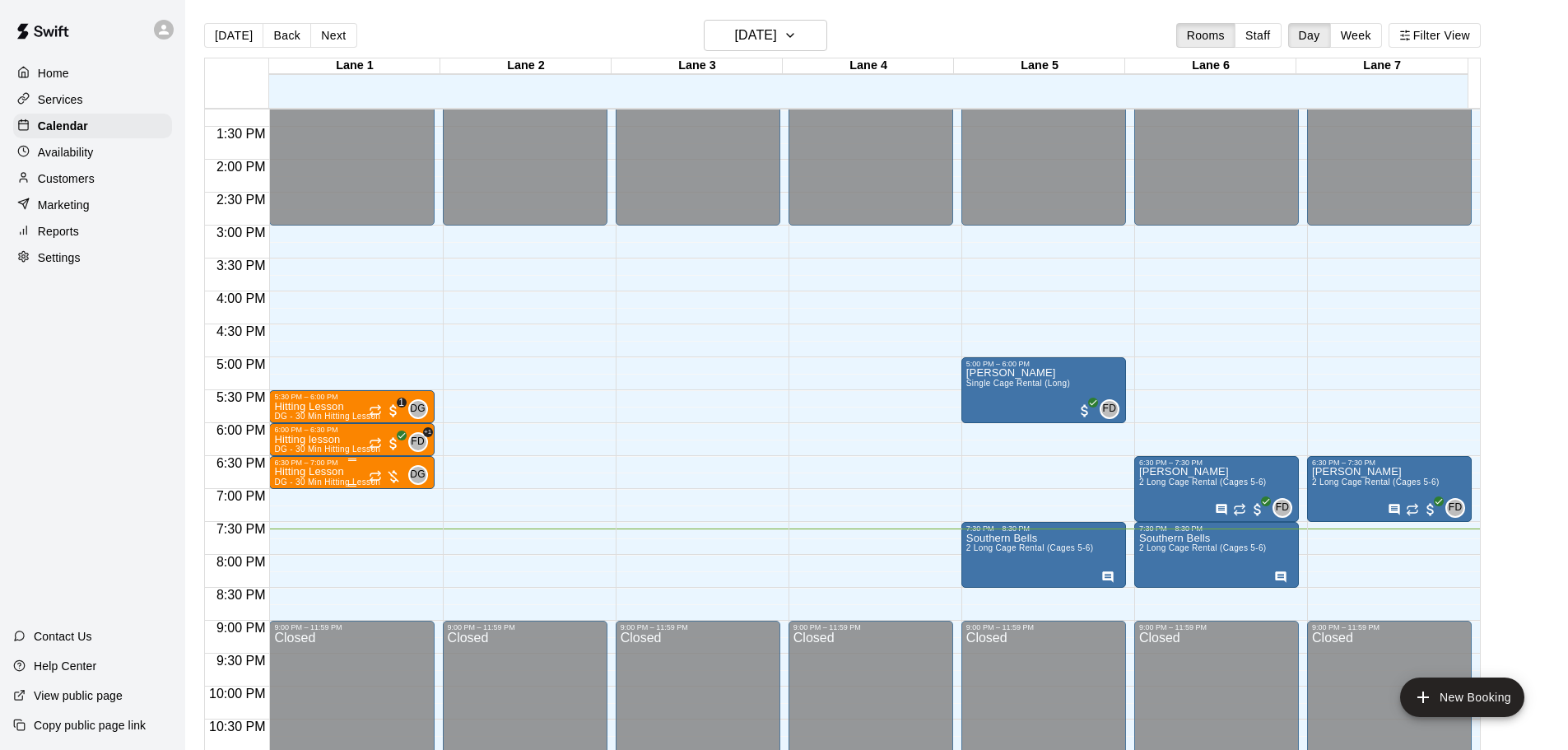
click at [307, 482] on span "DG - 30 Min Hitting Lesson" at bounding box center [327, 482] width 106 height 9
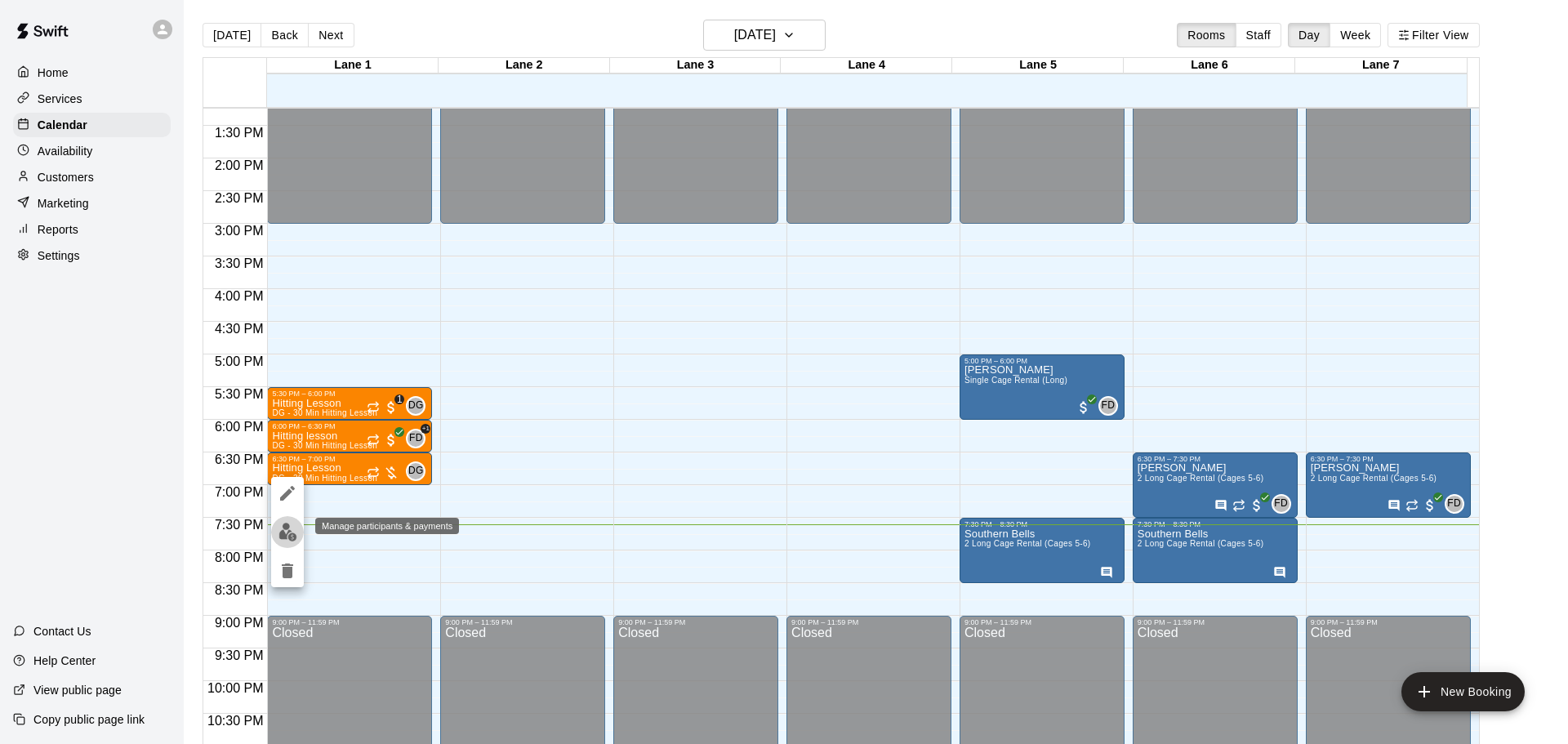
click at [289, 540] on img "edit" at bounding box center [288, 533] width 19 height 19
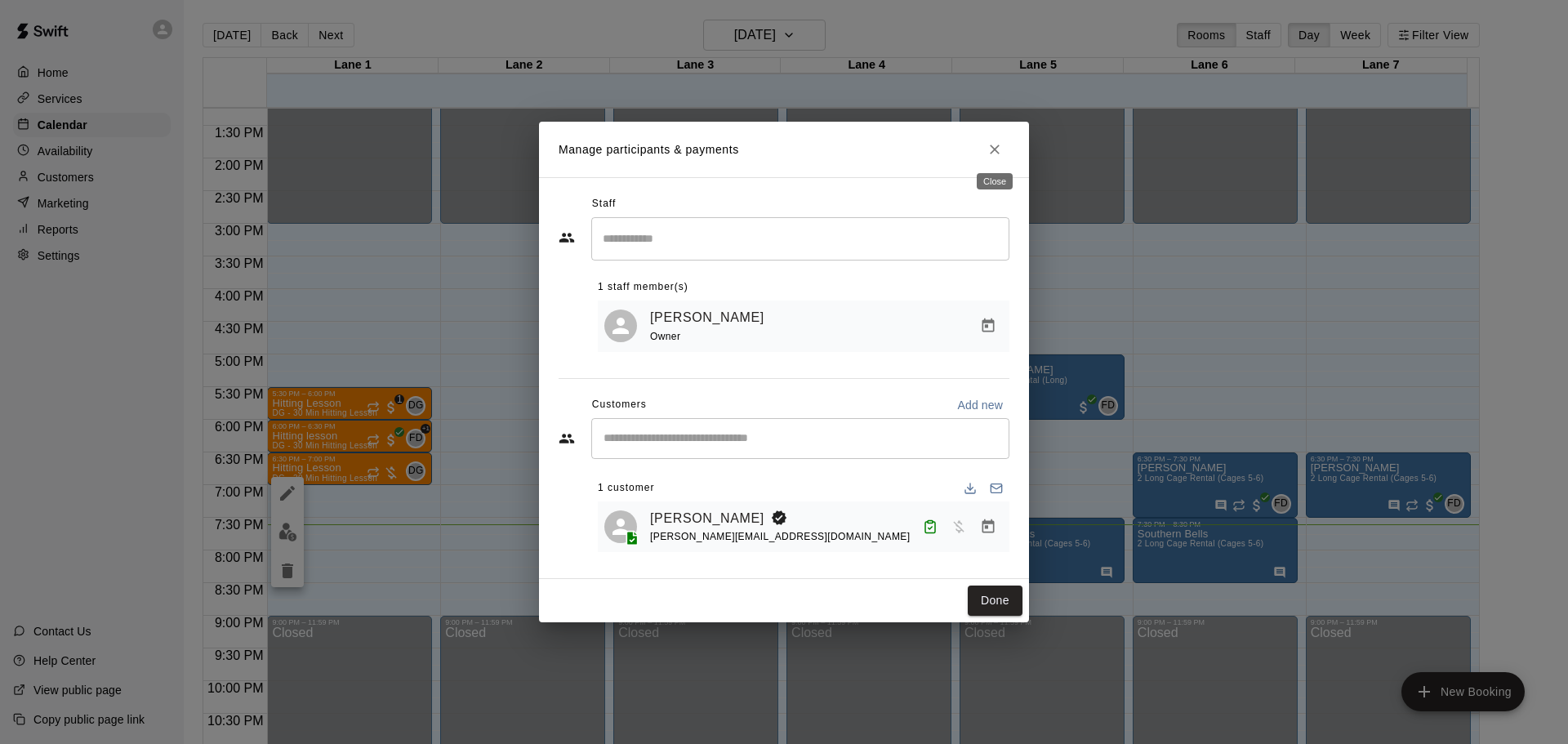
click at [1001, 141] on icon "Close" at bounding box center [994, 149] width 16 height 16
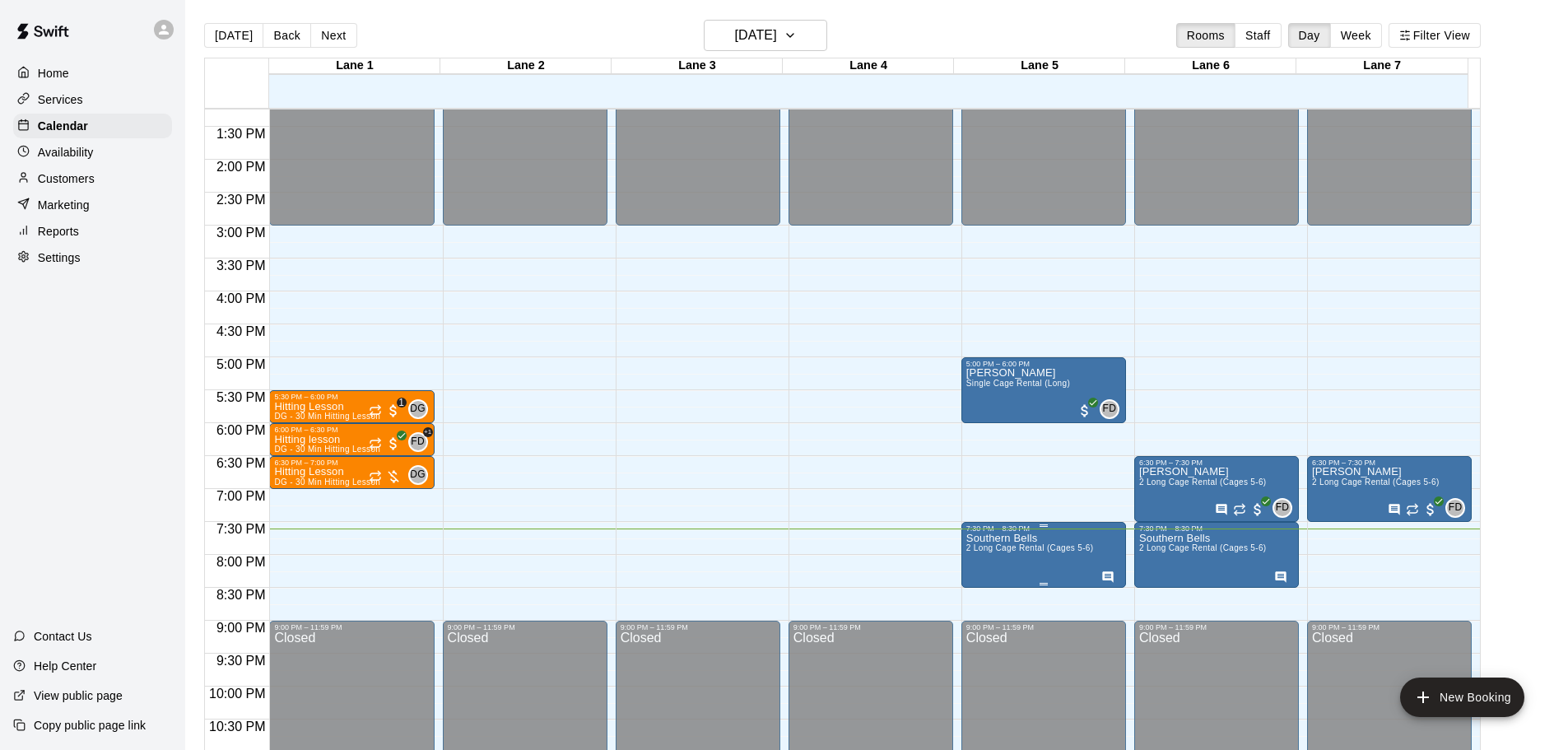
click at [982, 633] on icon "delete" at bounding box center [980, 630] width 11 height 15
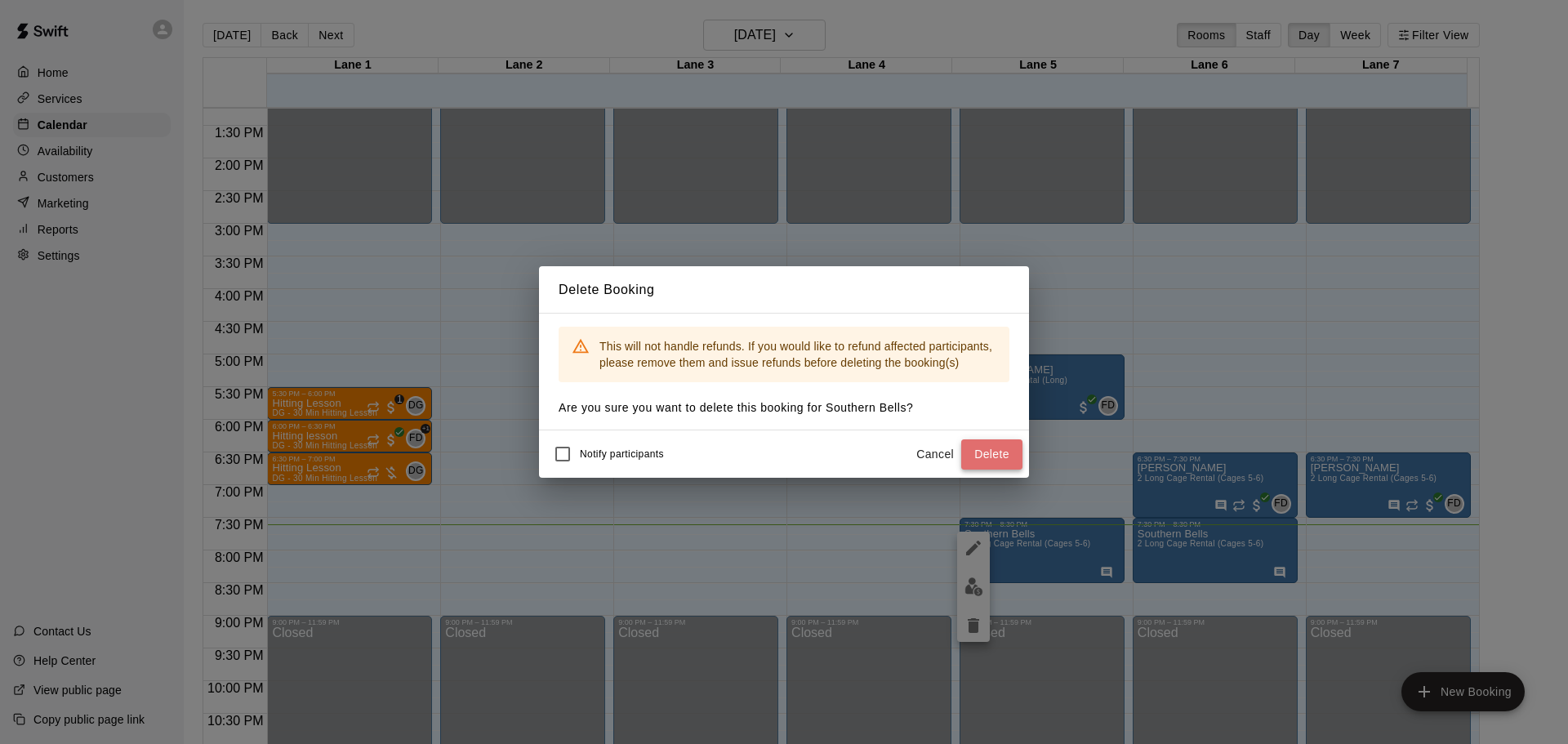
click at [978, 450] on button "Delete" at bounding box center [992, 454] width 62 height 30
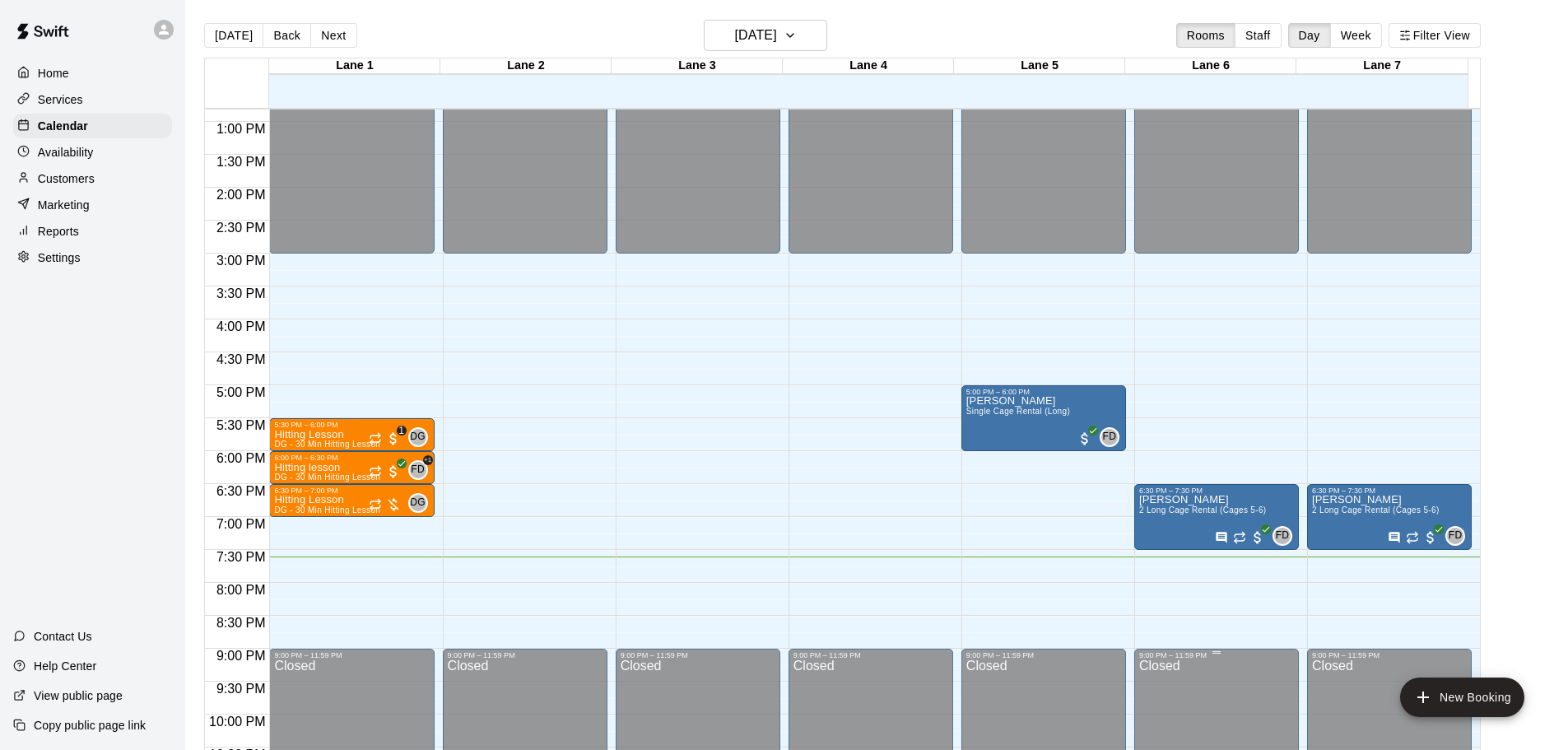
scroll to position [923, 0]
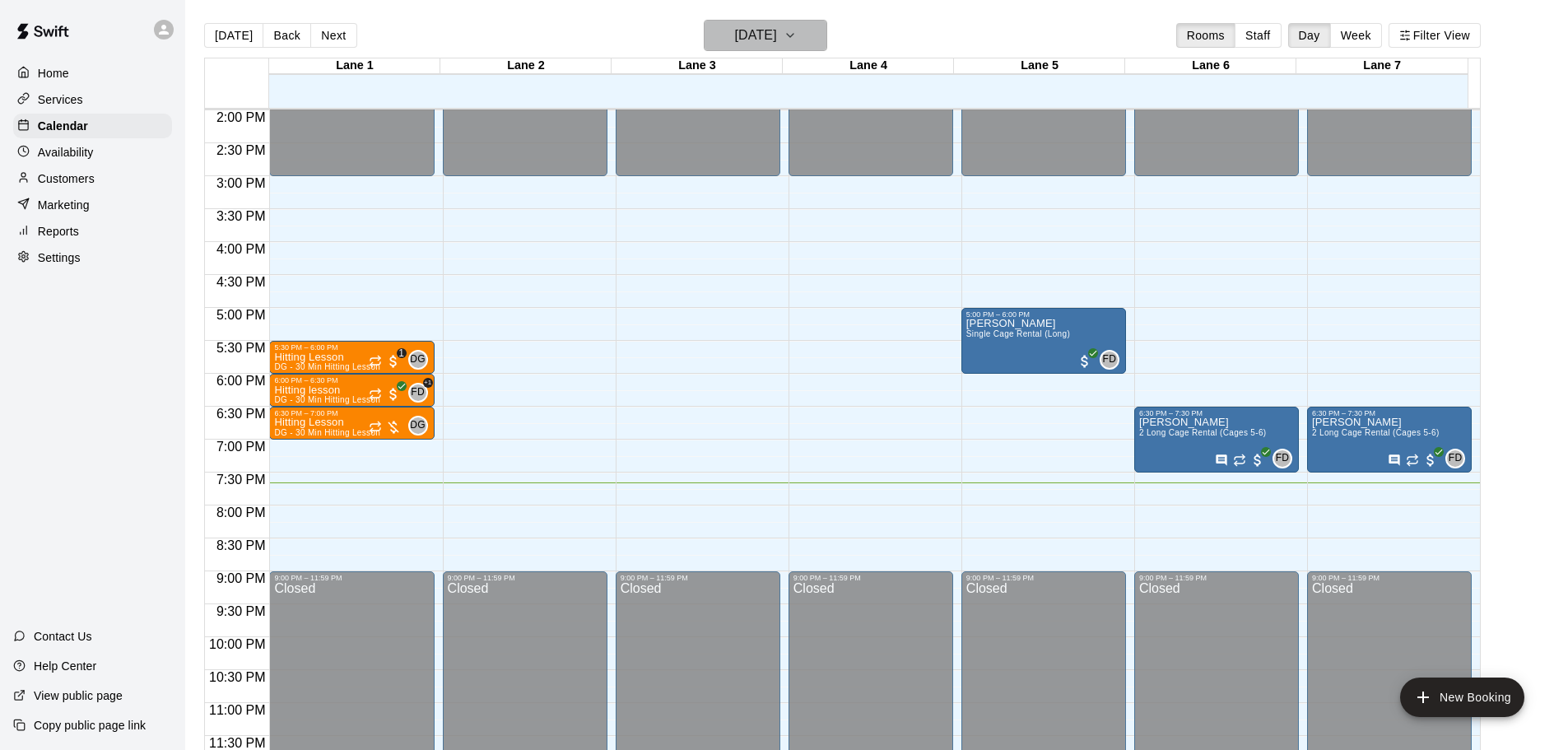
click at [797, 30] on icon "button" at bounding box center [790, 35] width 13 height 20
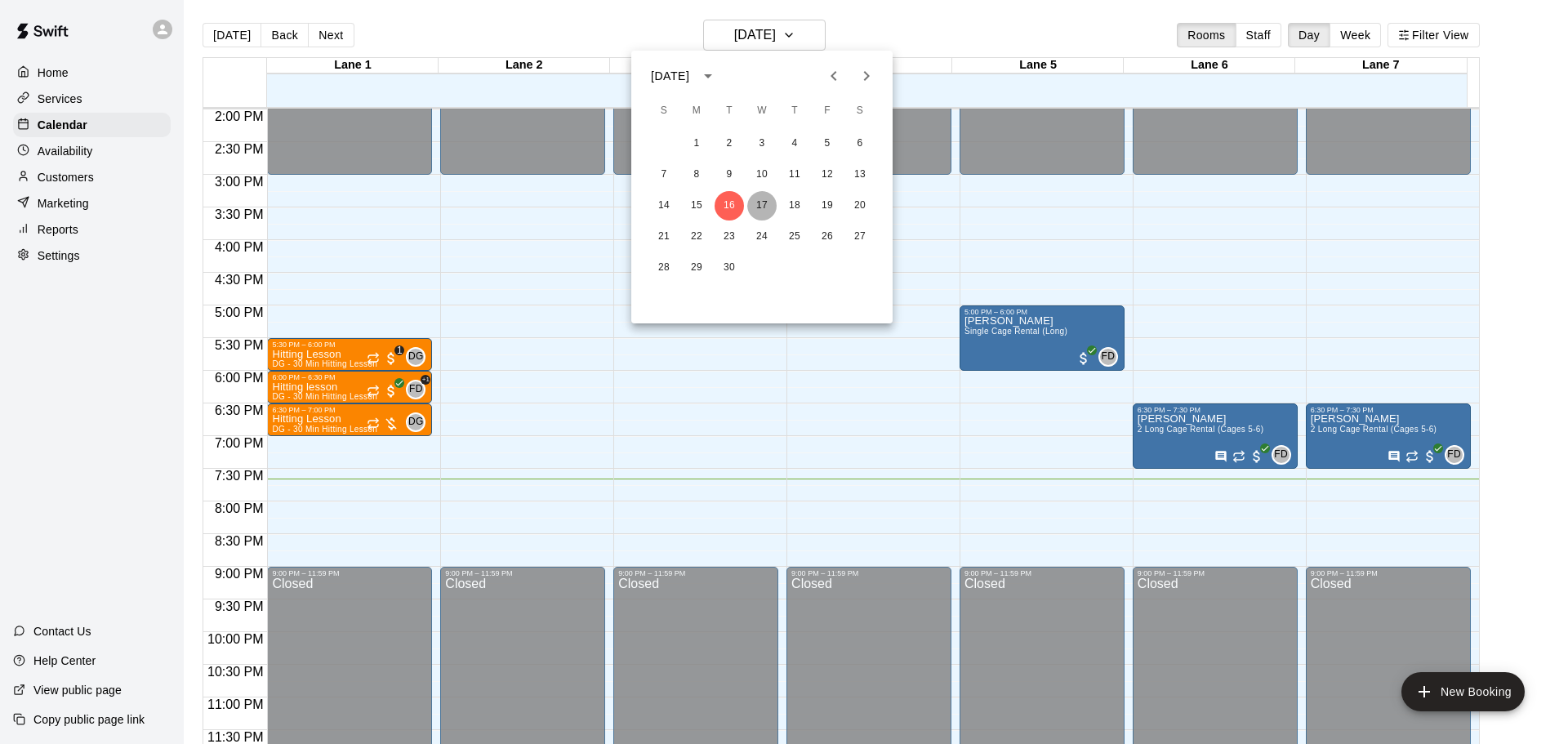
click at [762, 196] on button "17" at bounding box center [762, 205] width 29 height 29
